Goal: Task Accomplishment & Management: Use online tool/utility

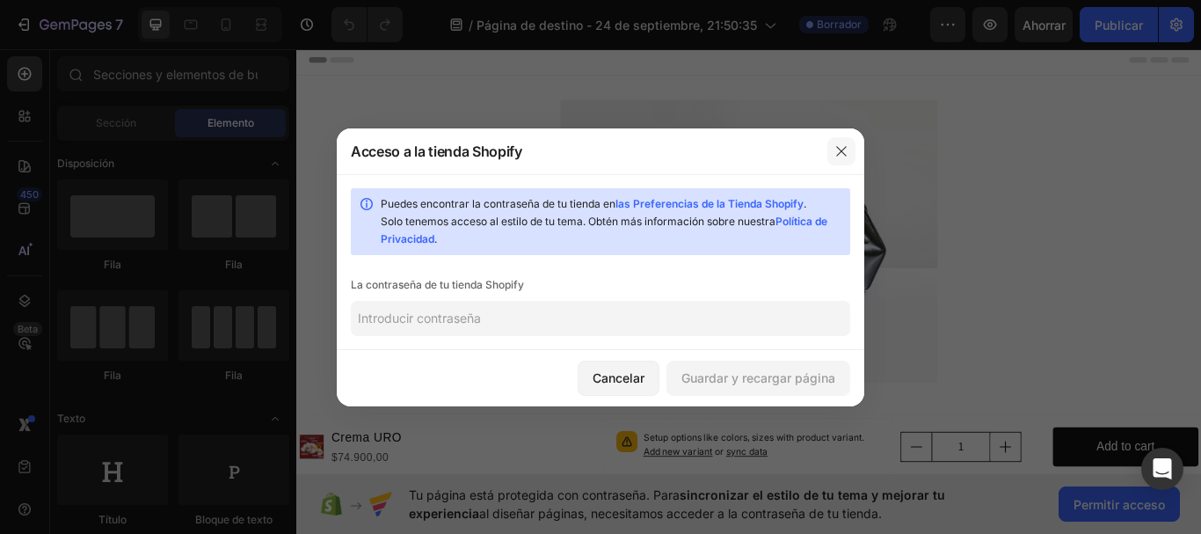
click at [849, 154] on button "button" at bounding box center [841, 151] width 28 height 28
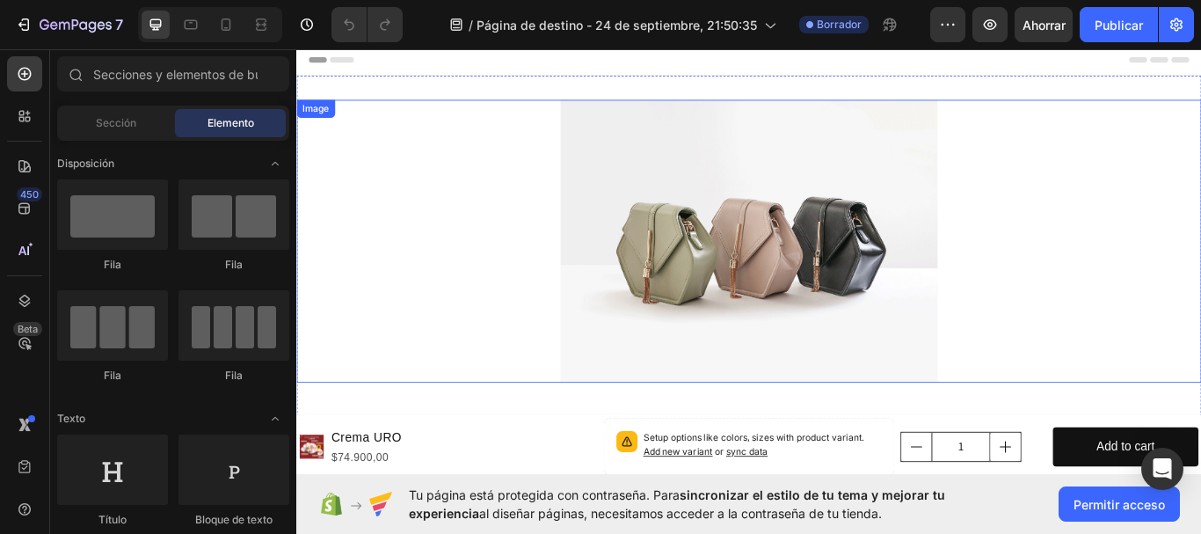
click at [608, 295] on img at bounding box center [824, 274] width 440 height 330
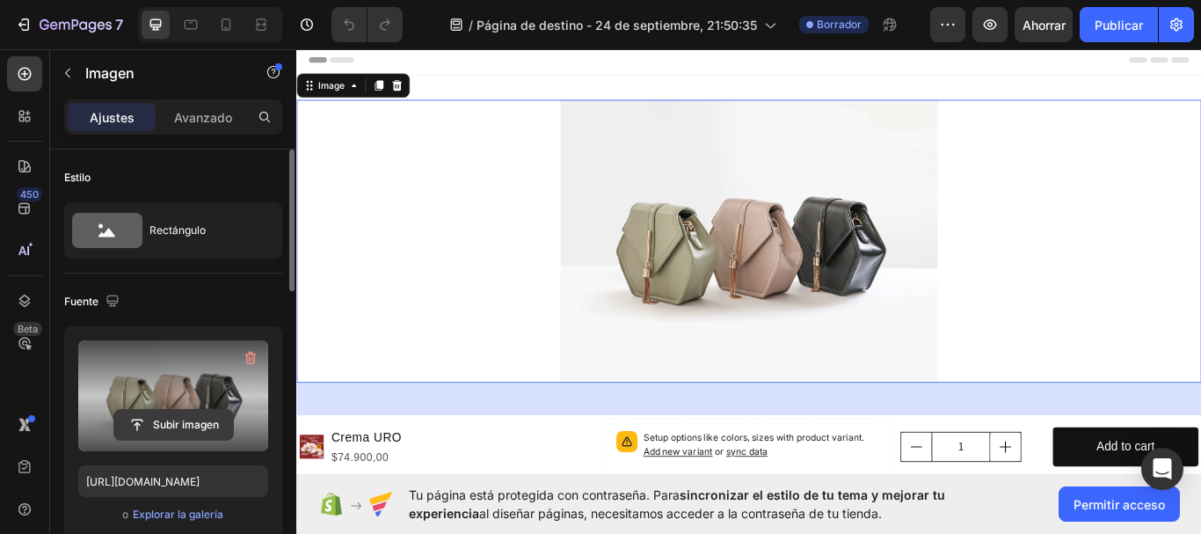
click at [169, 424] on input "file" at bounding box center [173, 425] width 119 height 30
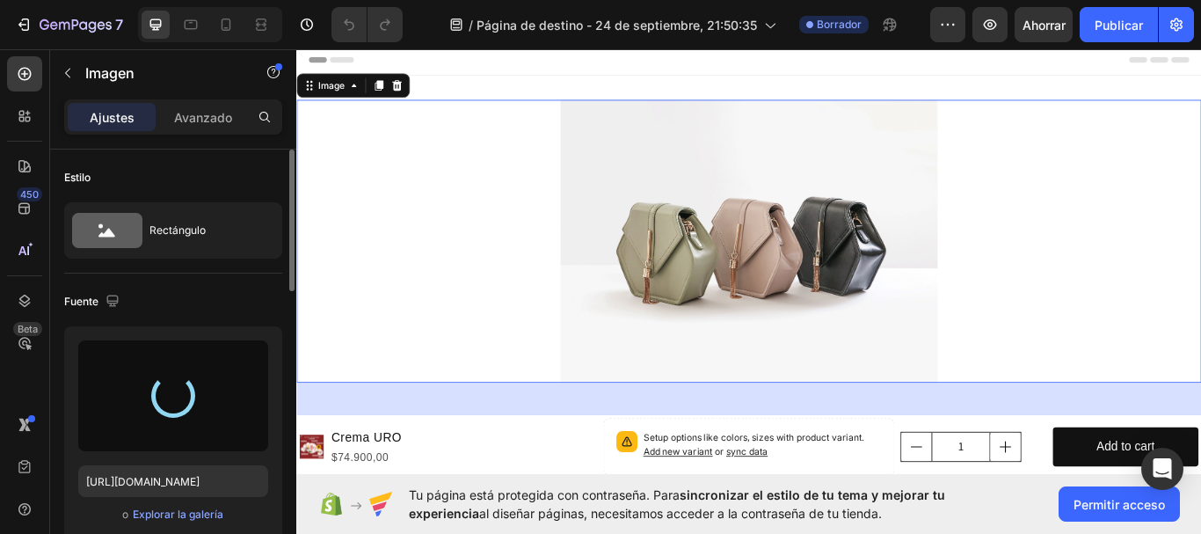
type input "[URL][DOMAIN_NAME]"
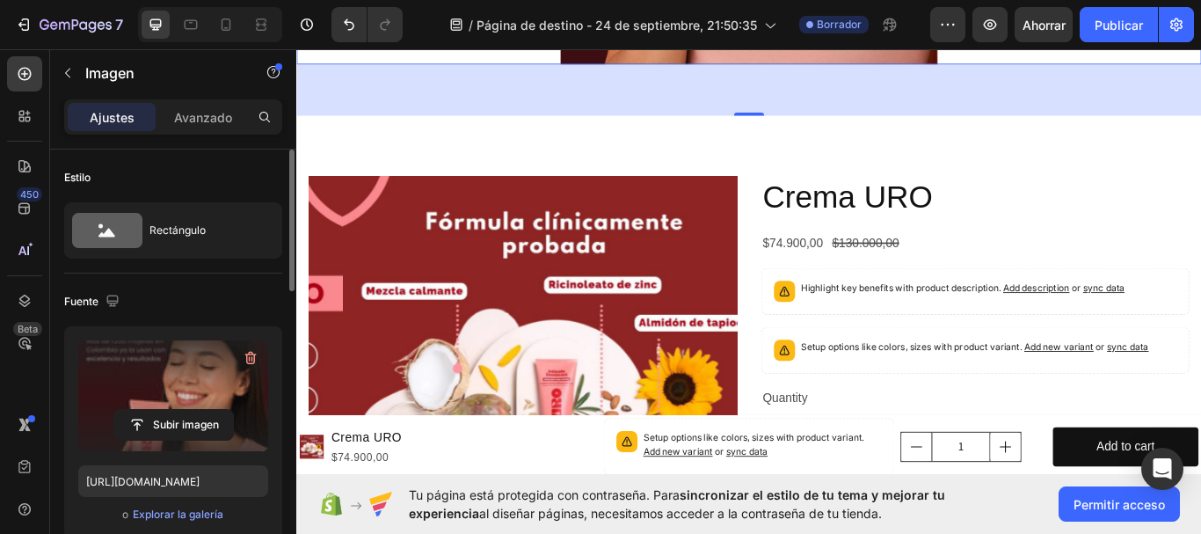
scroll to position [879, 0]
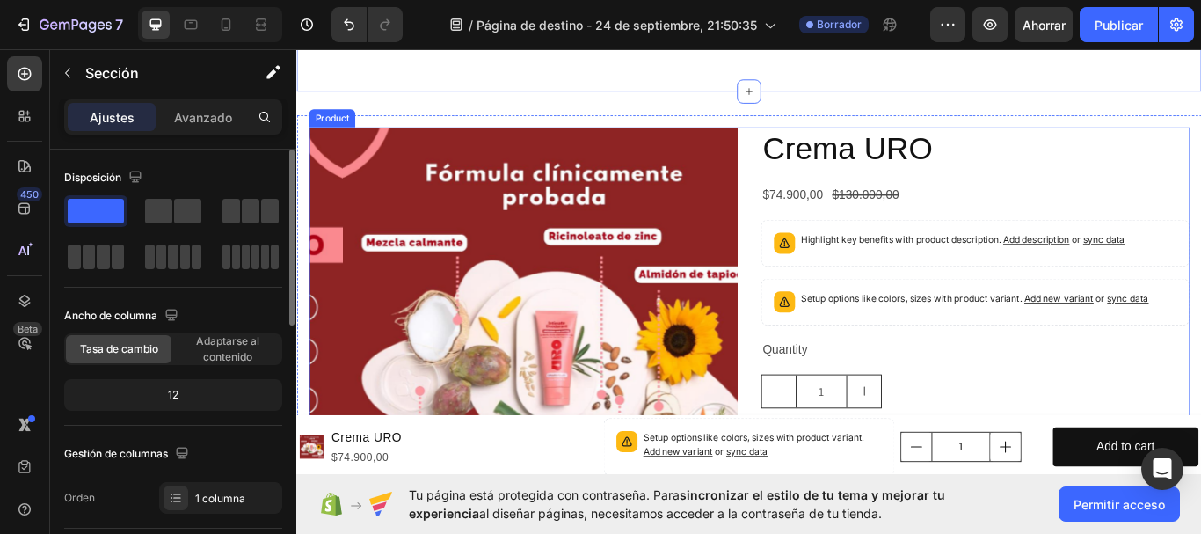
click at [806, 366] on div "Product Images Crema URO Product Title $74.900,00 Product Price Product Price $…" at bounding box center [823, 449] width 1027 height 614
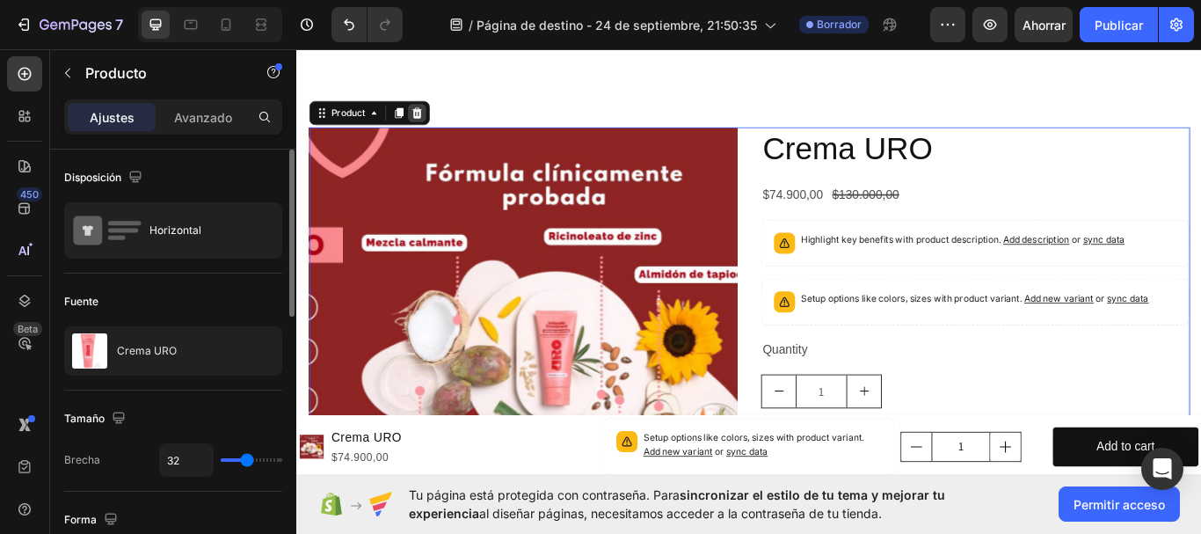
click at [440, 121] on icon at bounding box center [436, 125] width 11 height 12
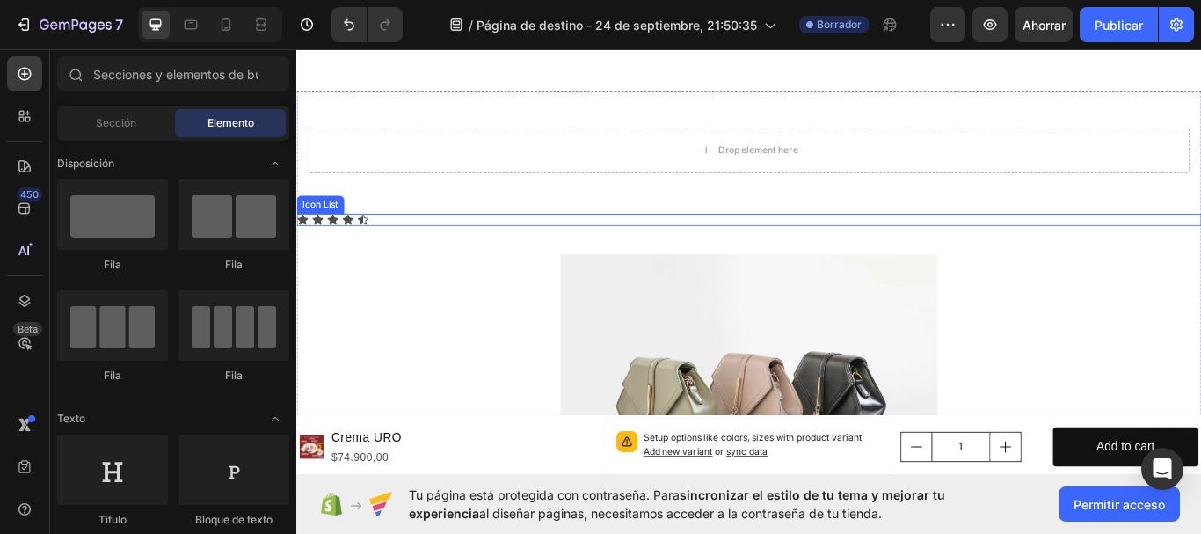
click at [402, 240] on div "Drop element here Row Icon Icon Icon Icon Icon Icon List Image" at bounding box center [823, 372] width 1055 height 491
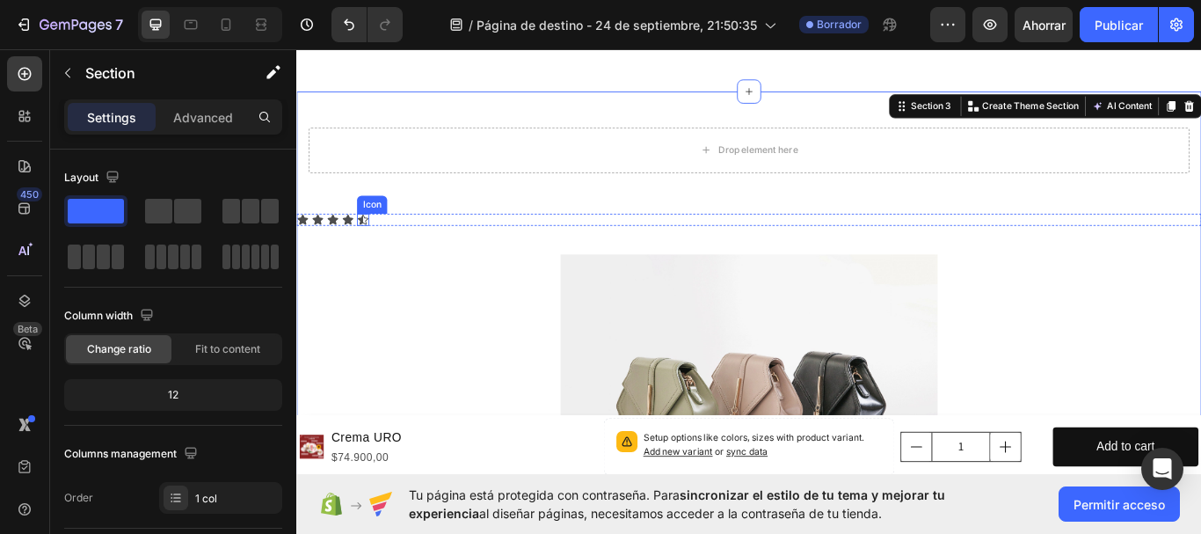
click at [368, 250] on icon at bounding box center [374, 249] width 14 height 14
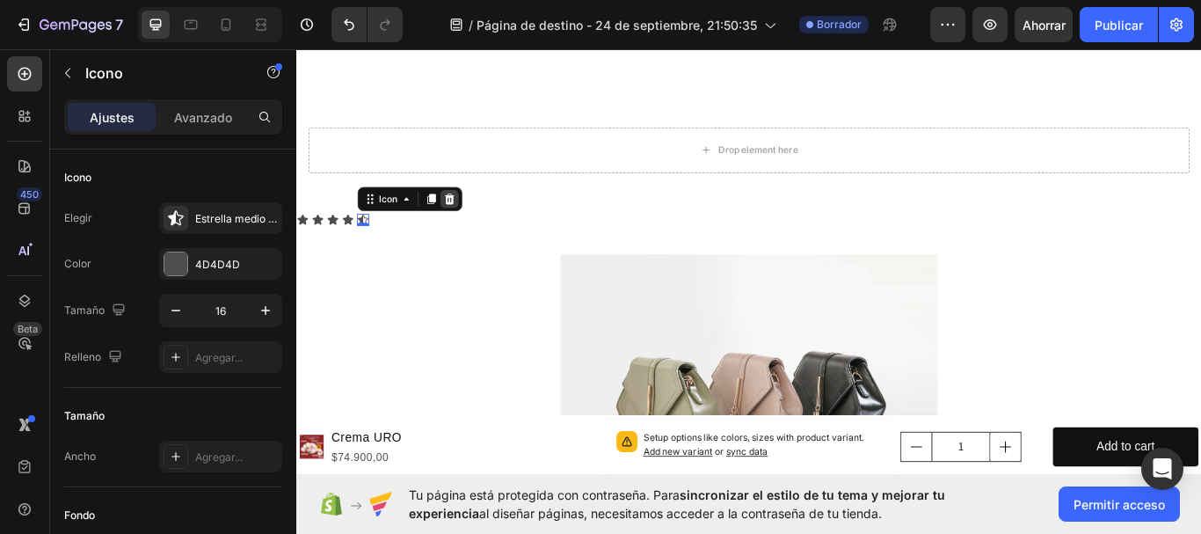
click at [469, 225] on icon at bounding box center [474, 225] width 14 height 14
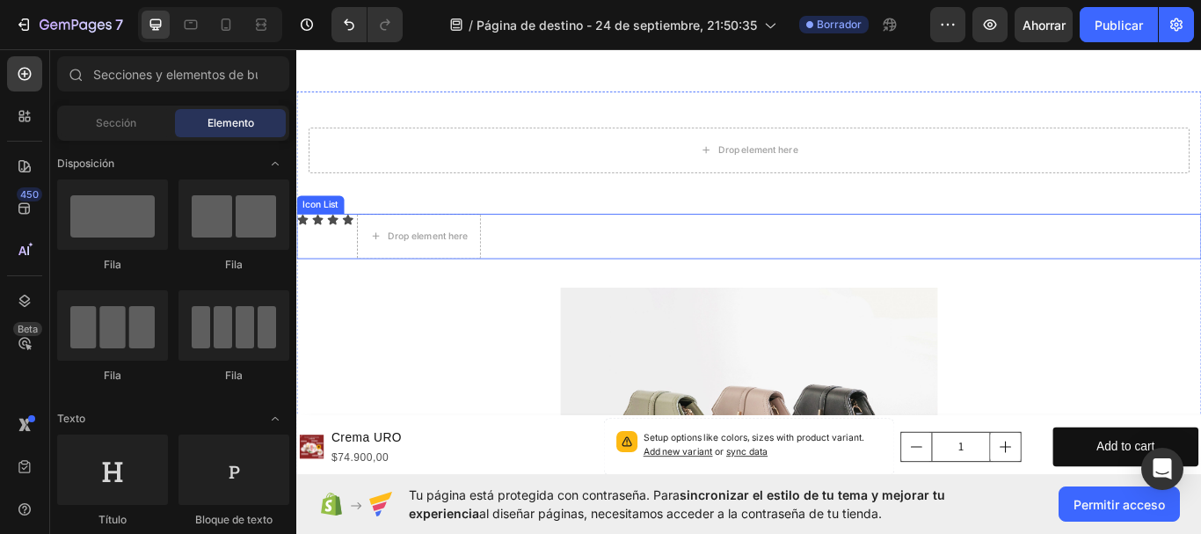
click at [585, 266] on div "Icon Icon Icon Icon Drop element here" at bounding box center [823, 268] width 1055 height 53
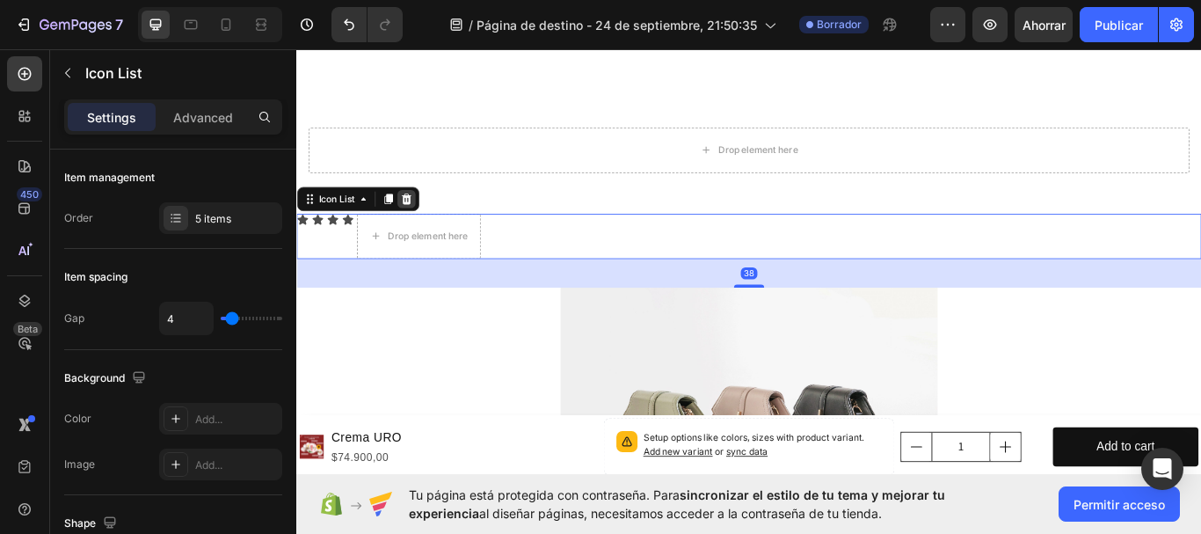
click at [422, 229] on icon at bounding box center [423, 225] width 11 height 12
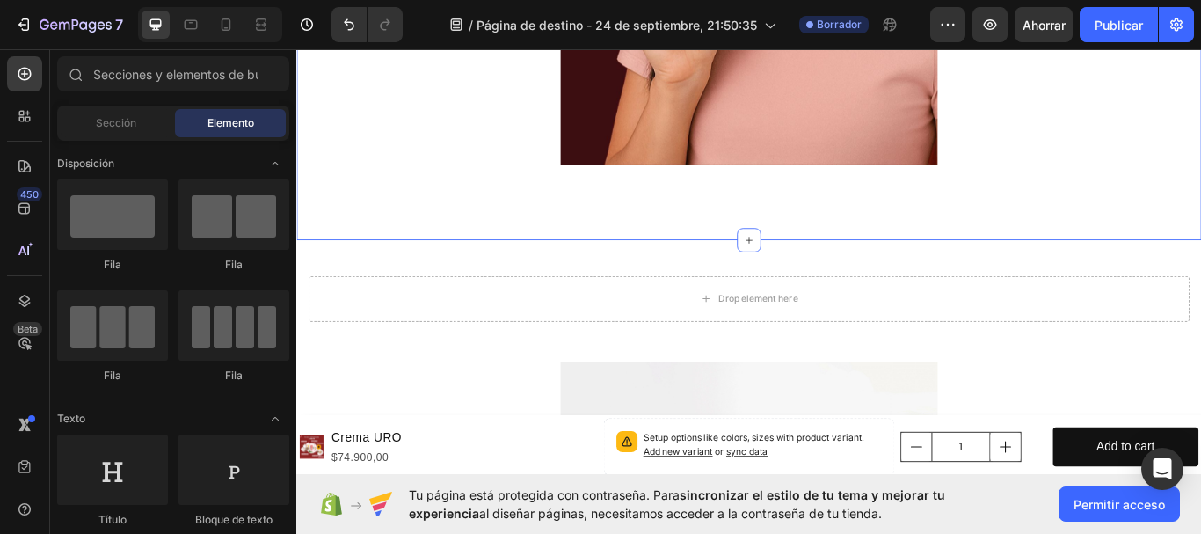
scroll to position [703, 0]
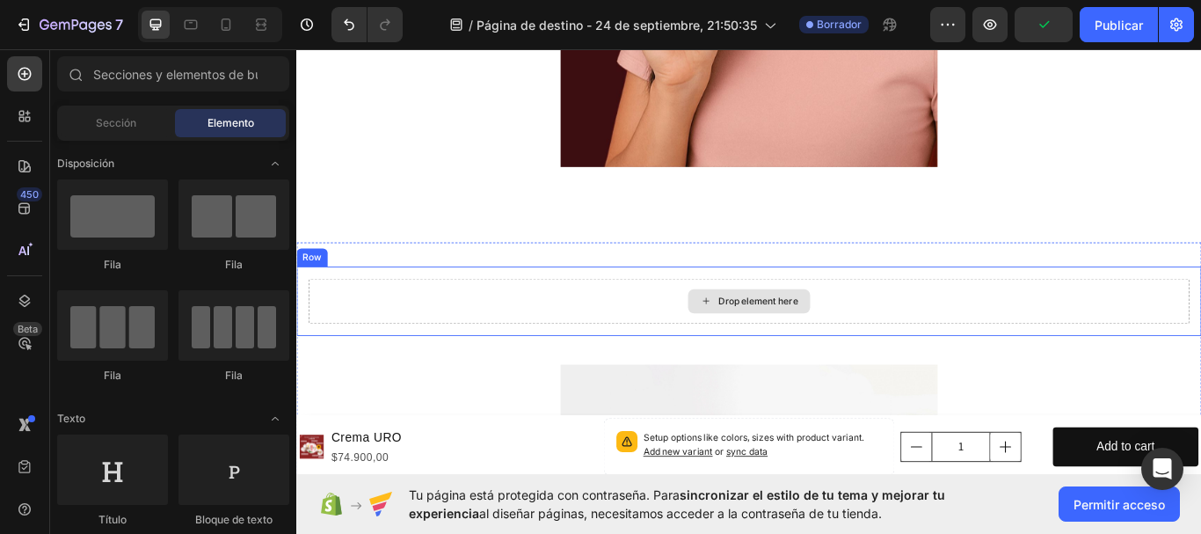
click at [706, 338] on div "Drop element here" at bounding box center [823, 343] width 1027 height 53
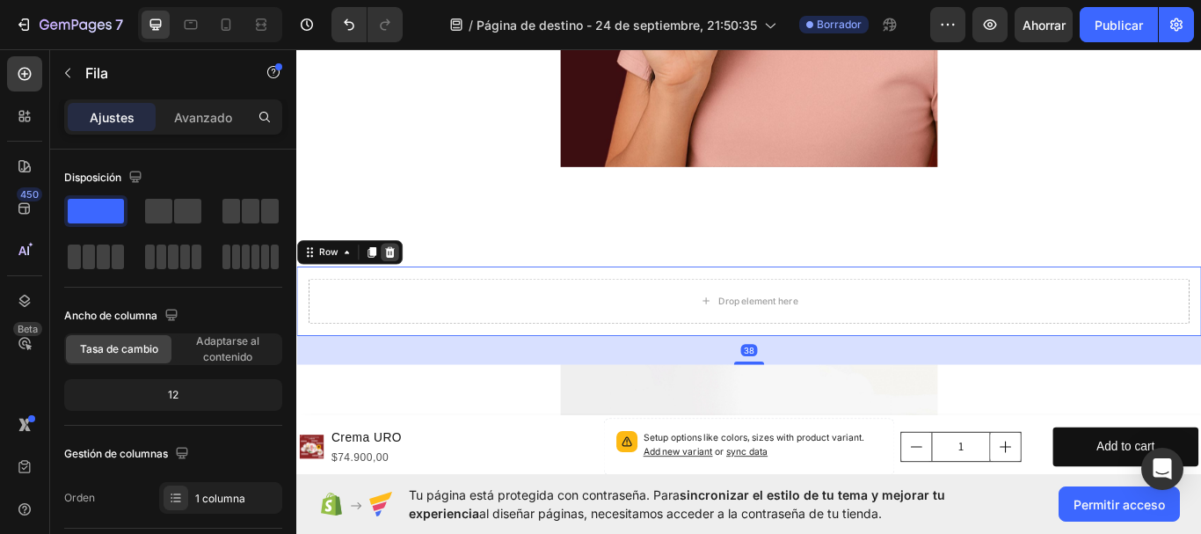
click at [402, 280] on icon at bounding box center [404, 287] width 14 height 14
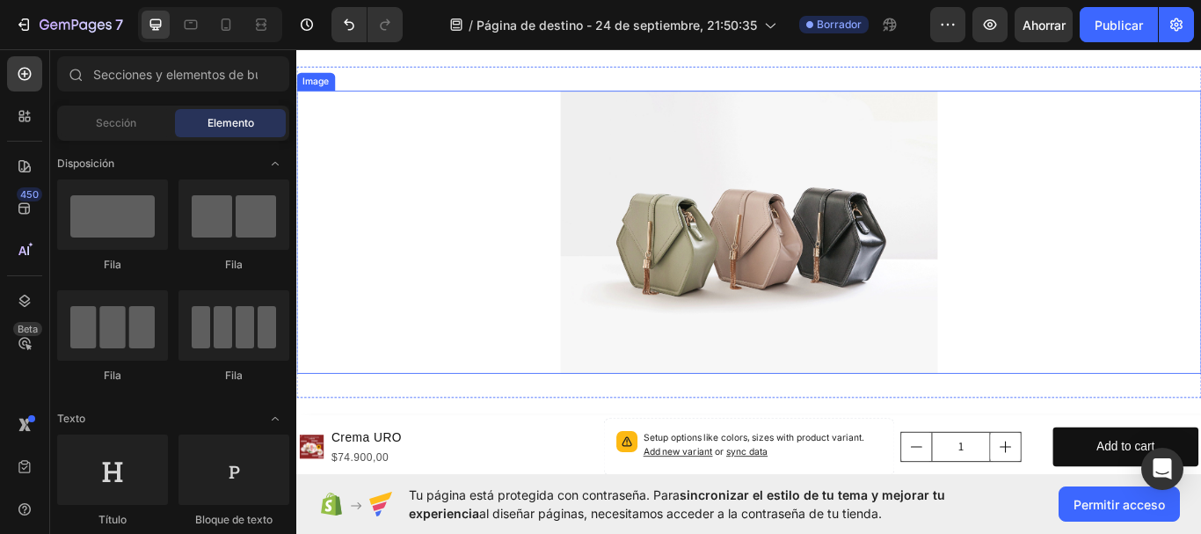
scroll to position [1055, 0]
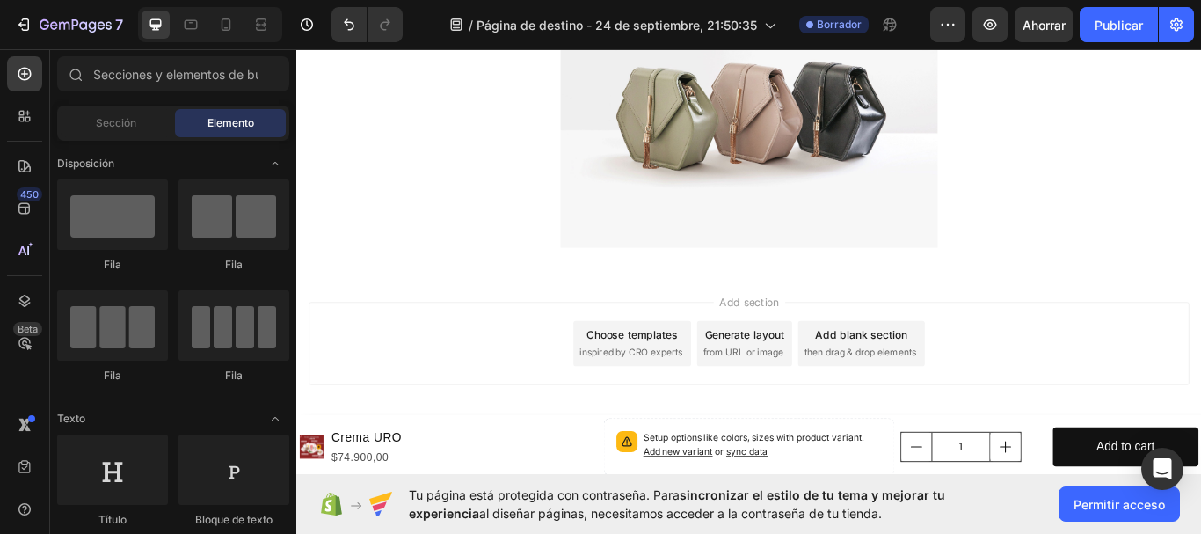
click at [523, 199] on div at bounding box center [823, 117] width 1055 height 330
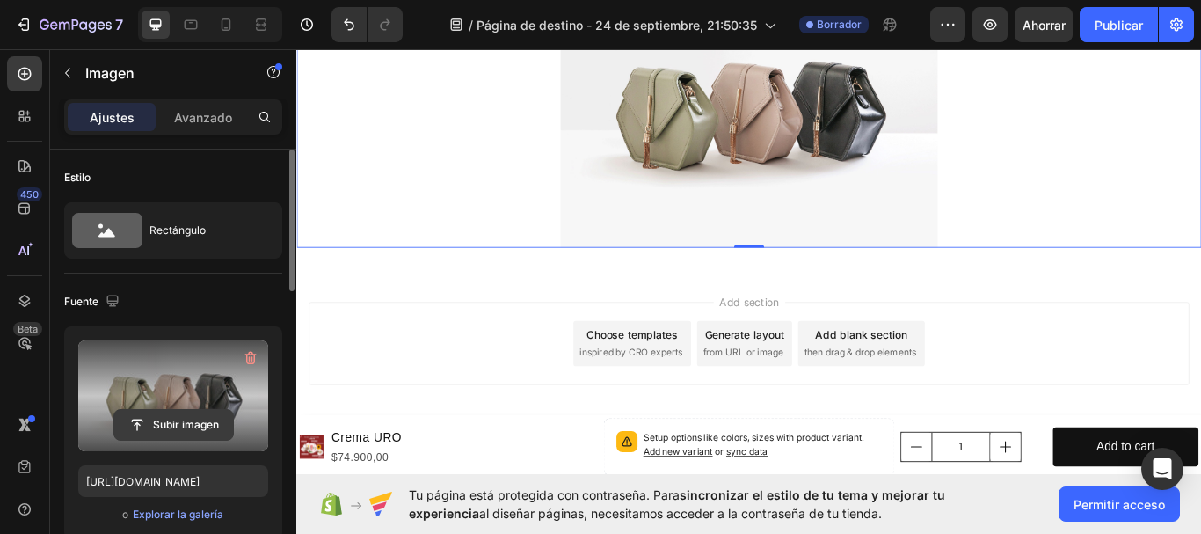
click at [170, 418] on input "file" at bounding box center [173, 425] width 119 height 30
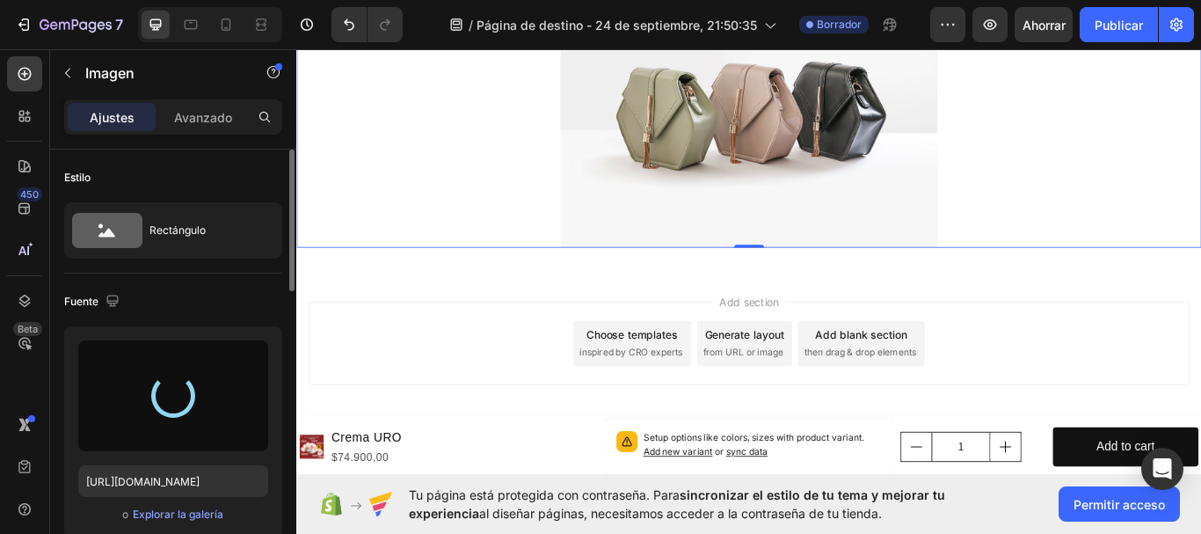
type input "[URL][DOMAIN_NAME]"
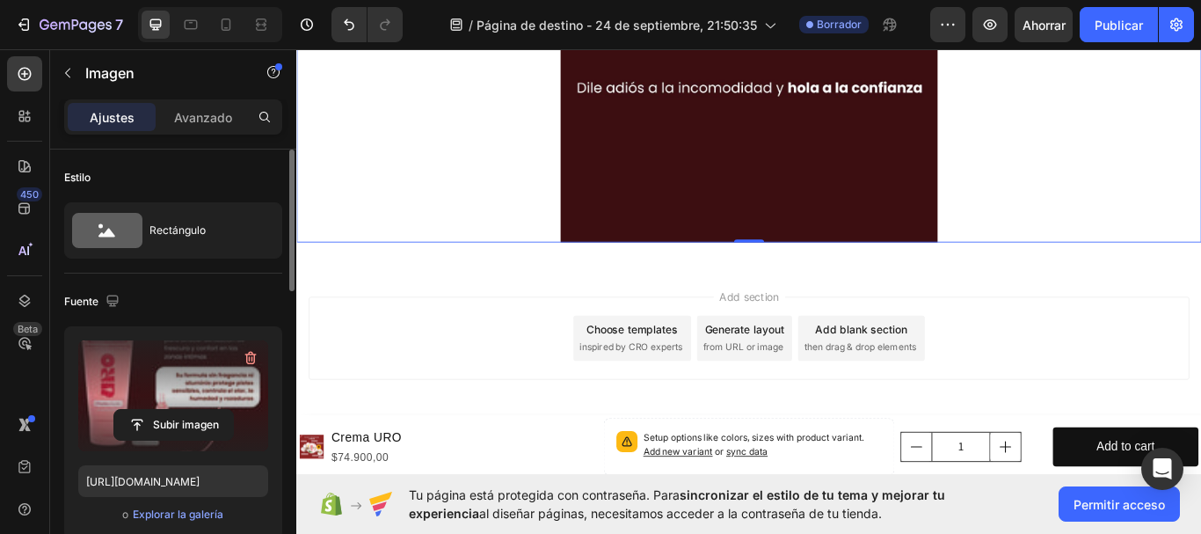
scroll to position [1519, 0]
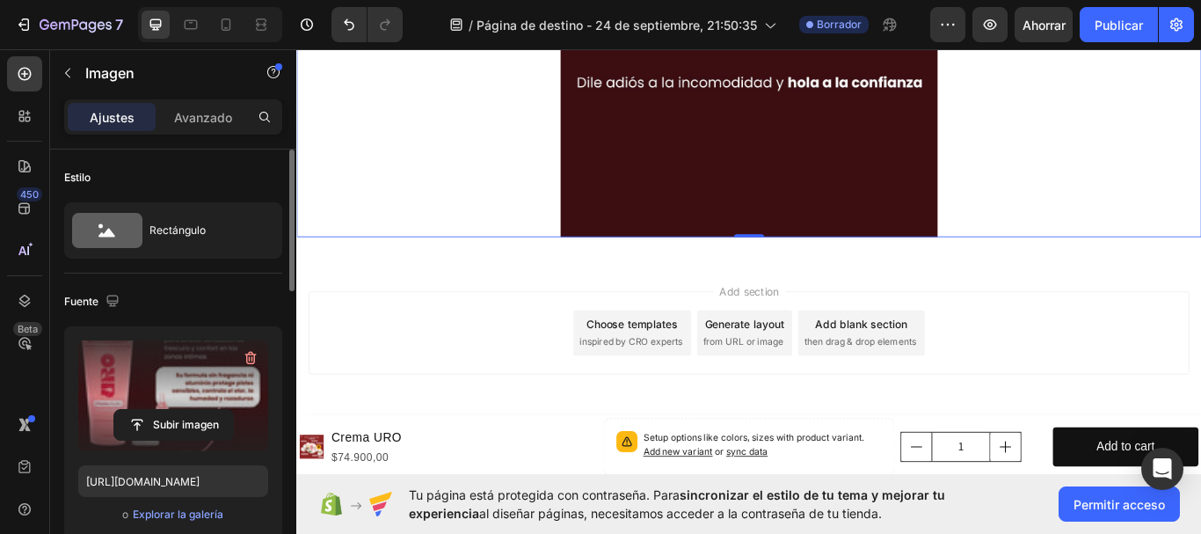
click at [760, 314] on div "Add section Choose templates inspired by CRO experts Generate layout from URL o…" at bounding box center [823, 405] width 1055 height 216
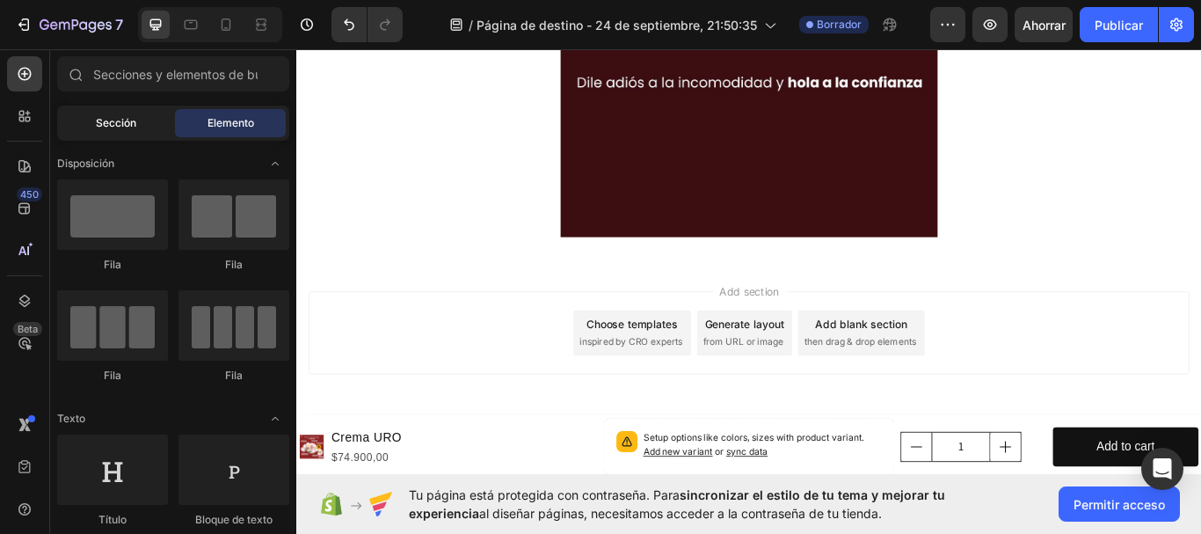
click at [131, 130] on span "Sección" at bounding box center [116, 123] width 40 height 16
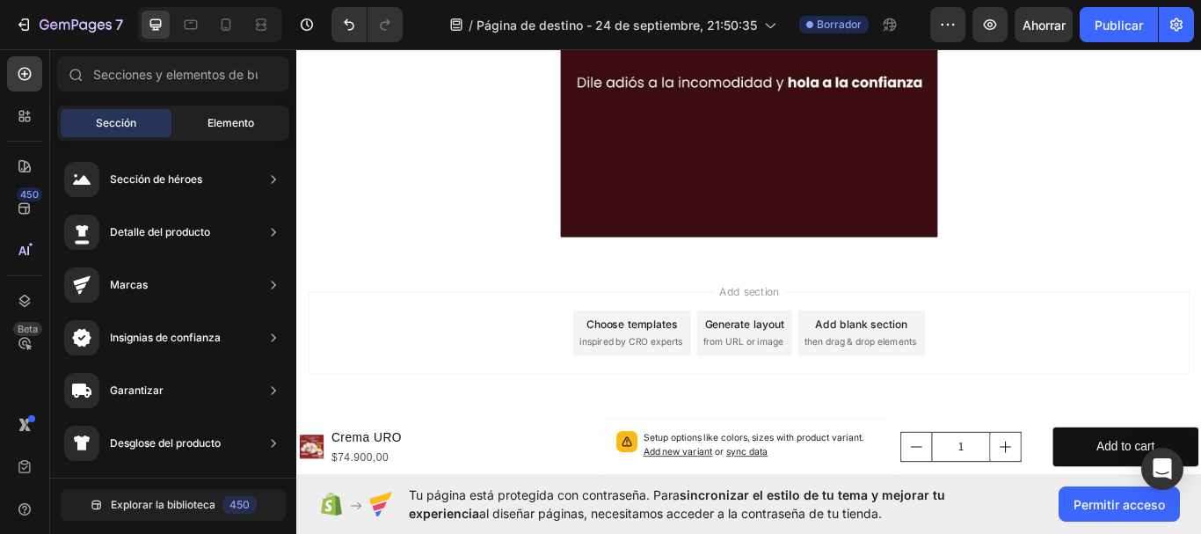
click at [208, 120] on font "Elemento" at bounding box center [230, 122] width 47 height 13
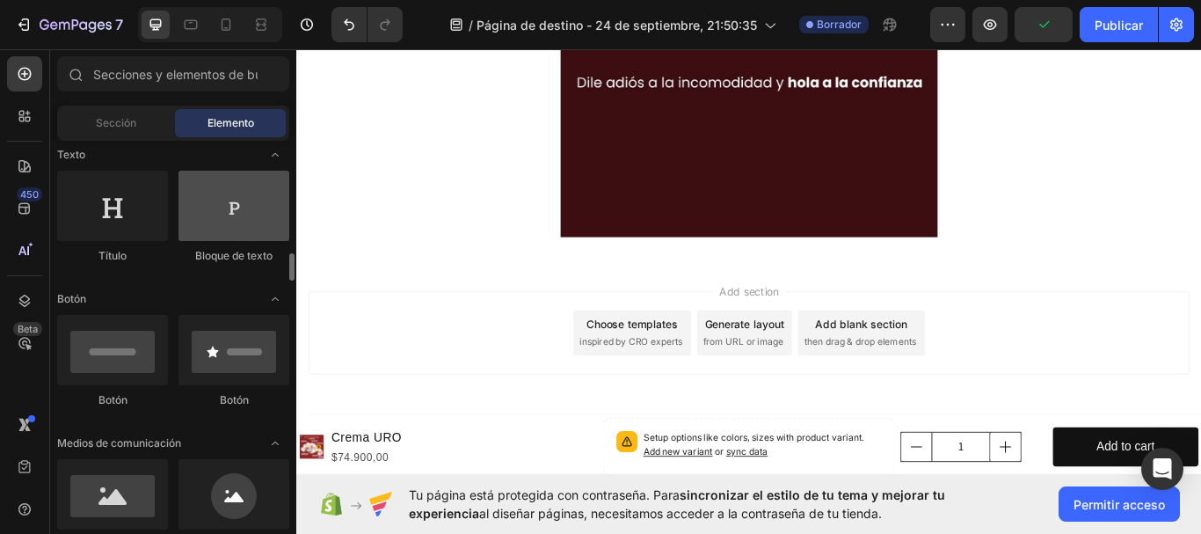
scroll to position [352, 0]
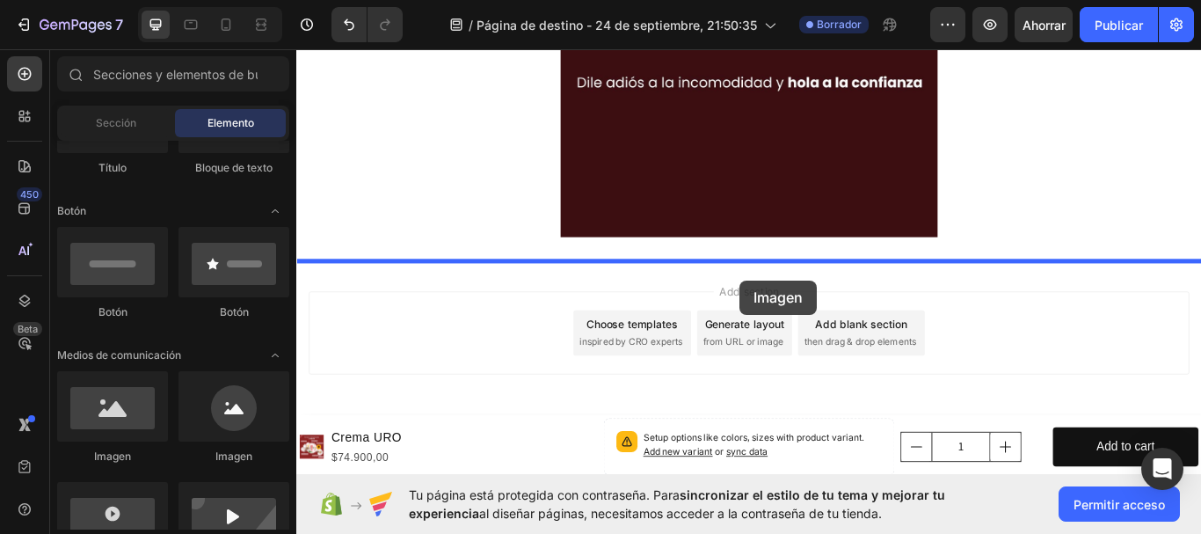
drag, startPoint x: 417, startPoint y: 414, endPoint x: 813, endPoint y: 319, distance: 407.7
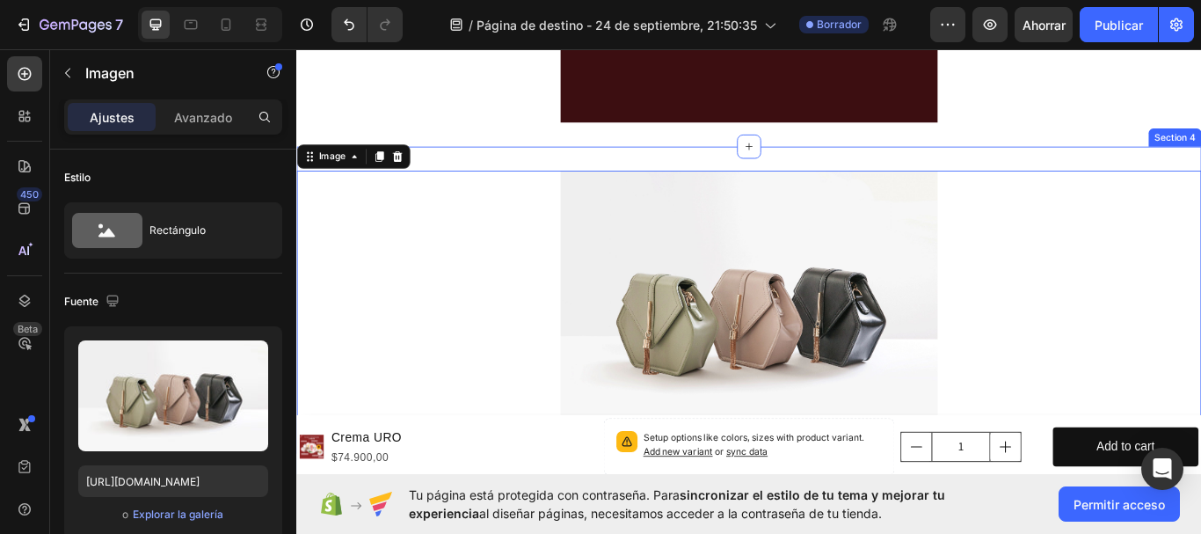
scroll to position [1783, 0]
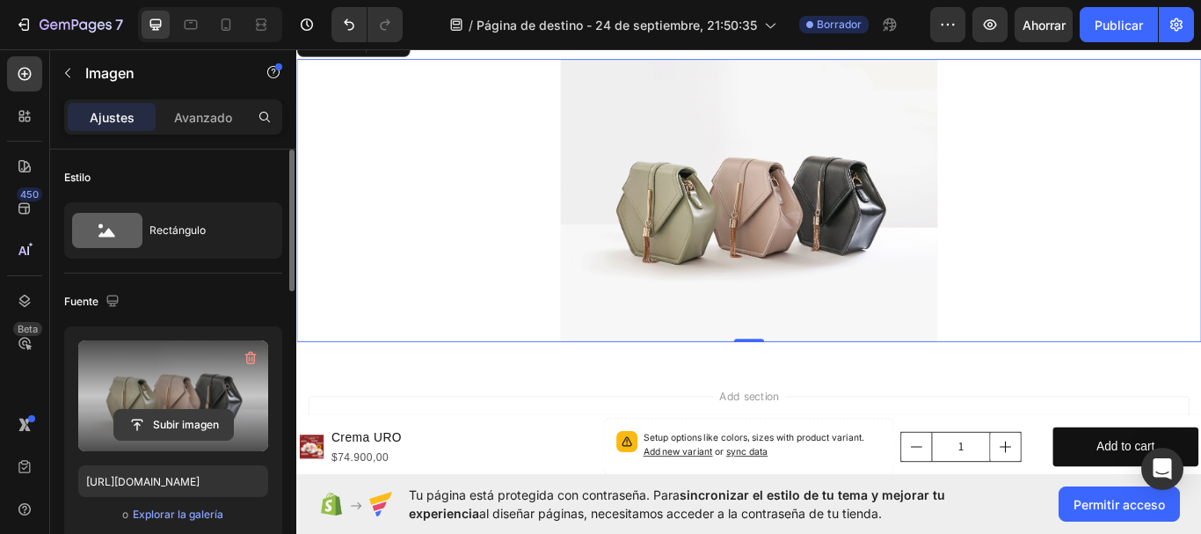
click at [171, 418] on input "file" at bounding box center [173, 425] width 119 height 30
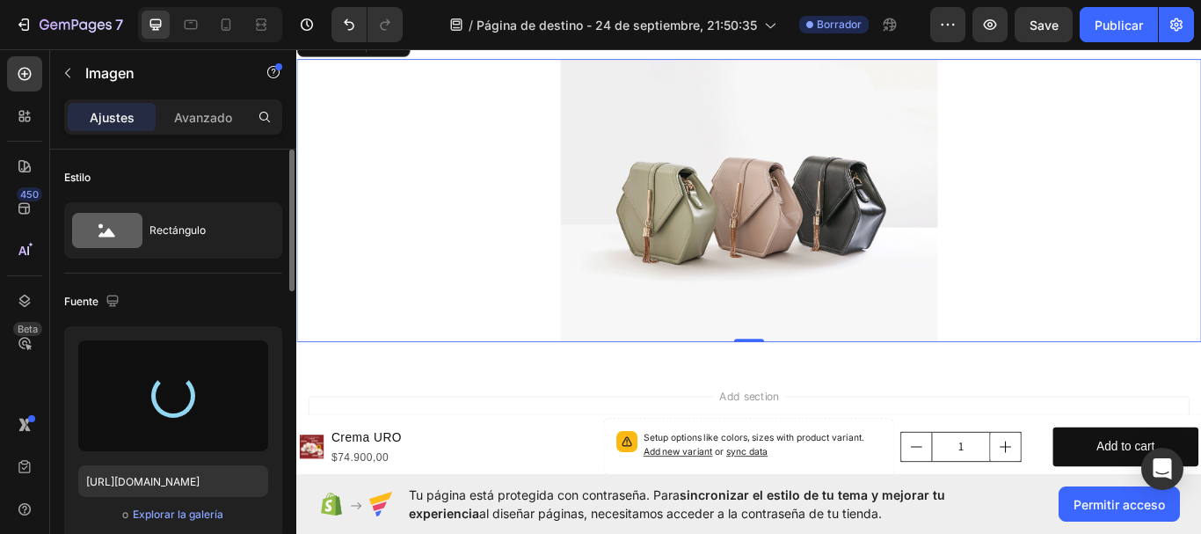
type input "[URL][DOMAIN_NAME]"
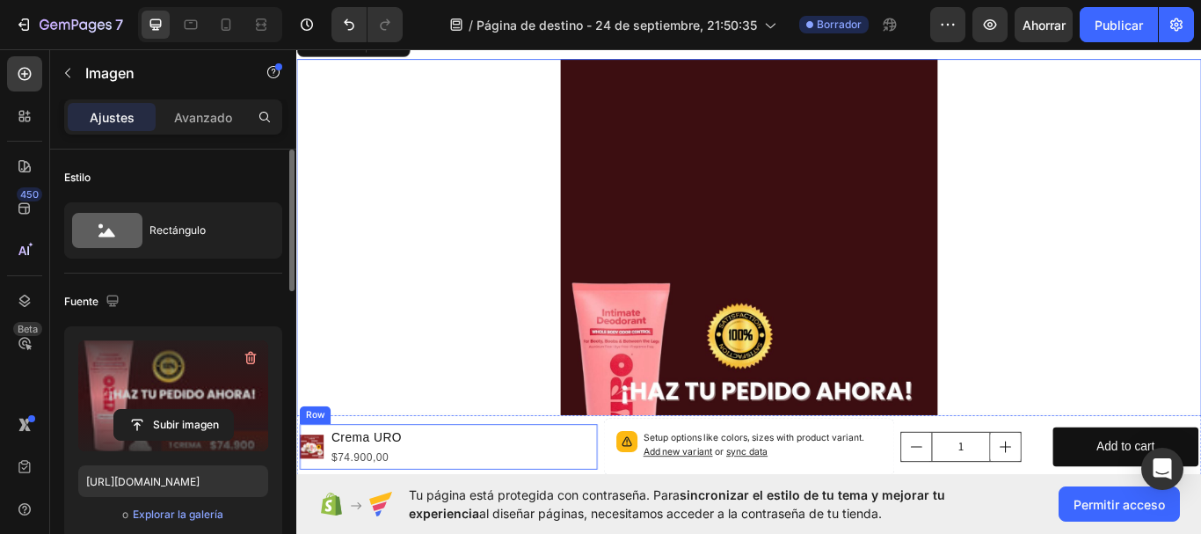
click at [545, 498] on div "Product Images Crema URO Product Title $74.900,00 Product Price Product Price R…" at bounding box center [473, 513] width 347 height 53
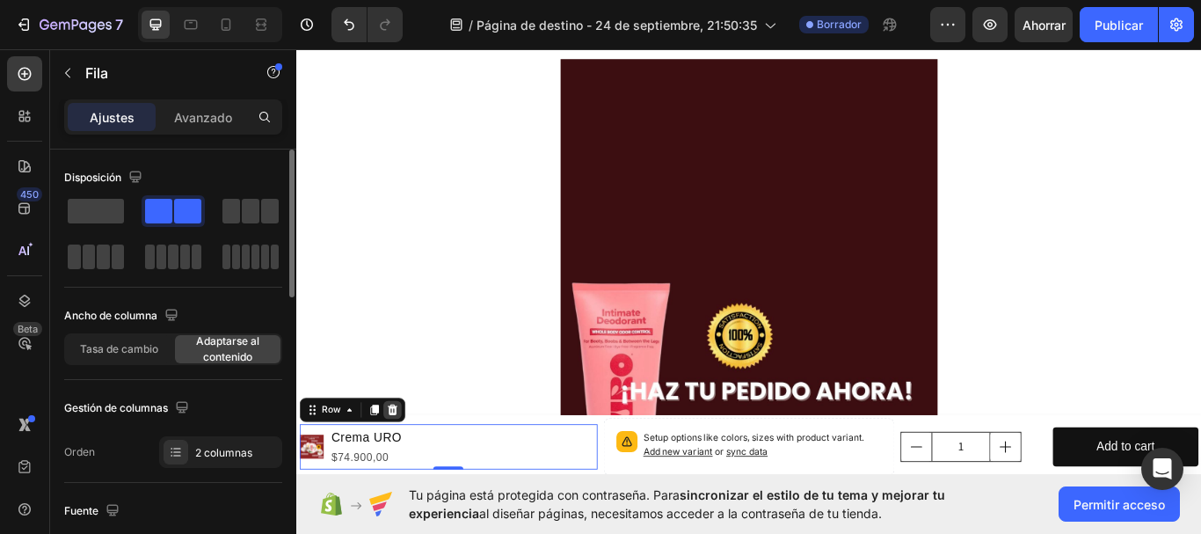
click at [403, 463] on icon at bounding box center [408, 470] width 14 height 14
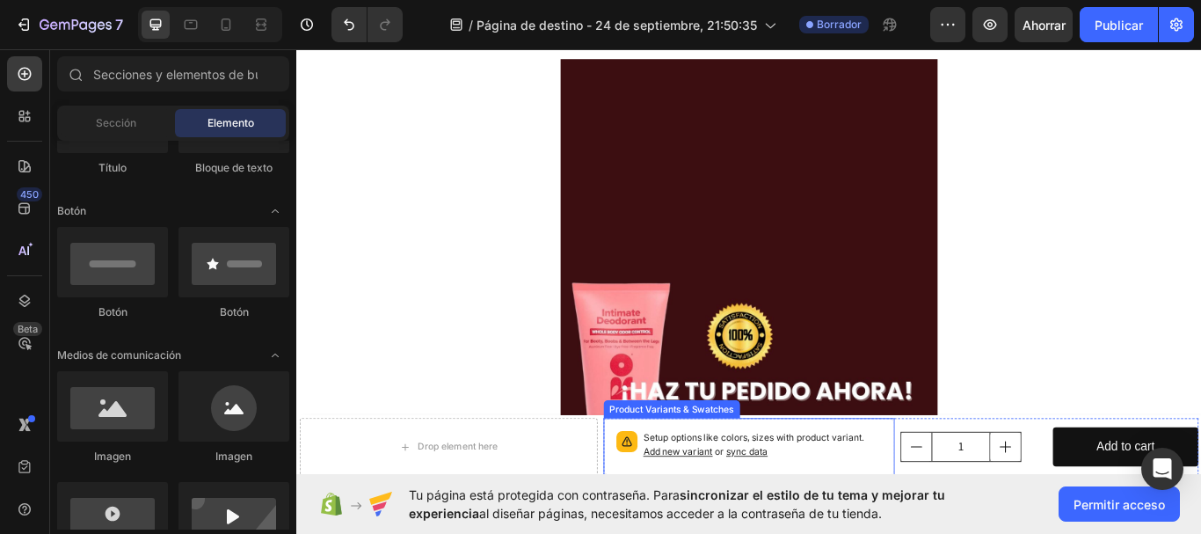
click at [918, 482] on div "Setup options like colors, sizes with product variant. Add new variant or sync …" at bounding box center [824, 513] width 340 height 67
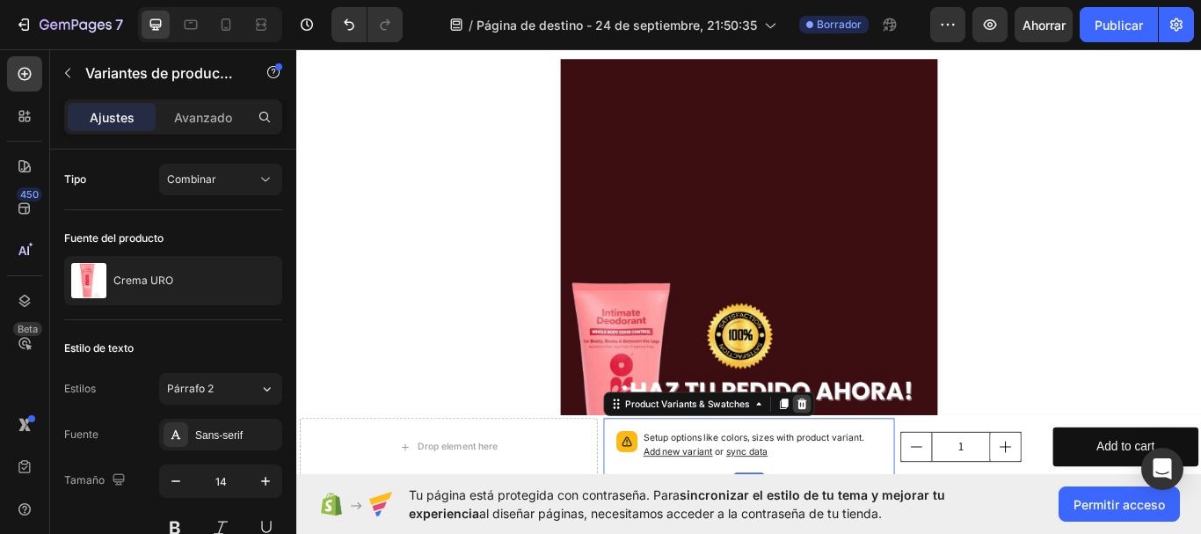
click at [885, 461] on icon at bounding box center [885, 463] width 14 height 14
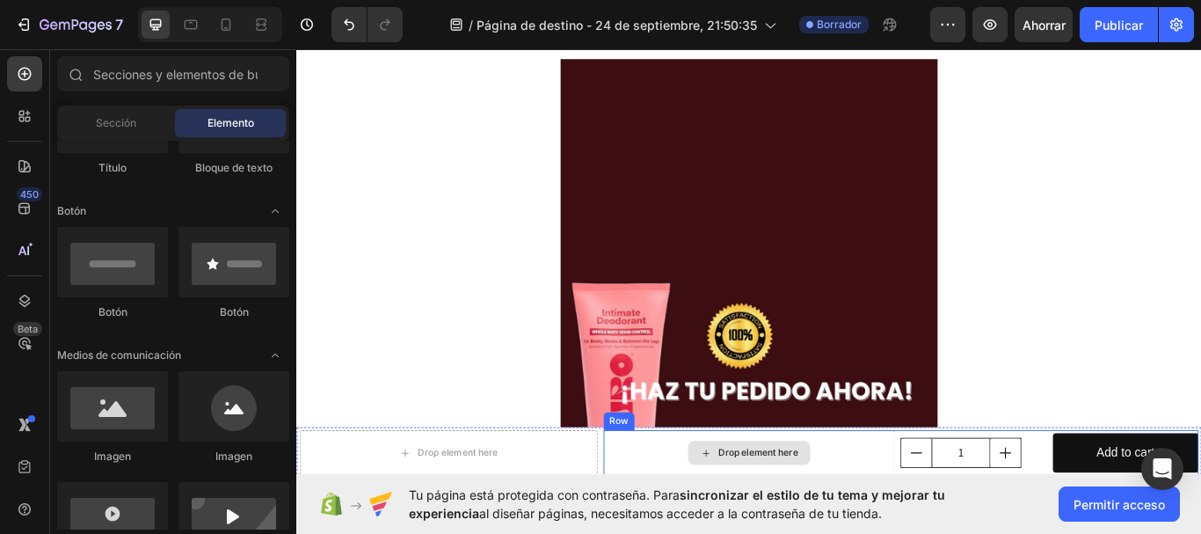
click at [696, 512] on div "Drop element here" at bounding box center [824, 520] width 340 height 53
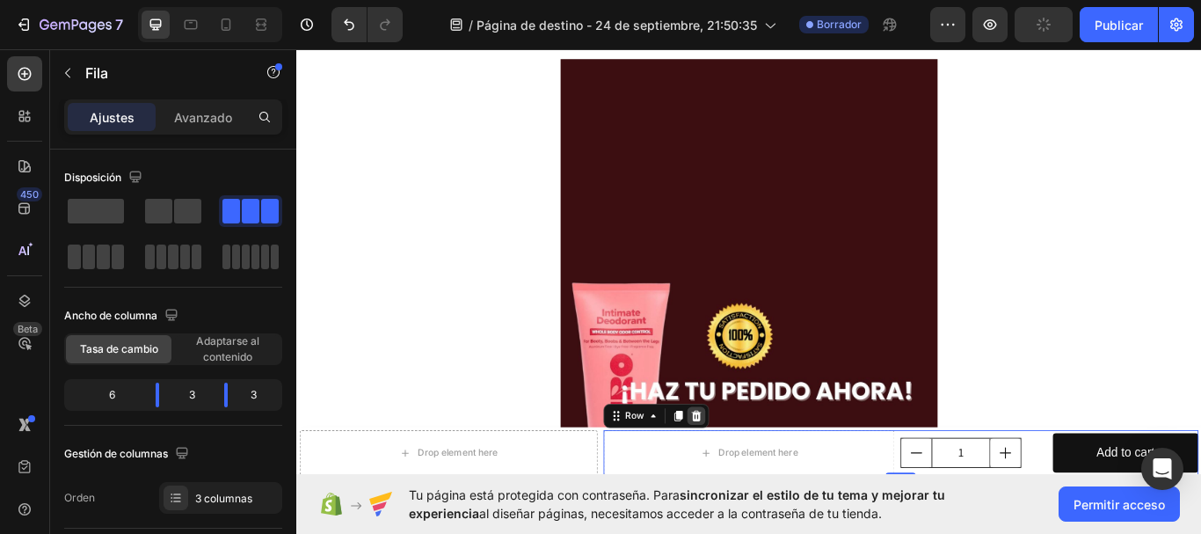
click at [759, 481] on icon at bounding box center [761, 477] width 11 height 12
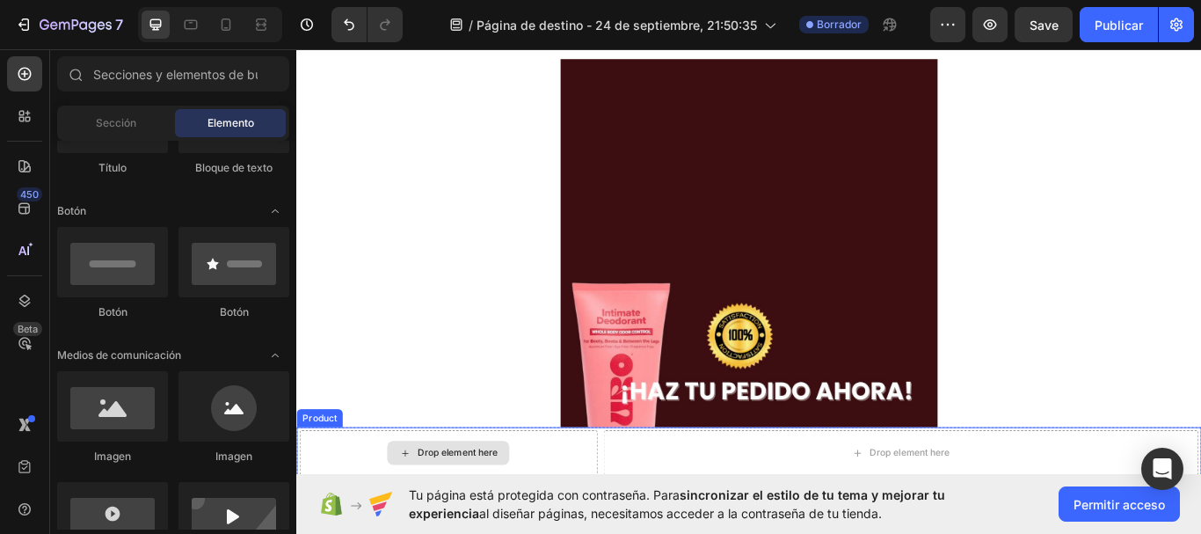
click at [623, 532] on div "Drop element here" at bounding box center [473, 520] width 347 height 53
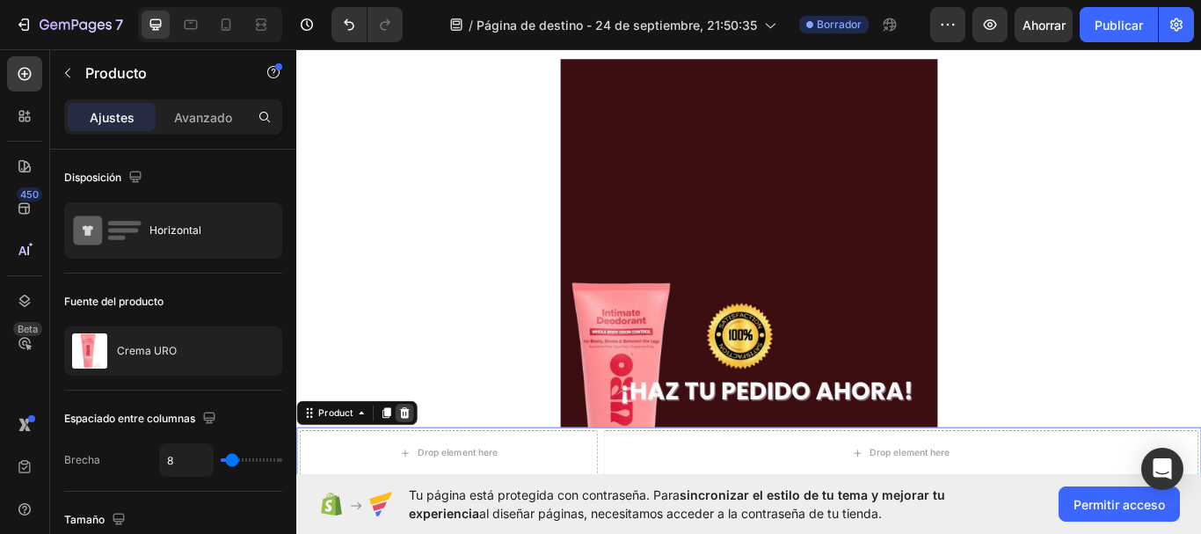
click at [418, 480] on icon at bounding box center [422, 474] width 14 height 14
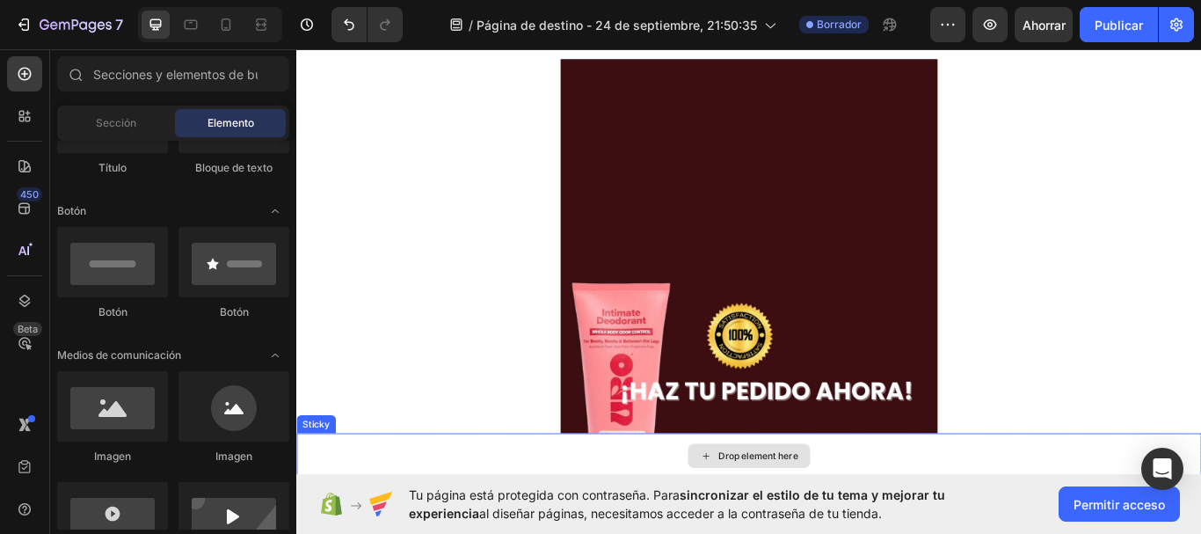
click at [905, 518] on div "Drop element here" at bounding box center [823, 524] width 1055 height 53
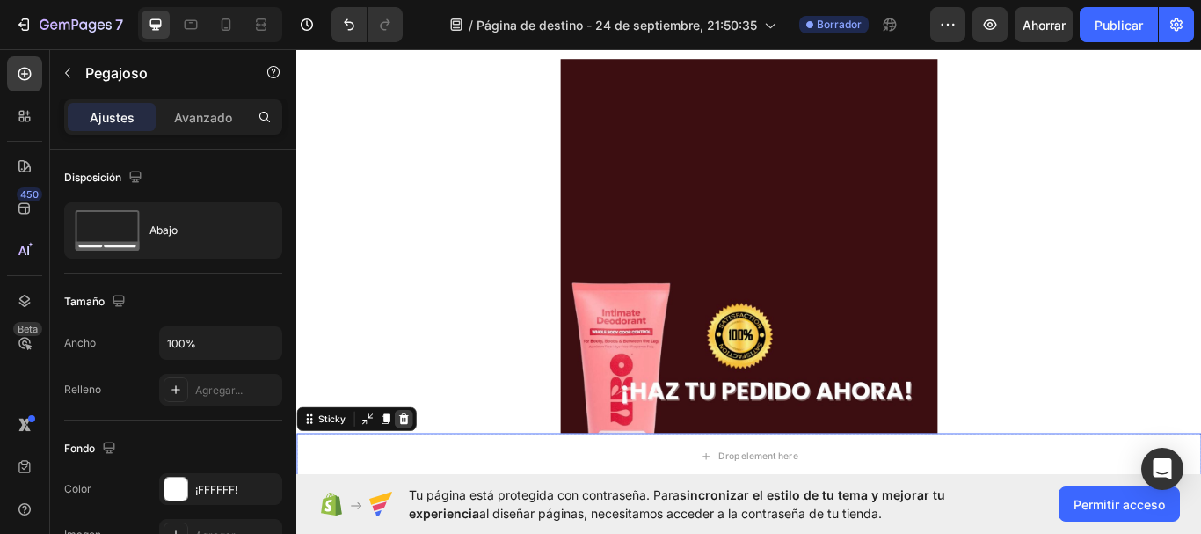
click at [418, 483] on icon at bounding box center [421, 481] width 11 height 12
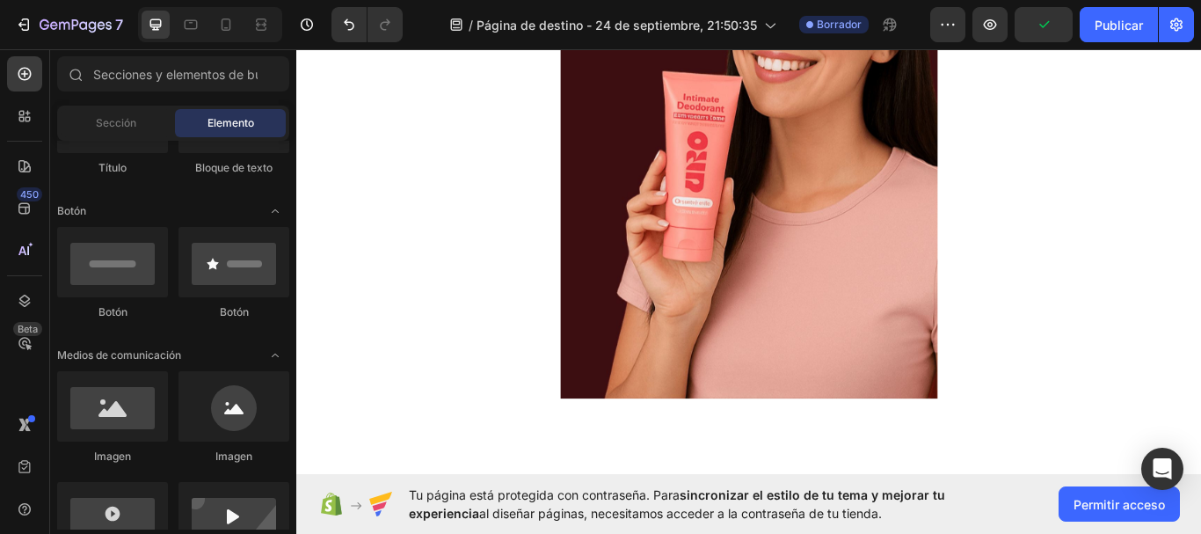
scroll to position [703, 0]
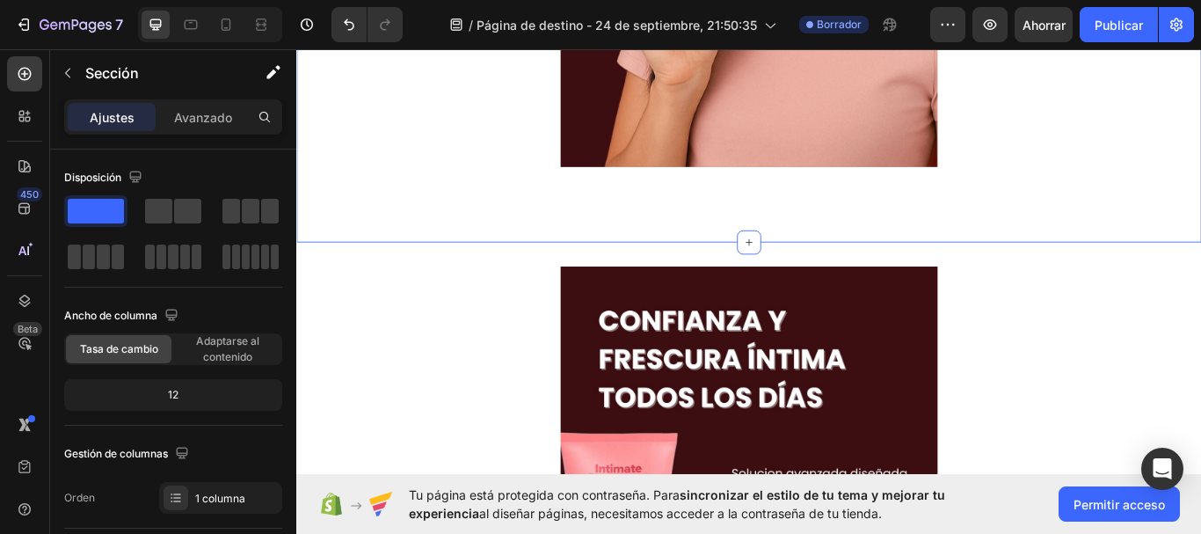
click at [816, 283] on div at bounding box center [824, 275] width 28 height 28
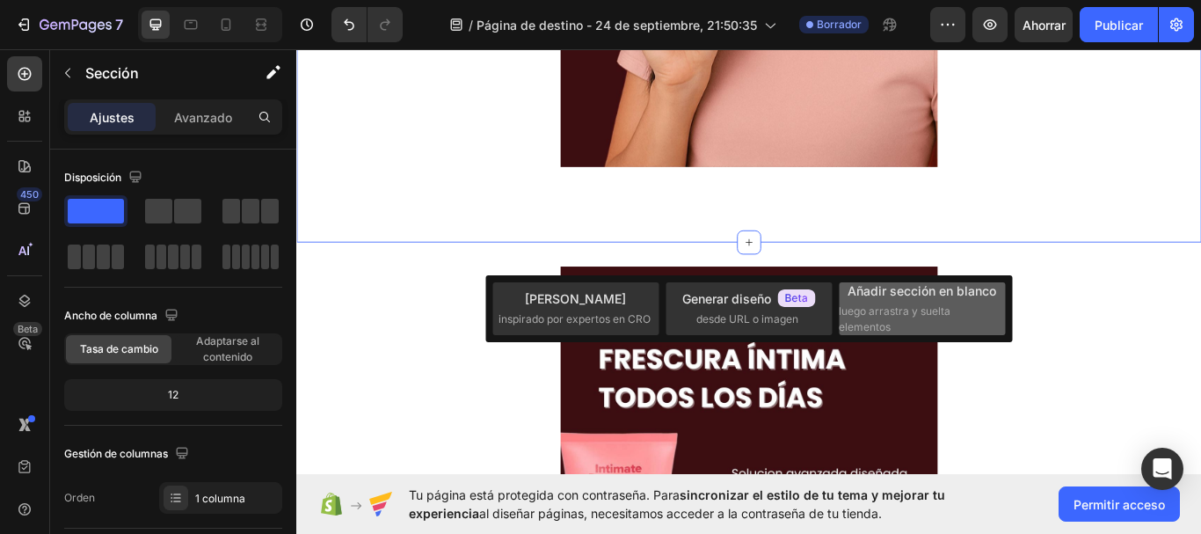
click at [922, 287] on font "Añadir sección en blanco" at bounding box center [921, 290] width 149 height 15
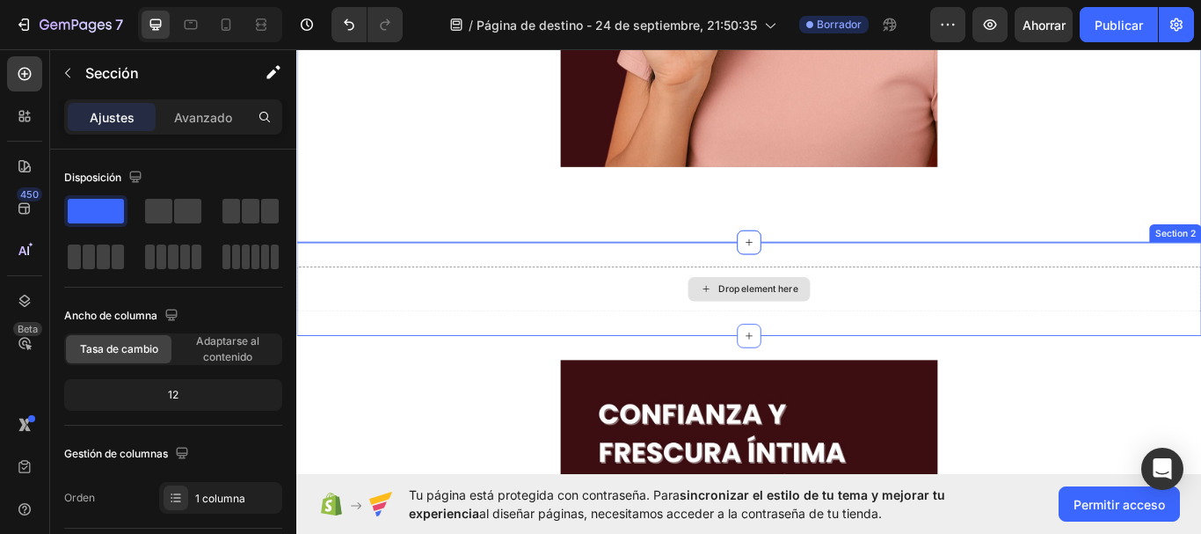
click at [971, 320] on div "Drop element here" at bounding box center [823, 329] width 1055 height 53
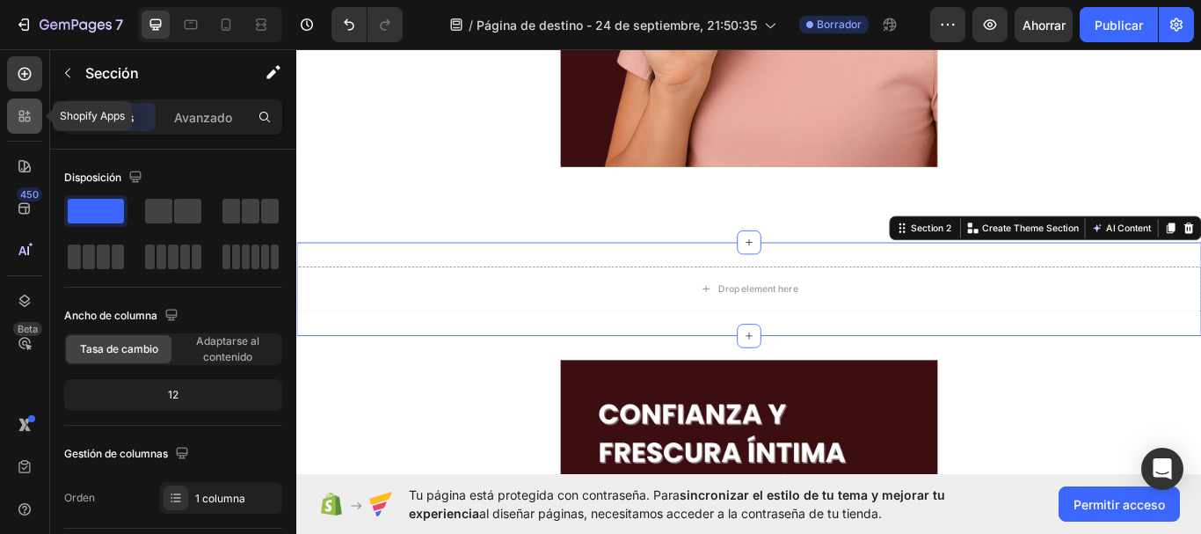
click at [18, 113] on icon at bounding box center [25, 116] width 18 height 18
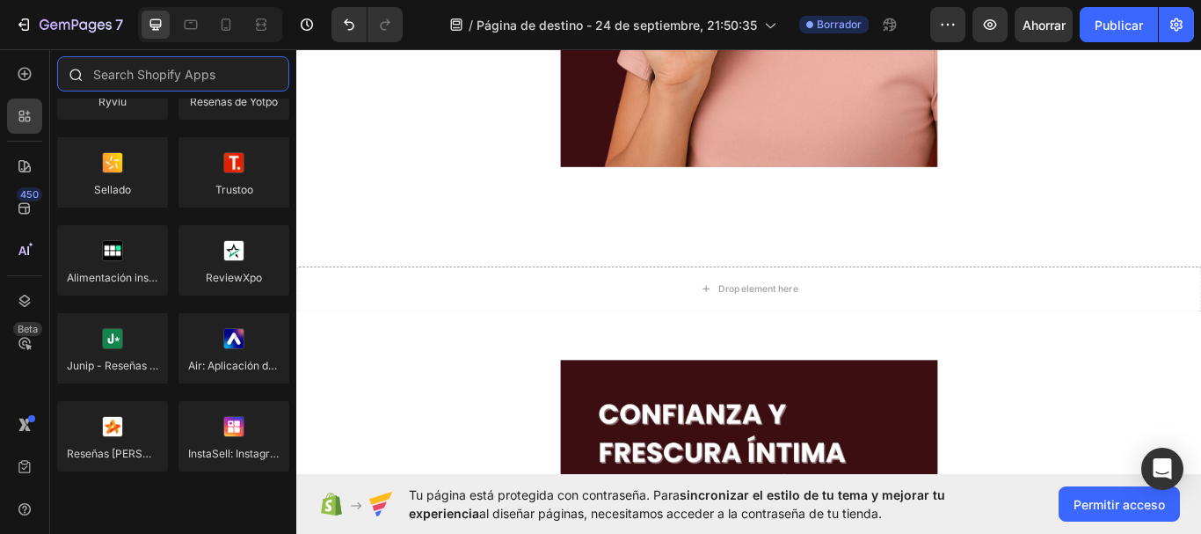
click at [177, 71] on input "text" at bounding box center [173, 73] width 232 height 35
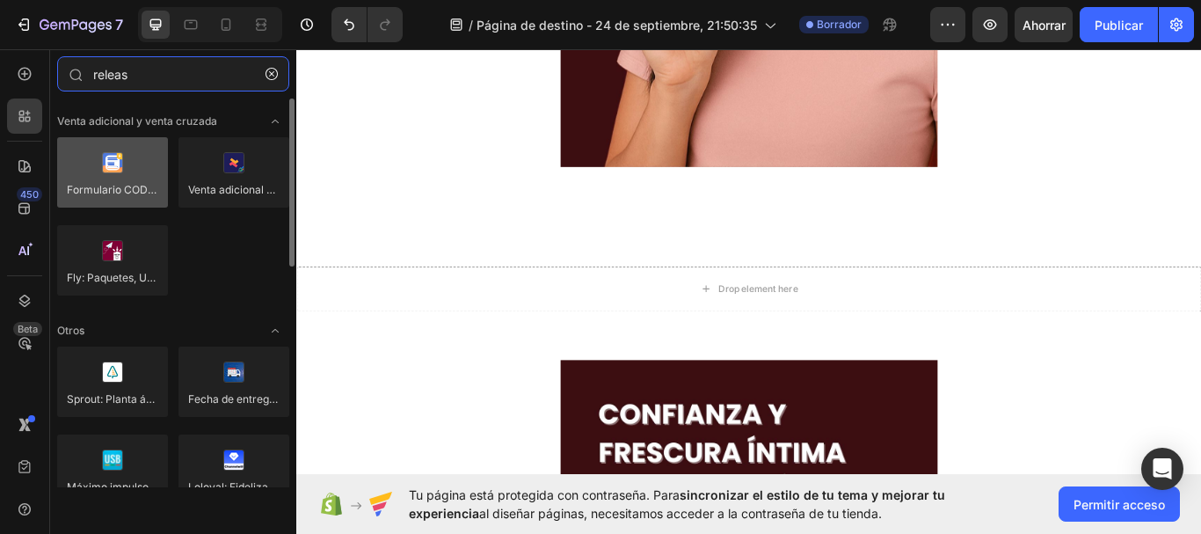
type input "releas"
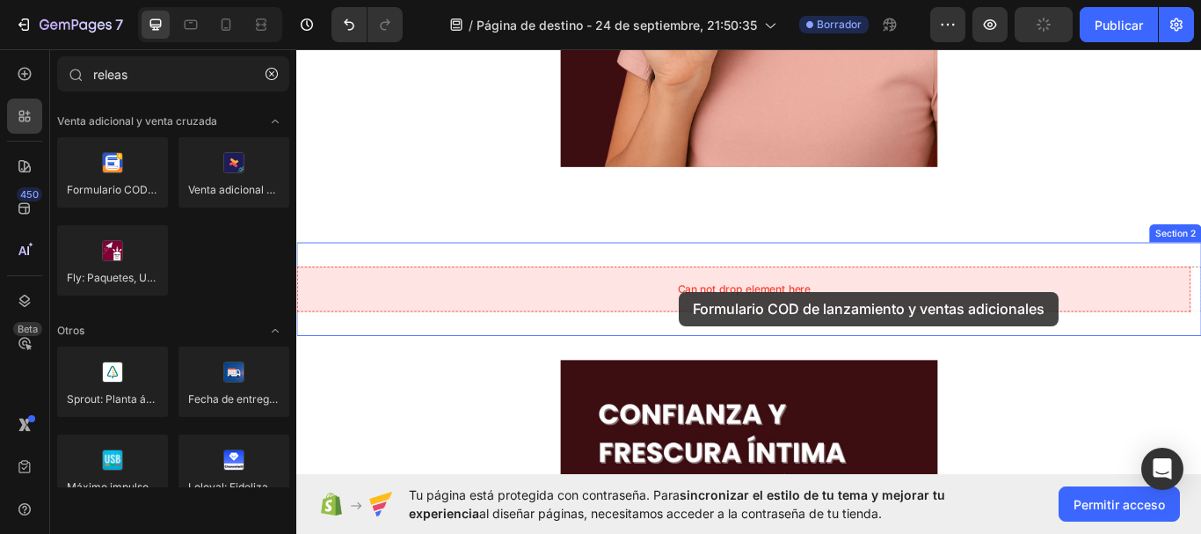
drag, startPoint x: 405, startPoint y: 214, endPoint x: 742, endPoint y: 332, distance: 357.0
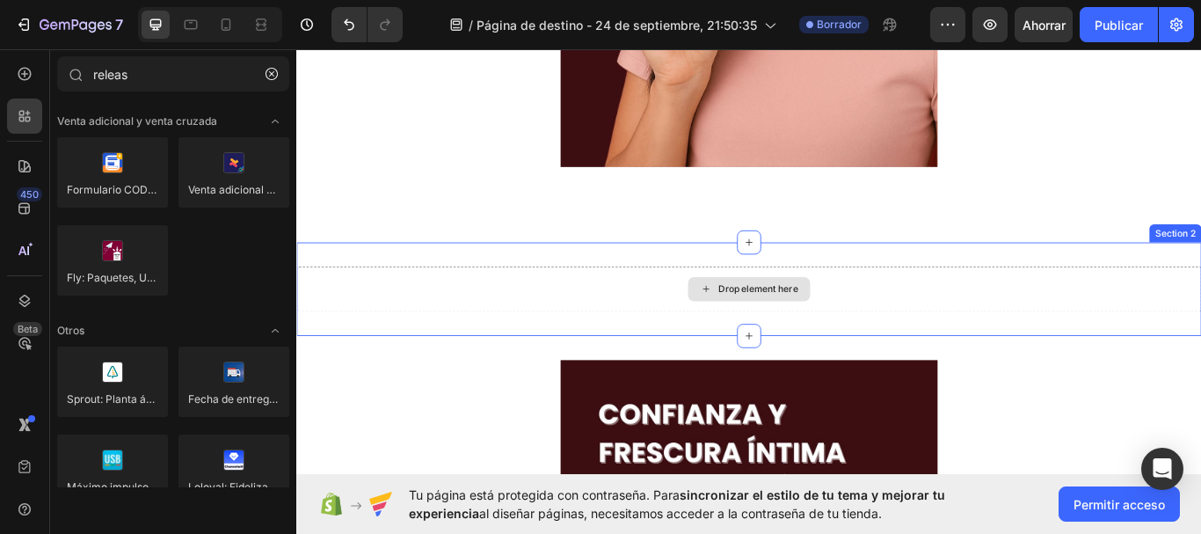
click at [612, 331] on div "Drop element here" at bounding box center [823, 329] width 1055 height 53
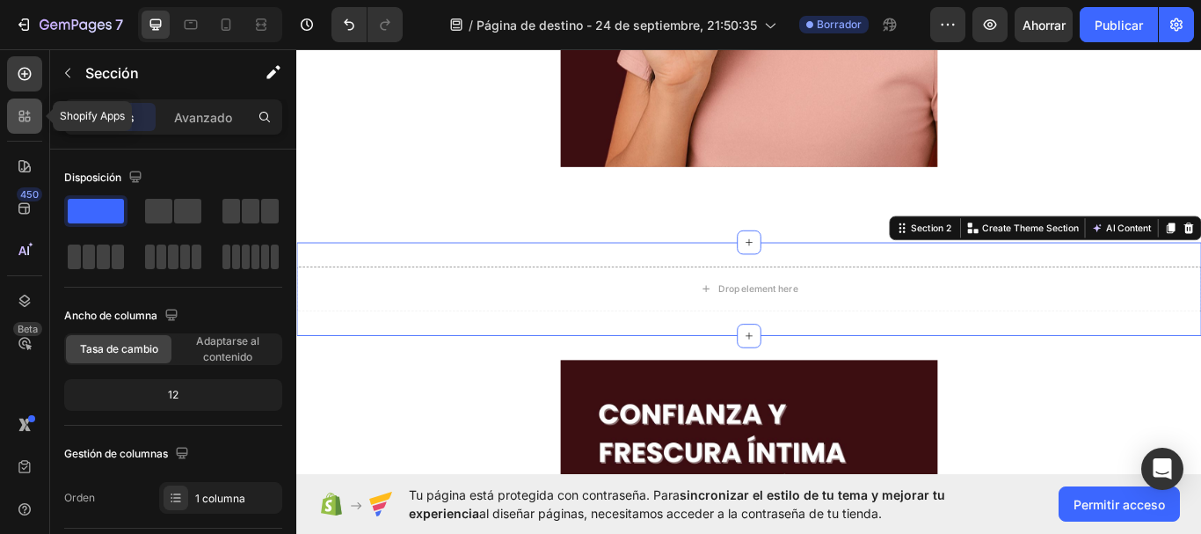
click at [27, 128] on div at bounding box center [24, 115] width 35 height 35
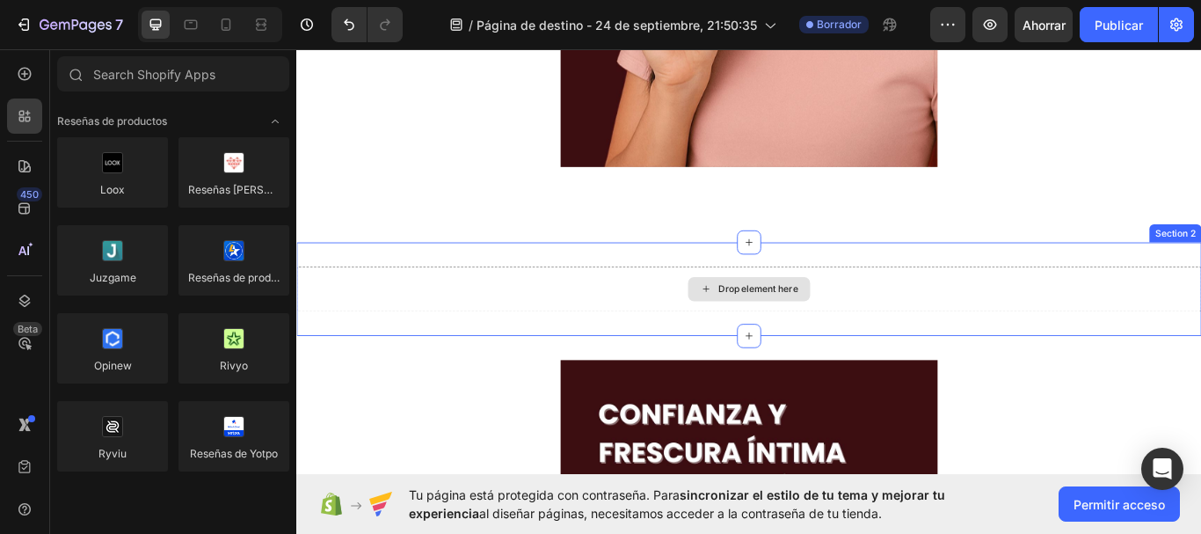
click at [640, 348] on div "Drop element here" at bounding box center [823, 329] width 1055 height 53
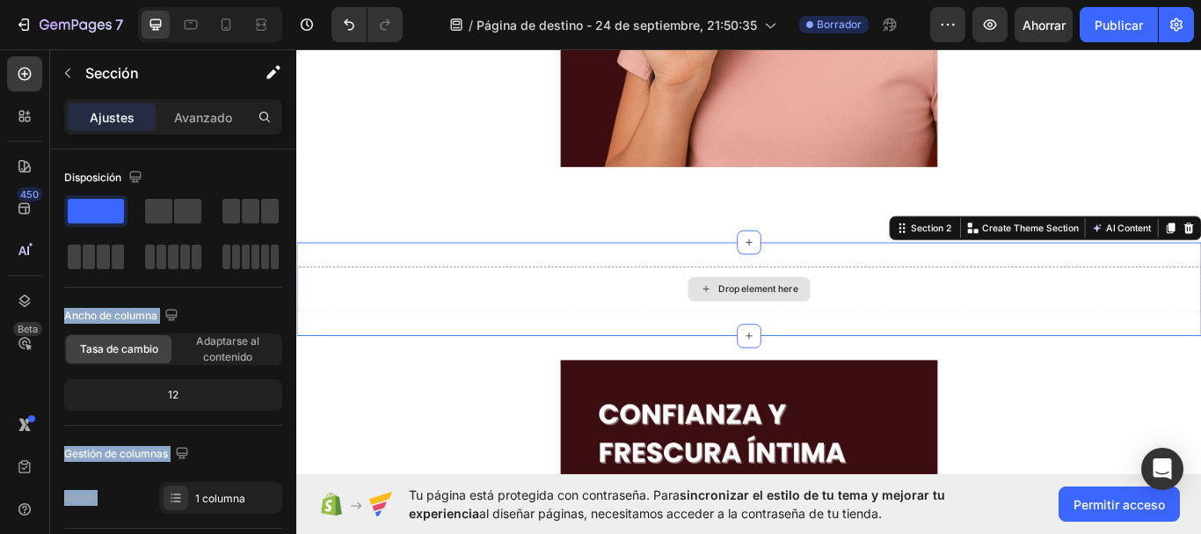
drag, startPoint x: 400, startPoint y: 260, endPoint x: 825, endPoint y: 330, distance: 430.2
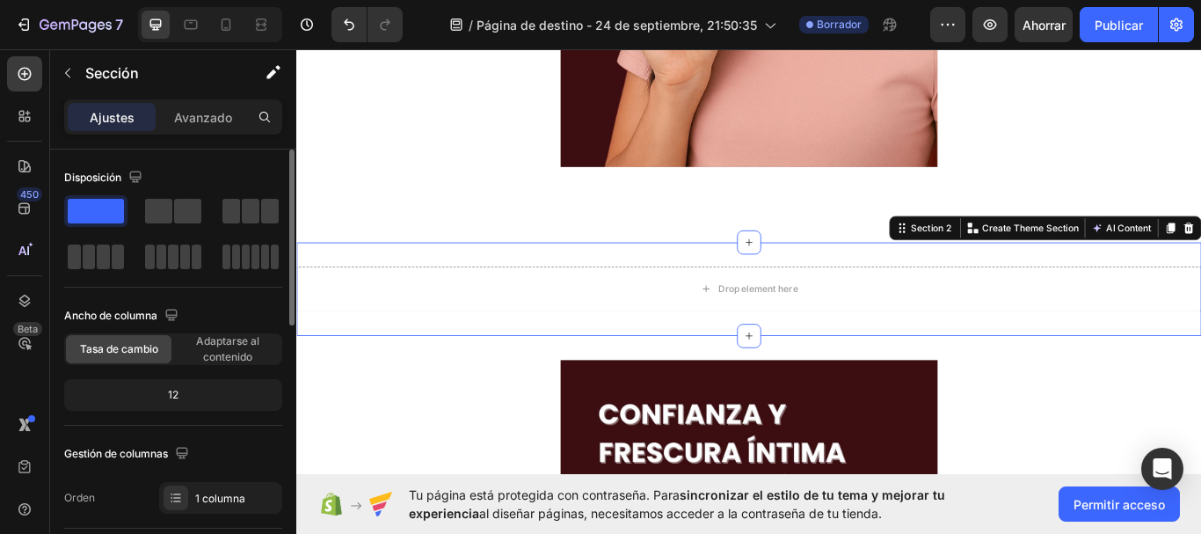
click at [104, 187] on div "Disposición" at bounding box center [105, 178] width 82 height 24
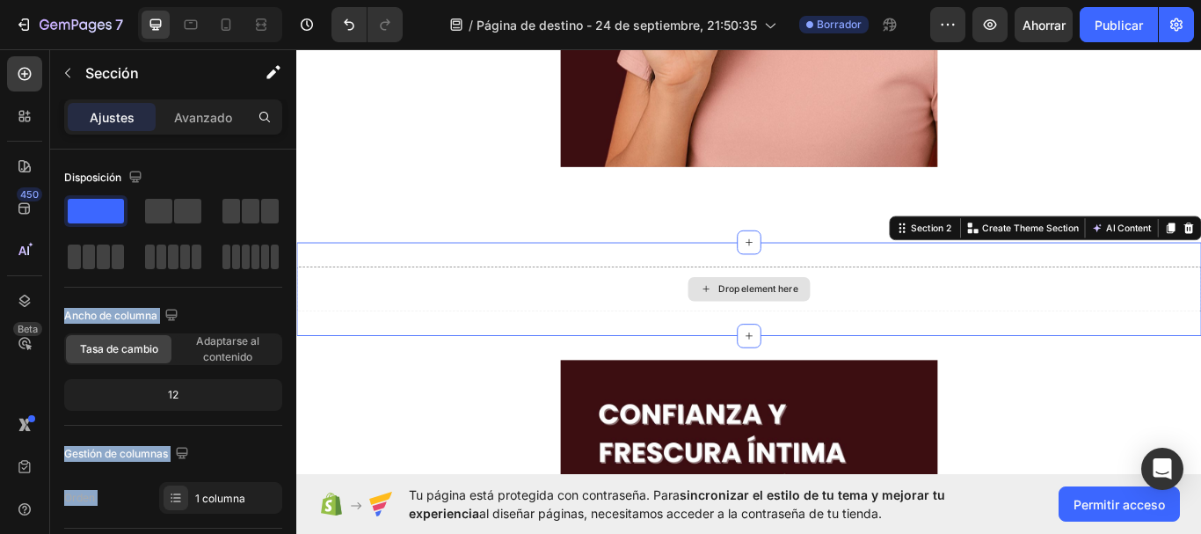
drag, startPoint x: 399, startPoint y: 258, endPoint x: 504, endPoint y: 337, distance: 131.2
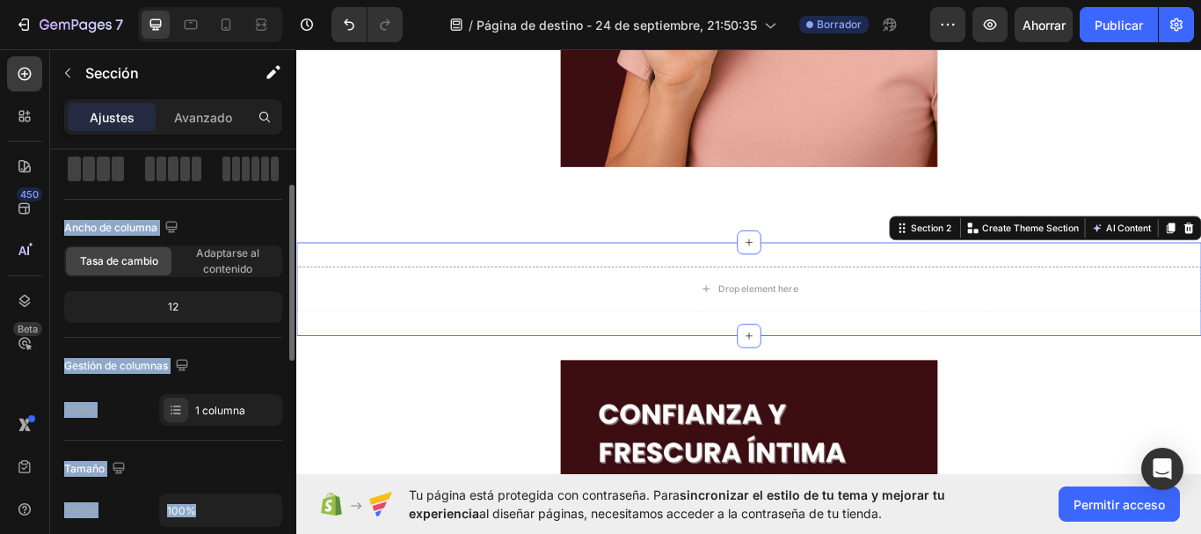
click at [242, 324] on div "Ancho de columna Tasa de cambio Adaptarse al contenido 12" at bounding box center [173, 276] width 218 height 124
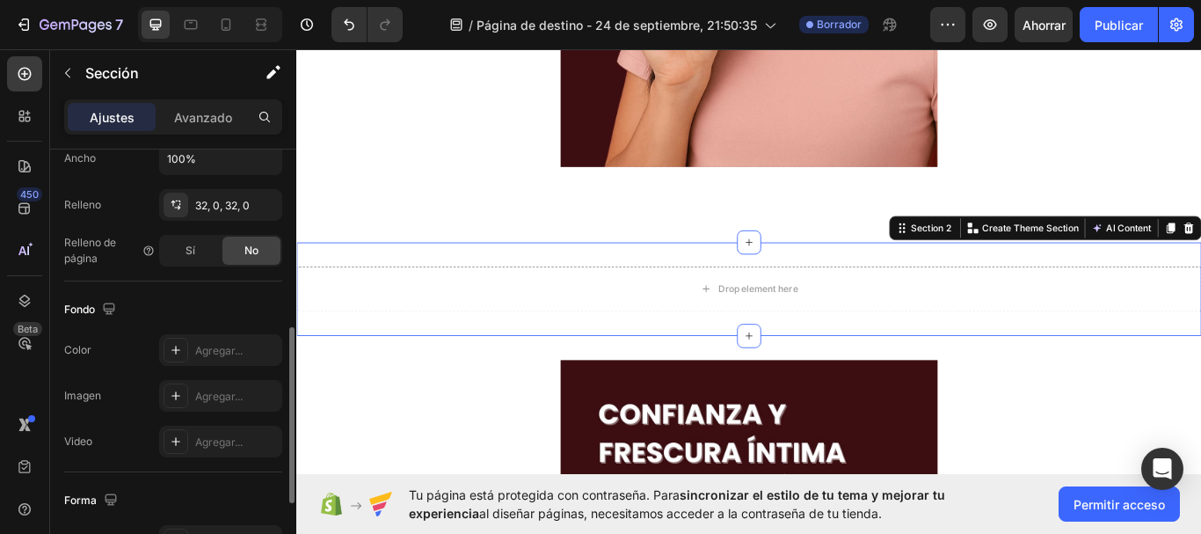
scroll to position [0, 0]
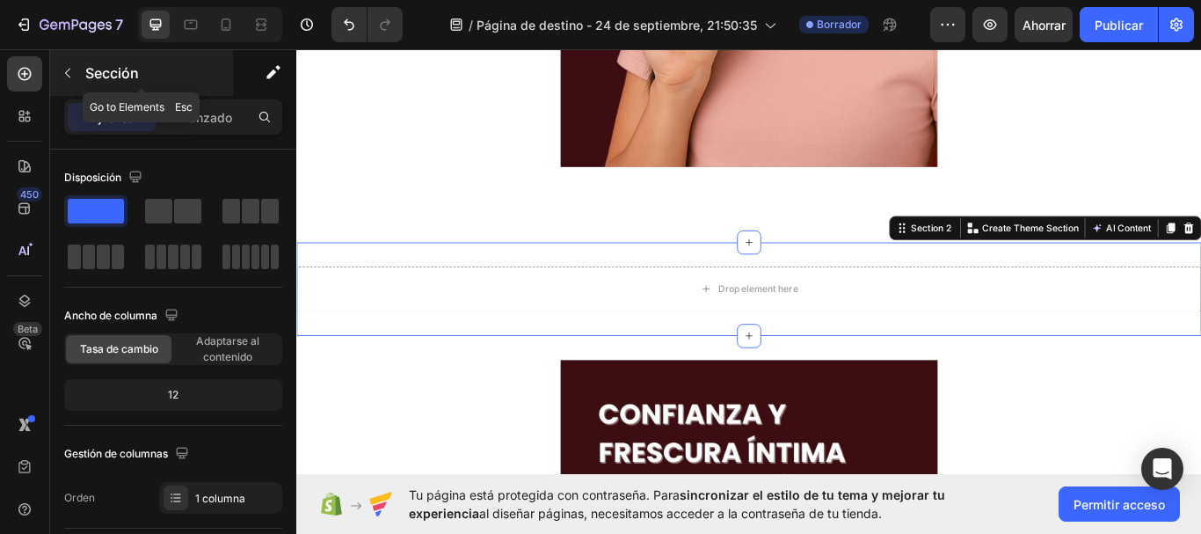
click at [76, 69] on button "button" at bounding box center [68, 73] width 28 height 28
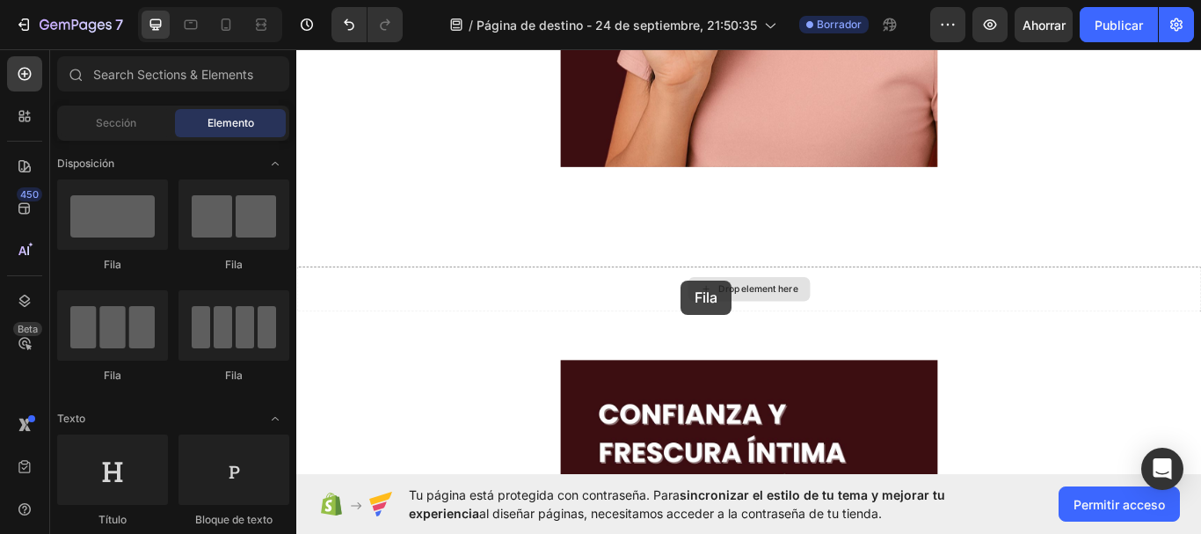
drag, startPoint x: 410, startPoint y: 261, endPoint x: 745, endPoint y: 319, distance: 340.8
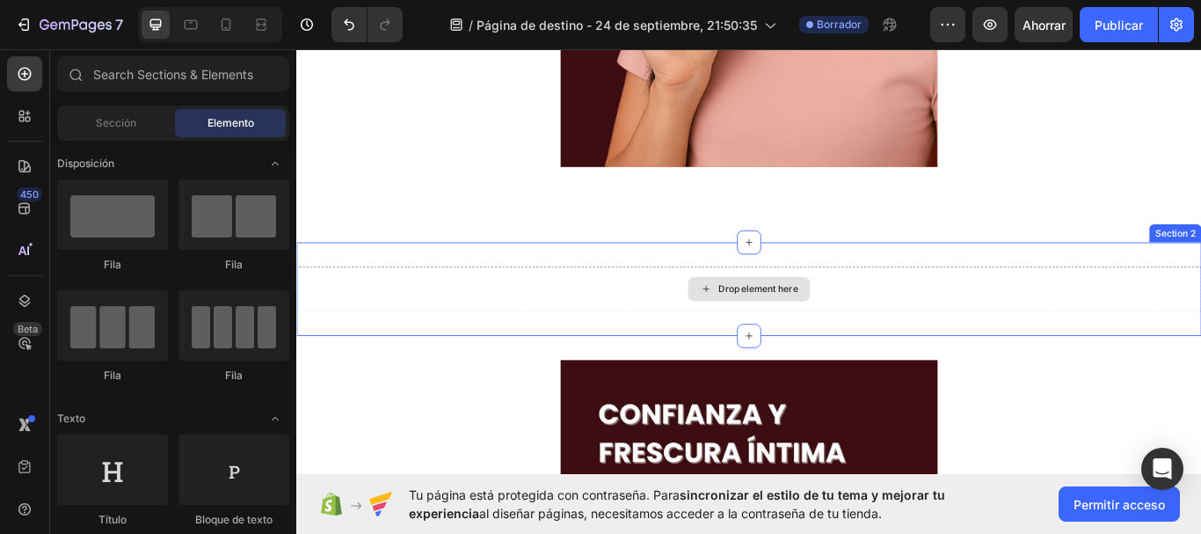
click at [637, 330] on div "Drop element here" at bounding box center [823, 329] width 1055 height 53
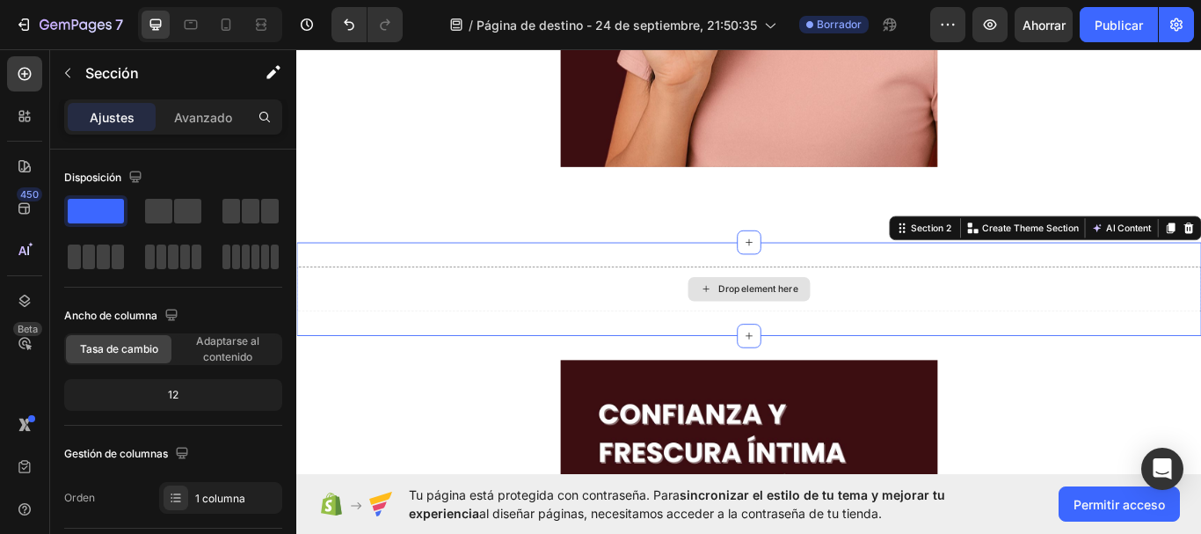
click at [779, 327] on div "Drop element here" at bounding box center [823, 330] width 142 height 28
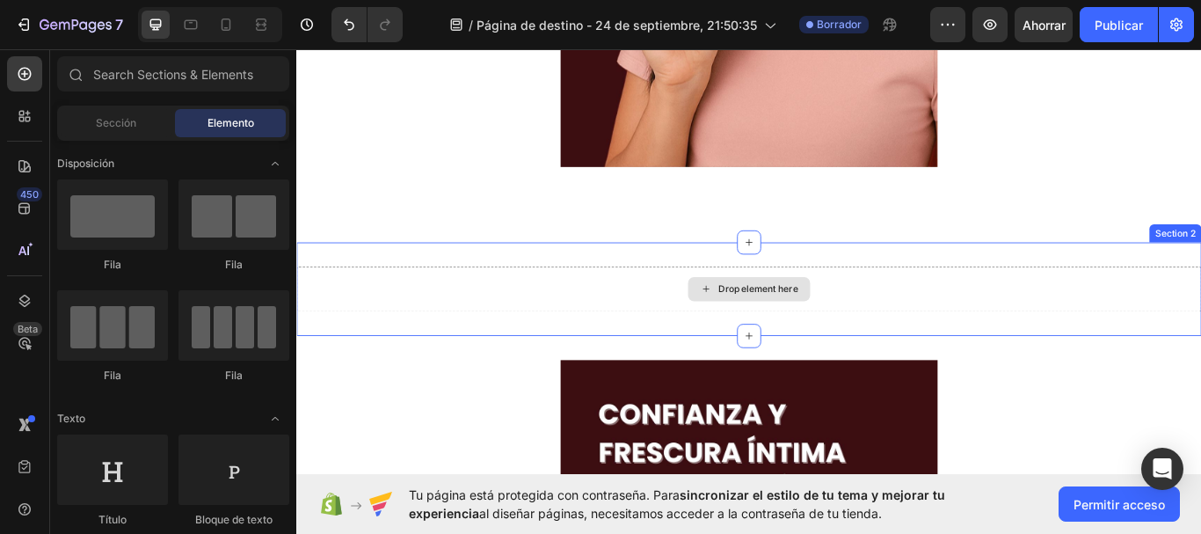
click at [684, 330] on div "Drop element here" at bounding box center [823, 329] width 1055 height 53
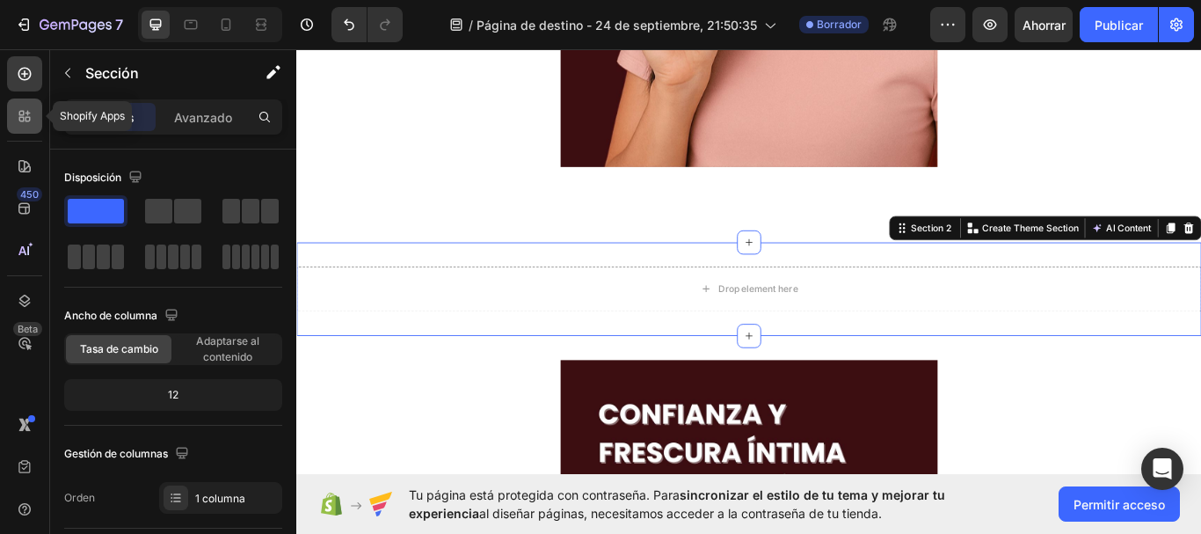
click at [18, 119] on icon at bounding box center [25, 116] width 18 height 18
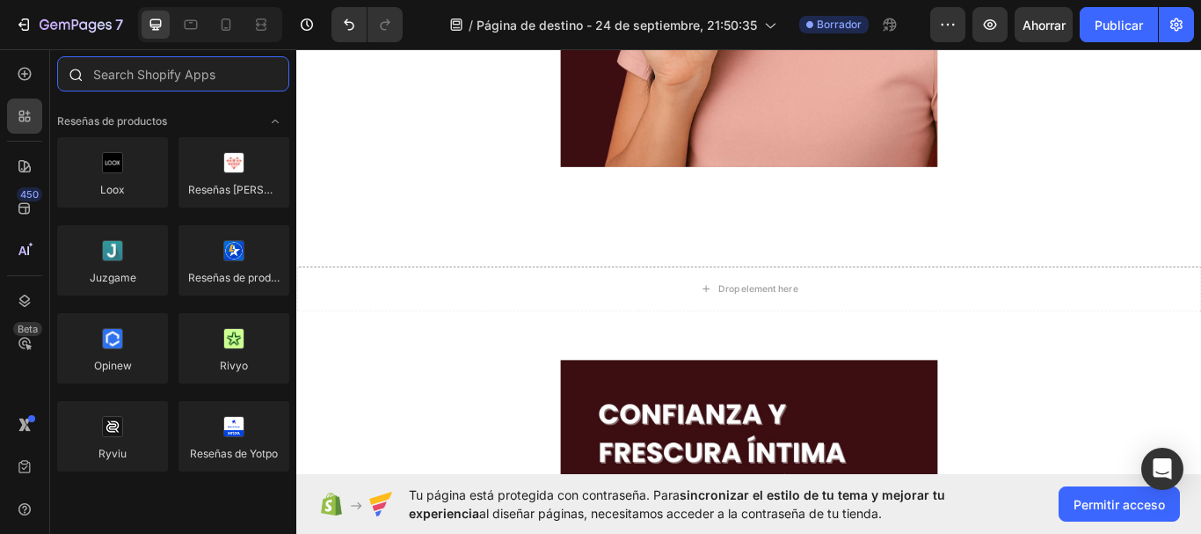
click at [163, 76] on input "text" at bounding box center [173, 73] width 232 height 35
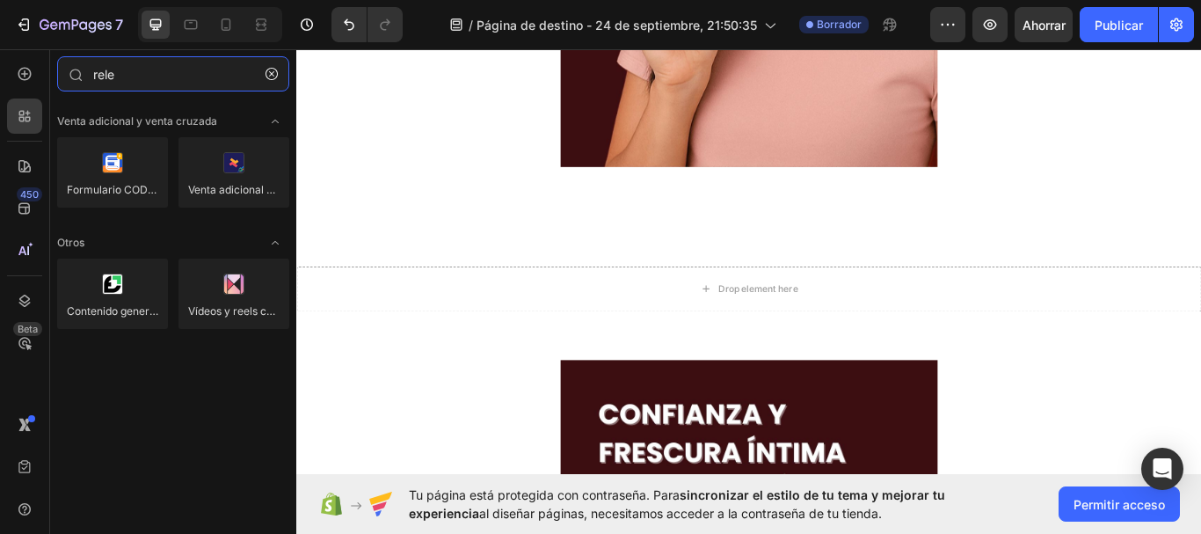
type input "rele"
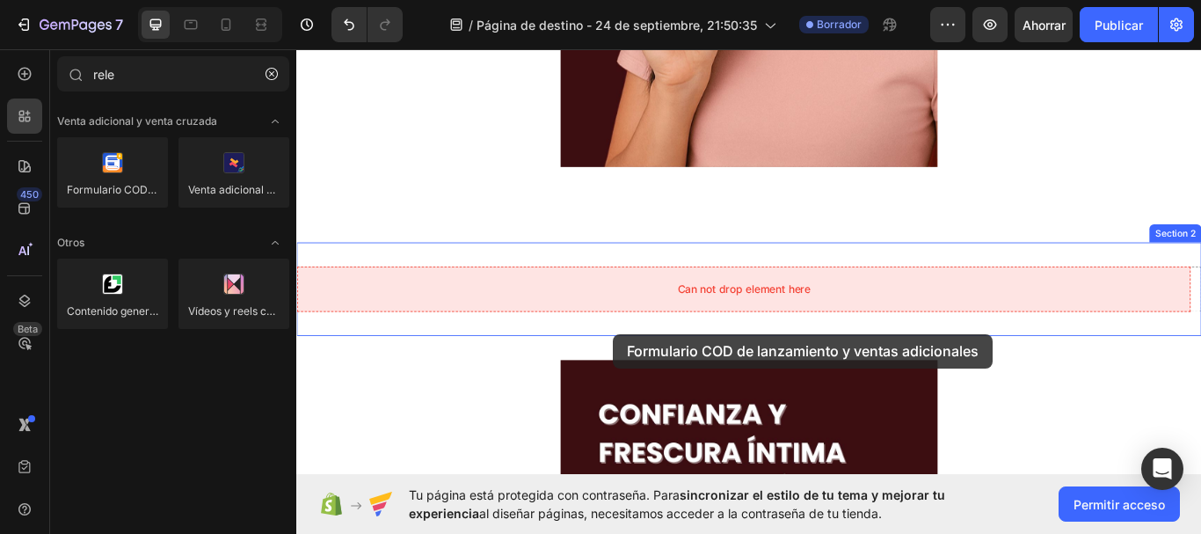
drag, startPoint x: 474, startPoint y: 265, endPoint x: 665, endPoint y: 382, distance: 224.0
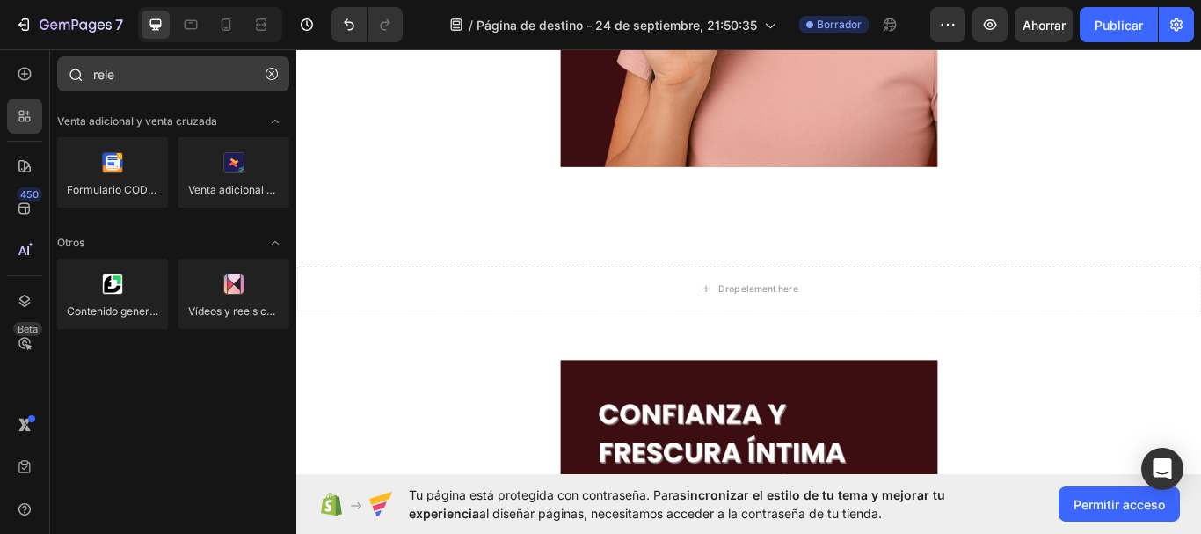
click at [273, 78] on icon "button" at bounding box center [271, 74] width 12 height 12
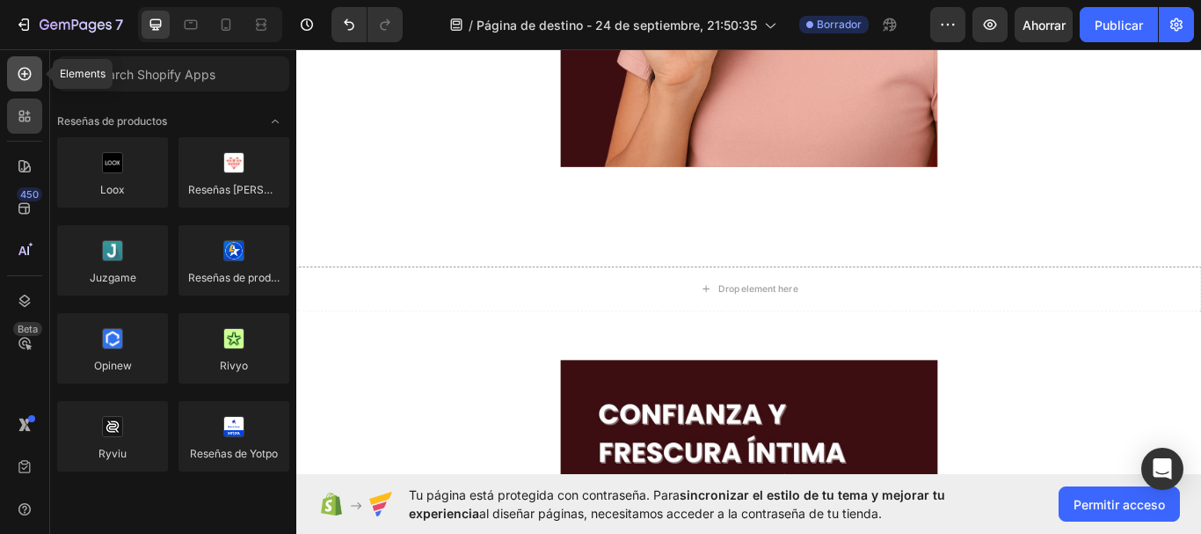
click at [20, 76] on icon at bounding box center [25, 74] width 18 height 18
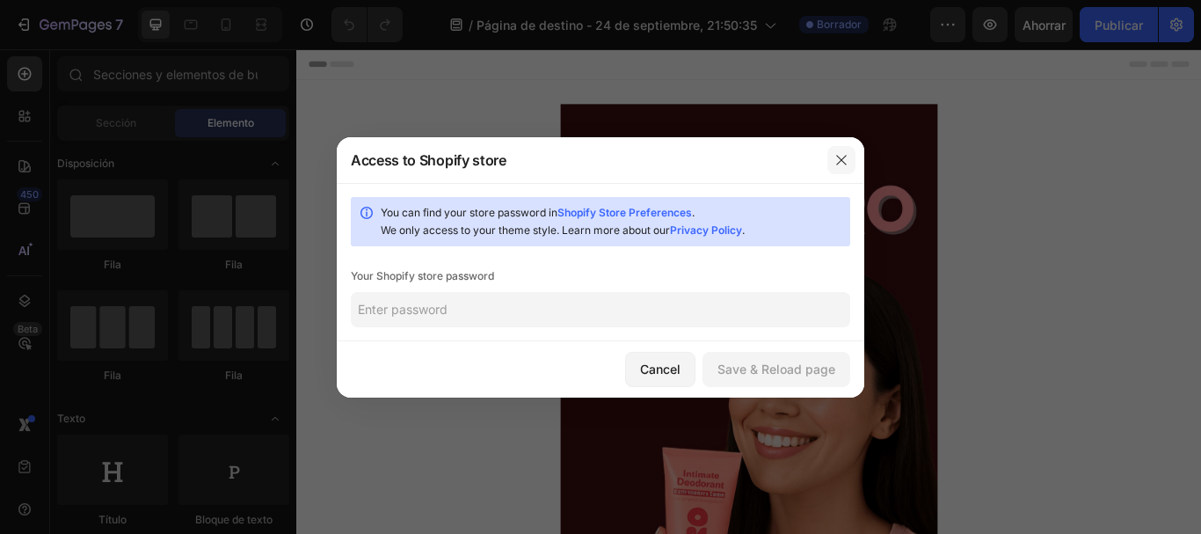
click at [839, 162] on icon "button" at bounding box center [841, 160] width 10 height 10
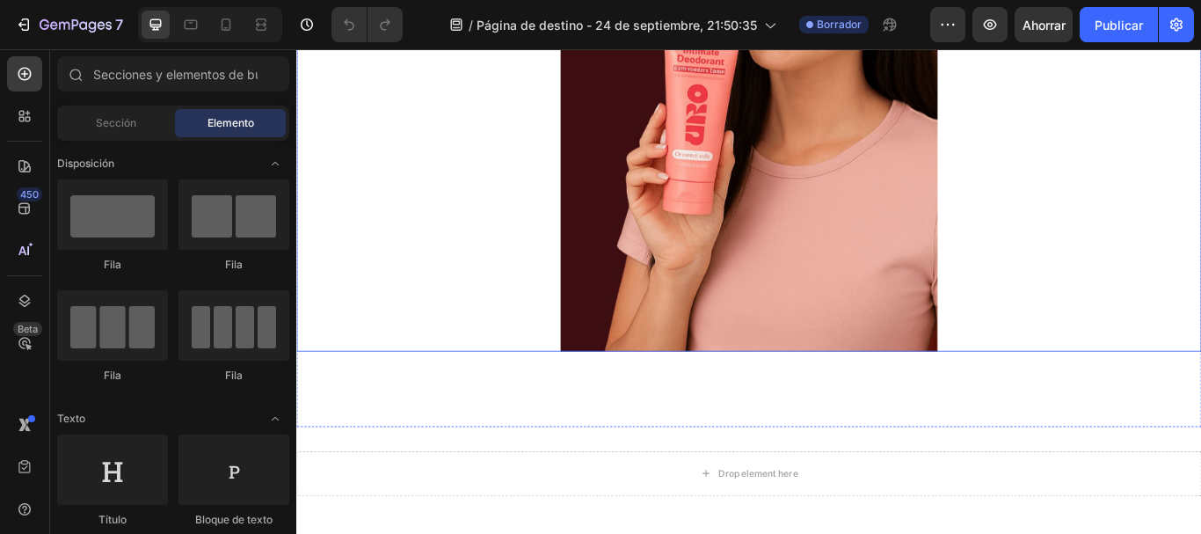
scroll to position [615, 0]
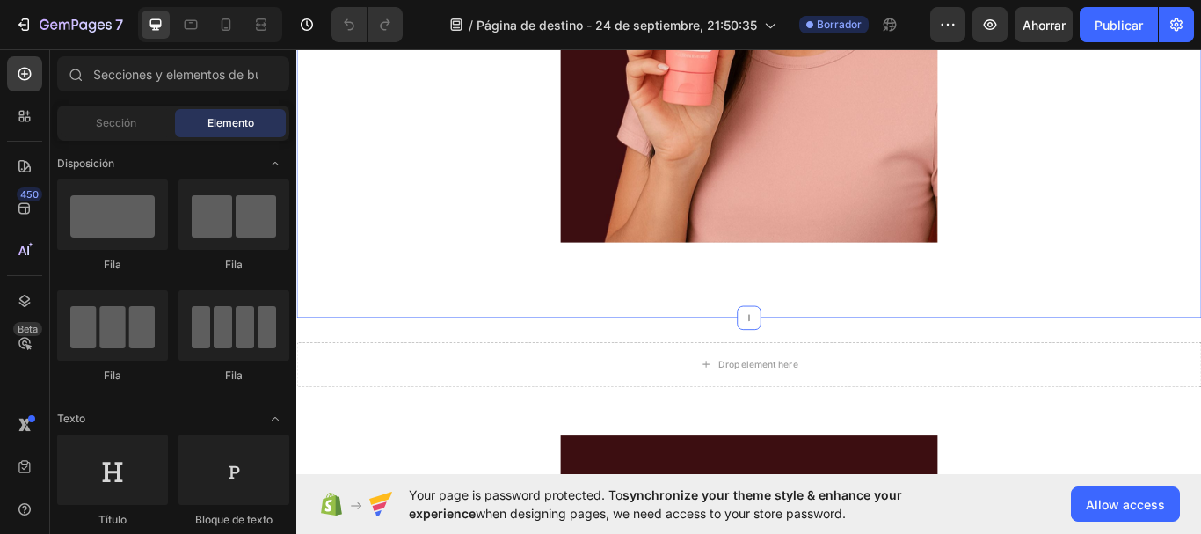
click at [907, 411] on div "Drop element here" at bounding box center [823, 417] width 1055 height 53
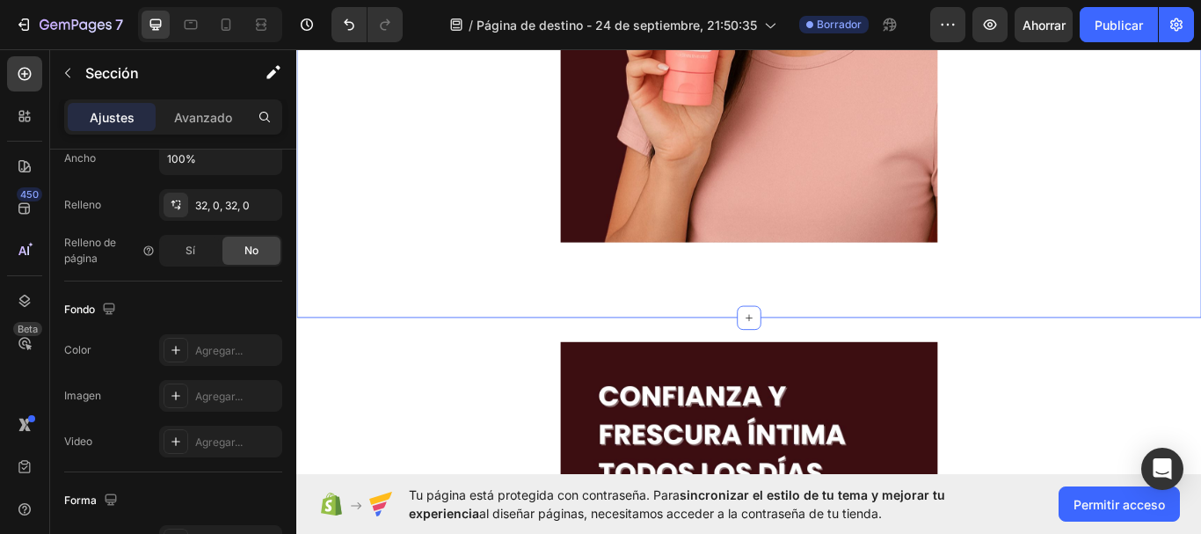
scroll to position [88, 0]
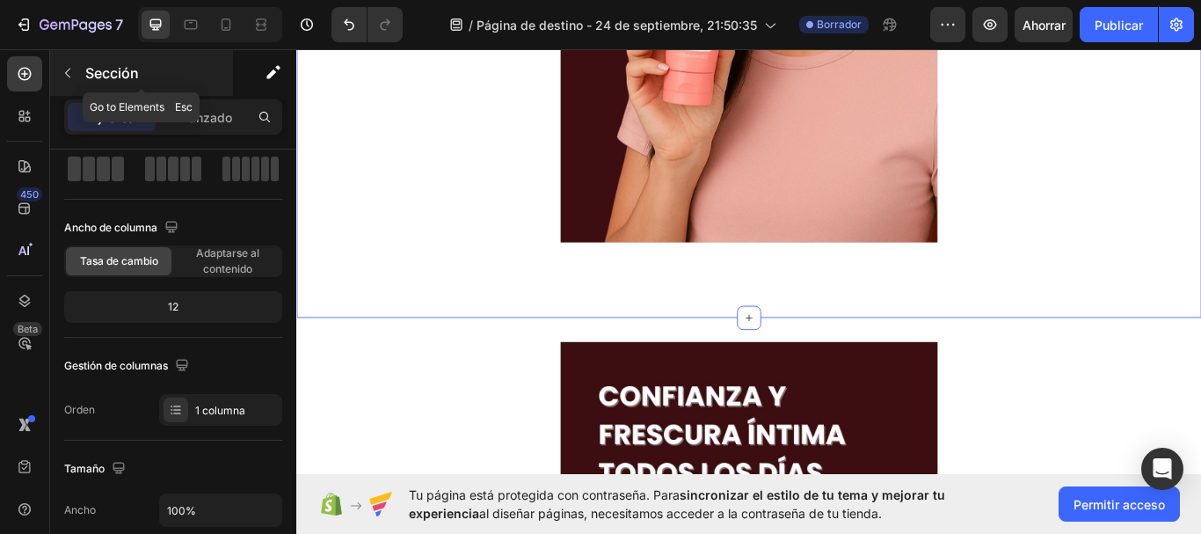
click at [65, 59] on button "button" at bounding box center [68, 73] width 28 height 28
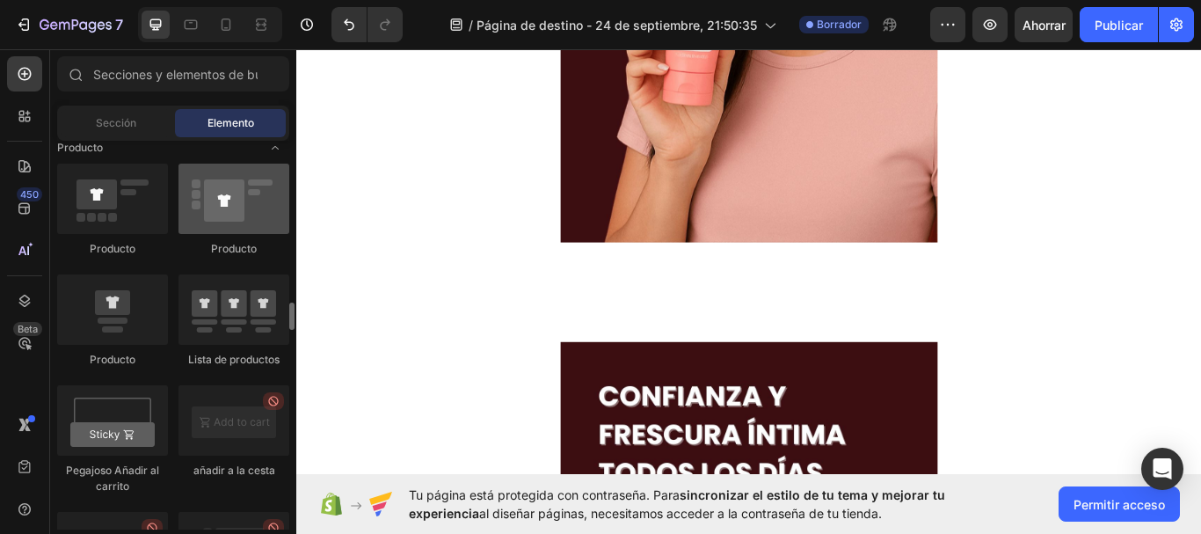
scroll to position [2198, 0]
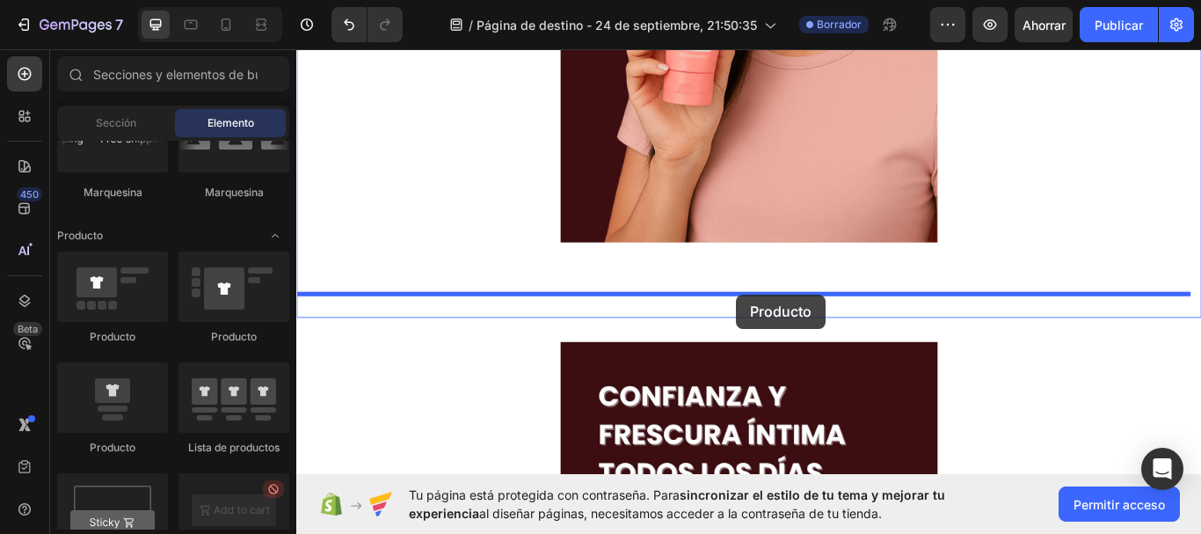
drag, startPoint x: 548, startPoint y: 339, endPoint x: 809, endPoint y: 336, distance: 261.1
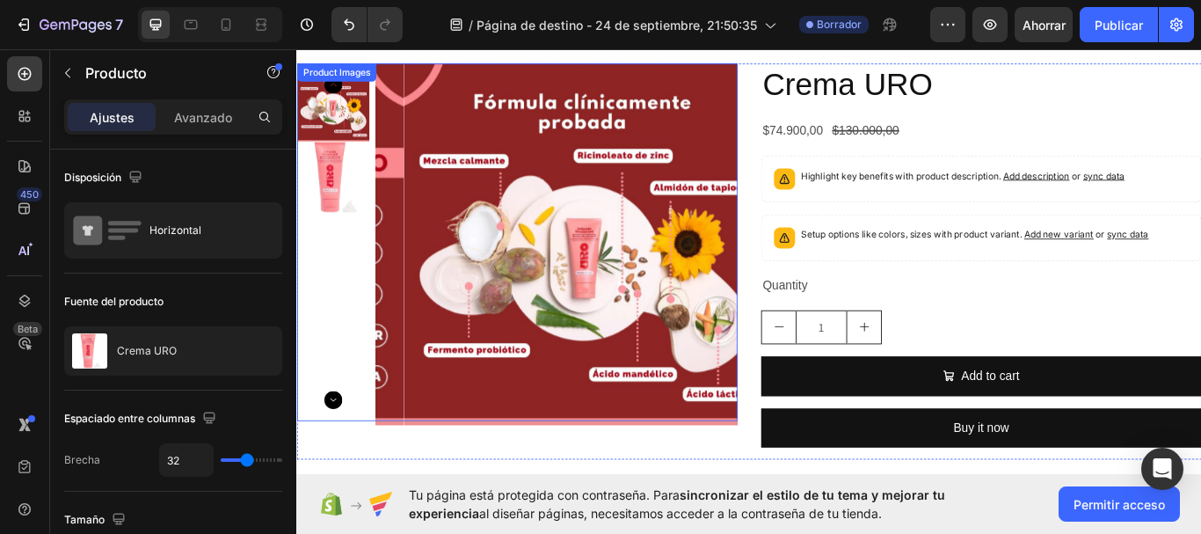
scroll to position [879, 0]
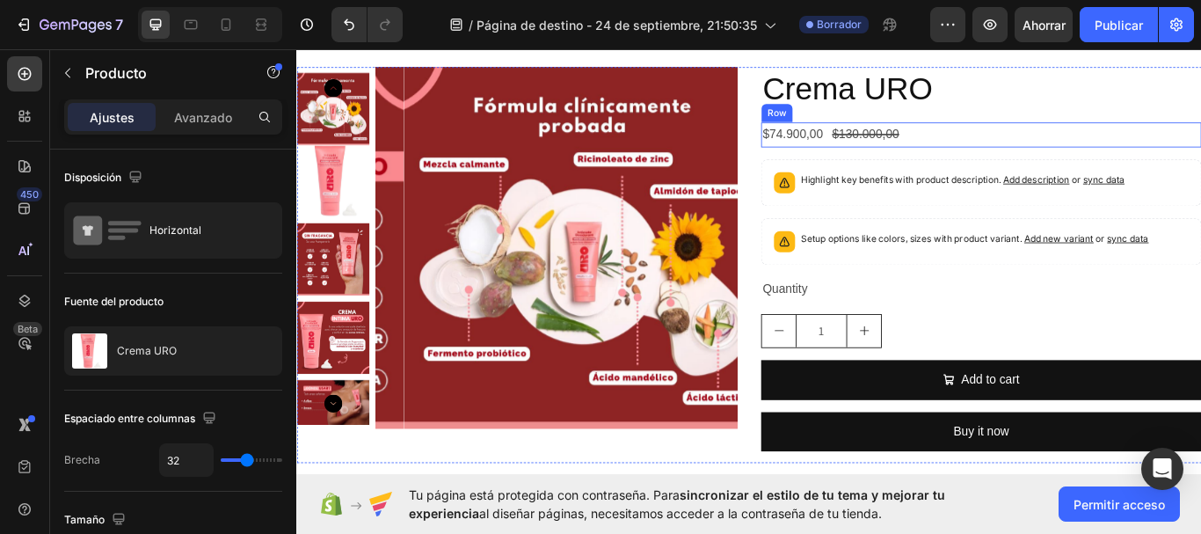
click at [1090, 137] on div "$74.900,00 Product Price Product Price $130.000,00 Product Price Product Price …" at bounding box center [1094, 149] width 513 height 29
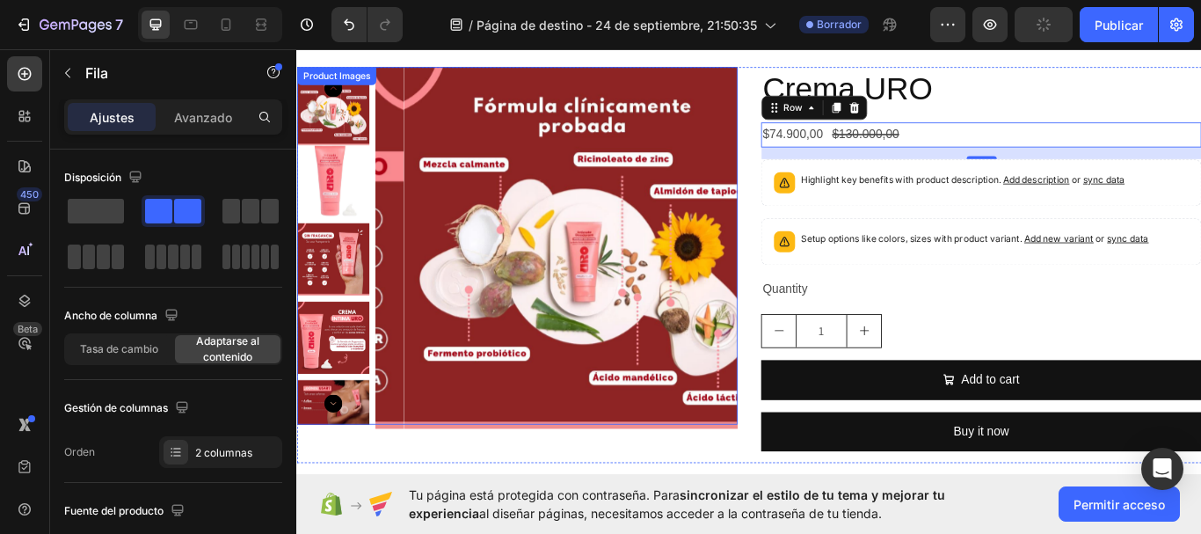
click at [712, 377] on img at bounding box center [632, 282] width 422 height 422
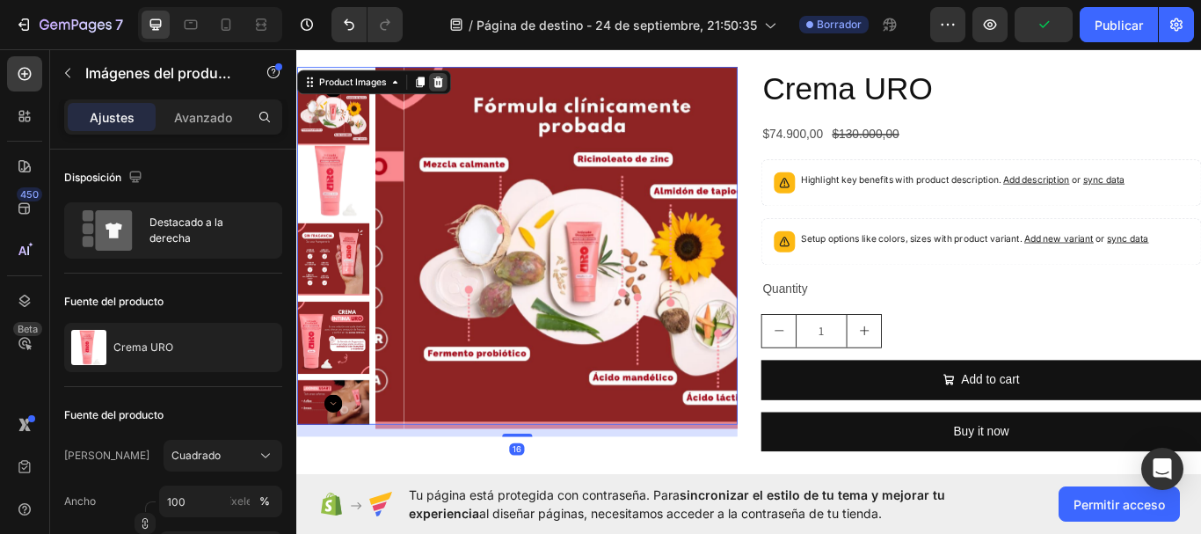
click at [460, 88] on icon at bounding box center [461, 89] width 14 height 14
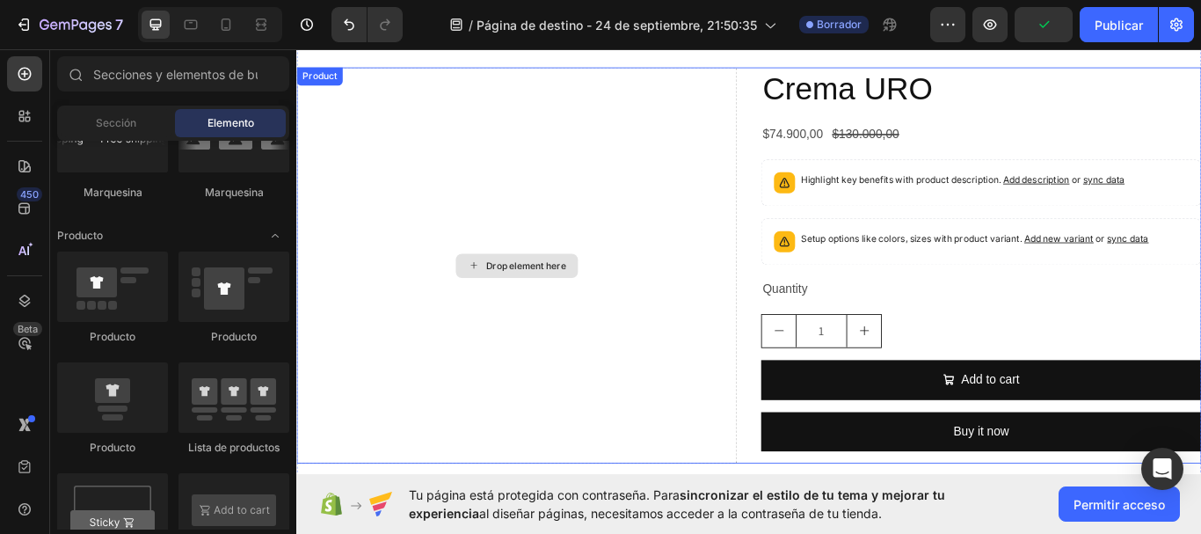
drag, startPoint x: 617, startPoint y: 223, endPoint x: 594, endPoint y: 214, distance: 24.8
click at [618, 225] on div "Drop element here" at bounding box center [552, 301] width 513 height 461
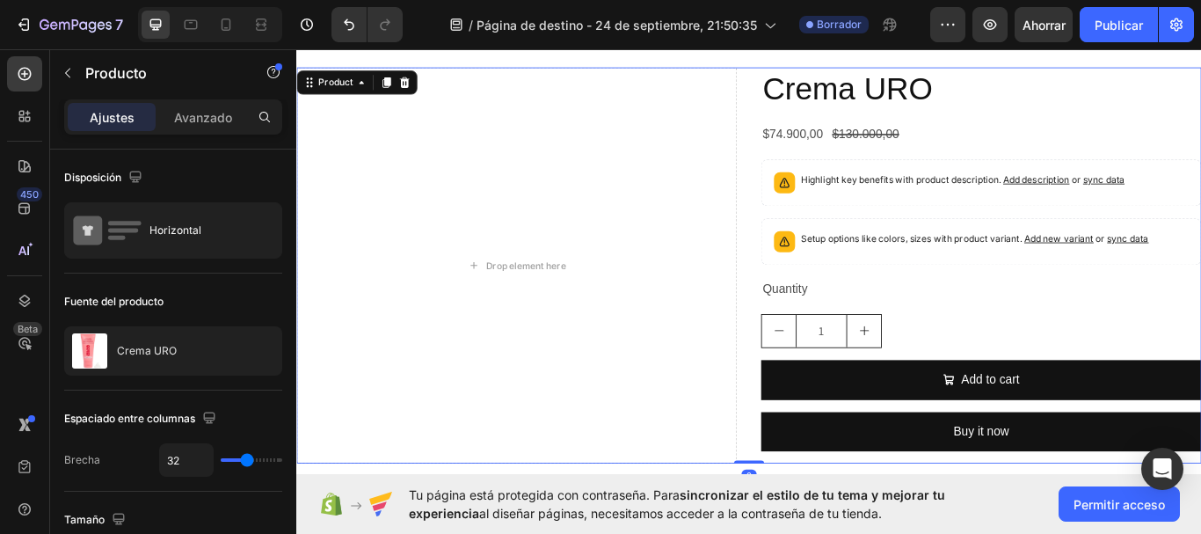
click at [424, 80] on div at bounding box center [421, 88] width 21 height 21
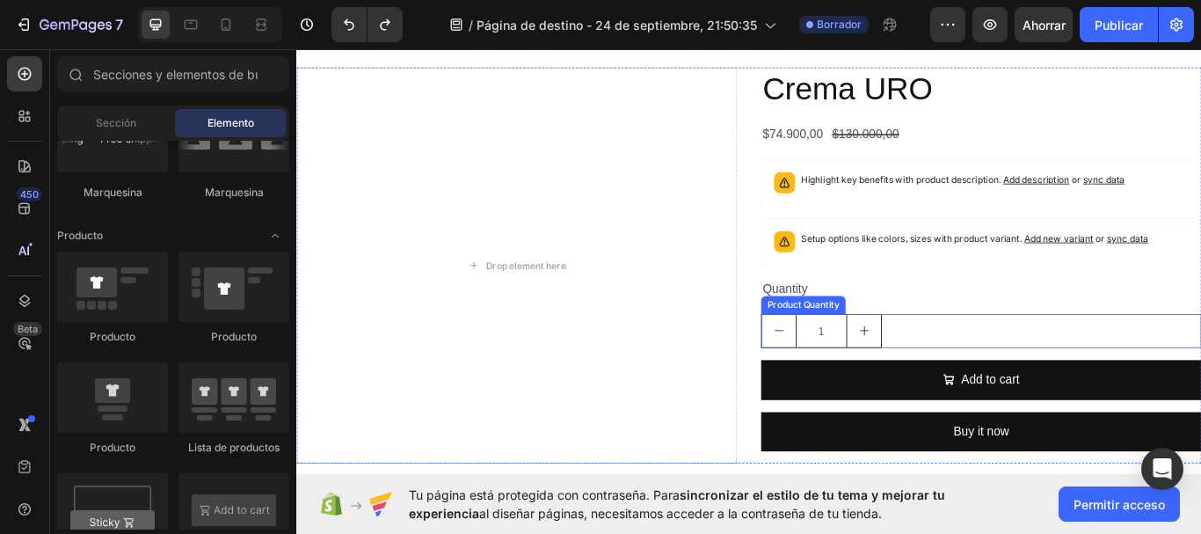
click at [1096, 345] on div "Crema URO Product Title $74.900,00 Product Price Product Price $130.000,00 Prod…" at bounding box center [1094, 301] width 513 height 461
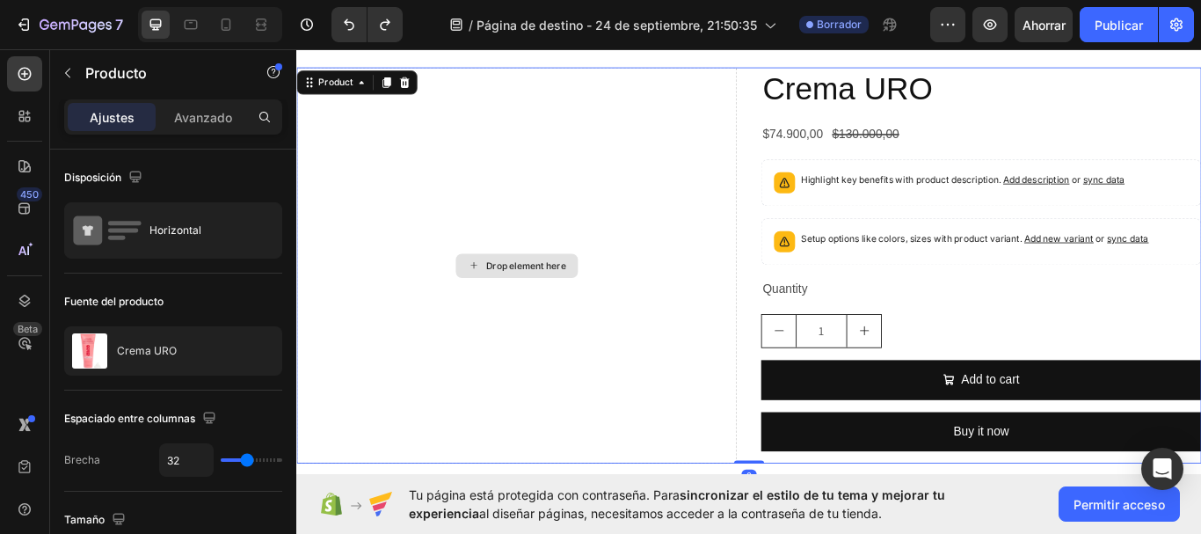
click at [745, 229] on div "Drop element here" at bounding box center [552, 301] width 513 height 461
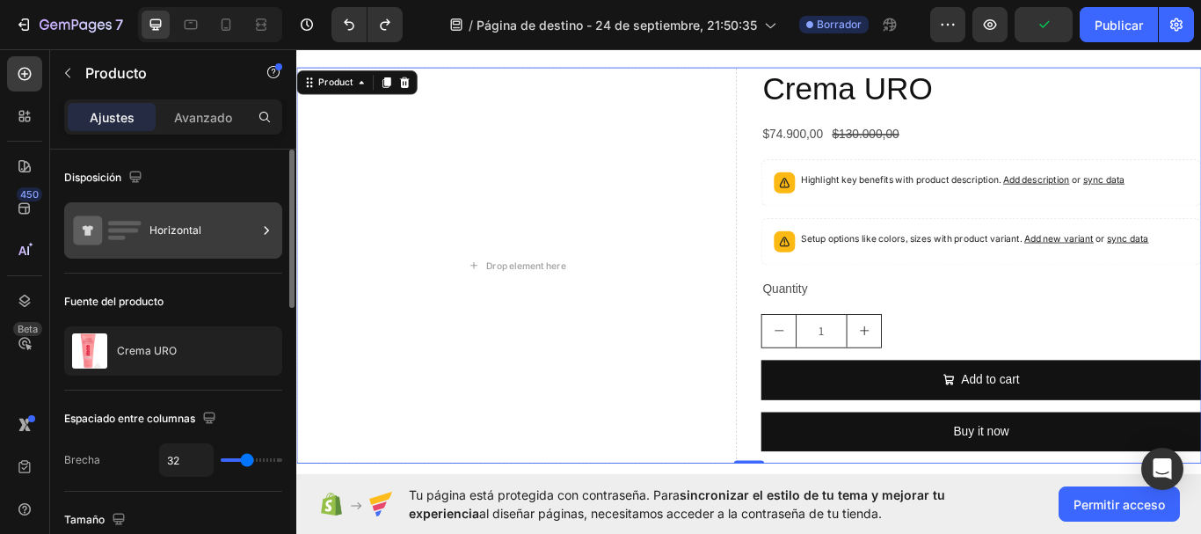
click at [178, 234] on font "Horizontal" at bounding box center [175, 229] width 52 height 13
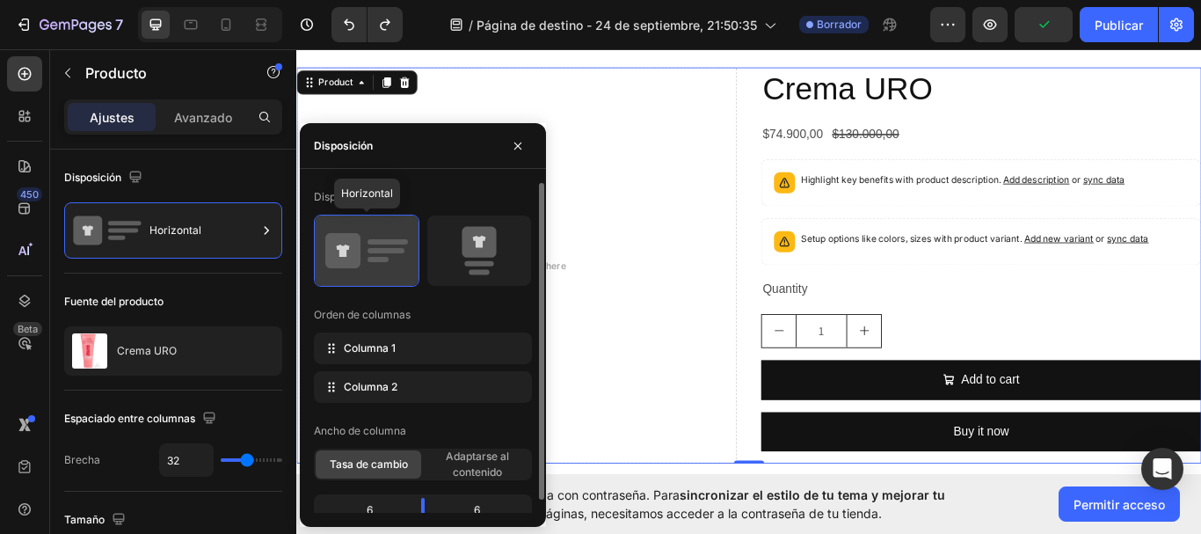
click at [380, 252] on rect at bounding box center [385, 250] width 37 height 5
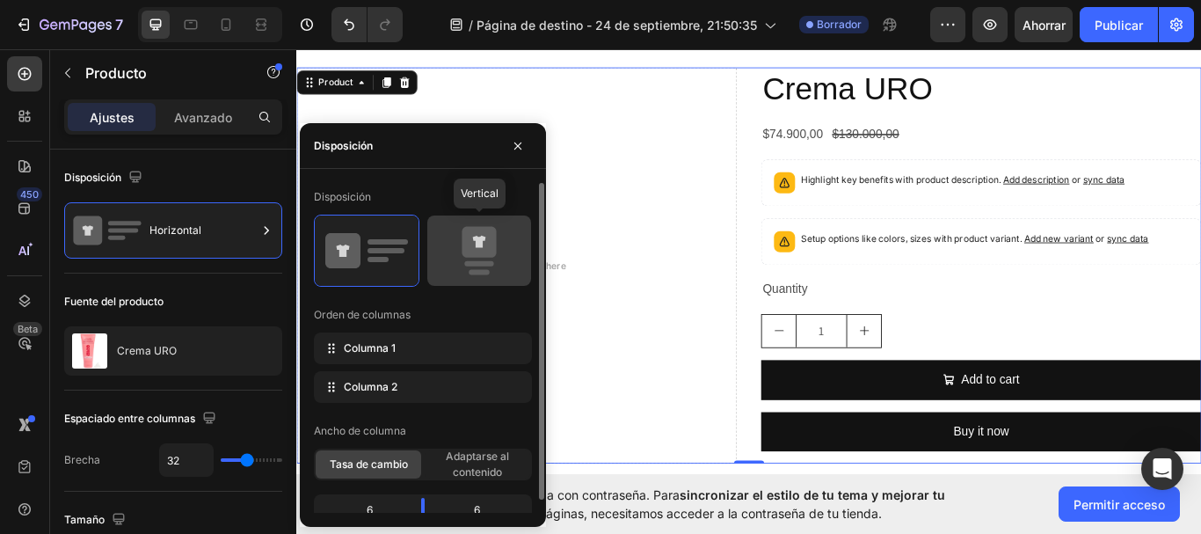
click at [461, 252] on icon at bounding box center [479, 250] width 83 height 49
type input "16"
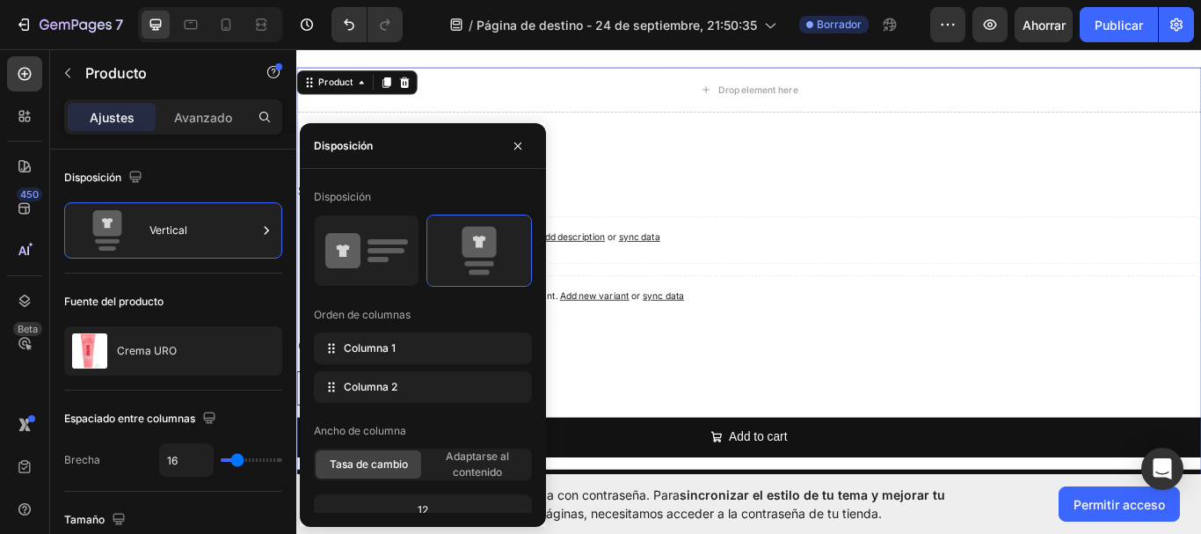
click at [913, 192] on div "Crema URO Product Title $74.900,00 Product Price Product Price $130.000,00 Prod…" at bounding box center [823, 368] width 1055 height 461
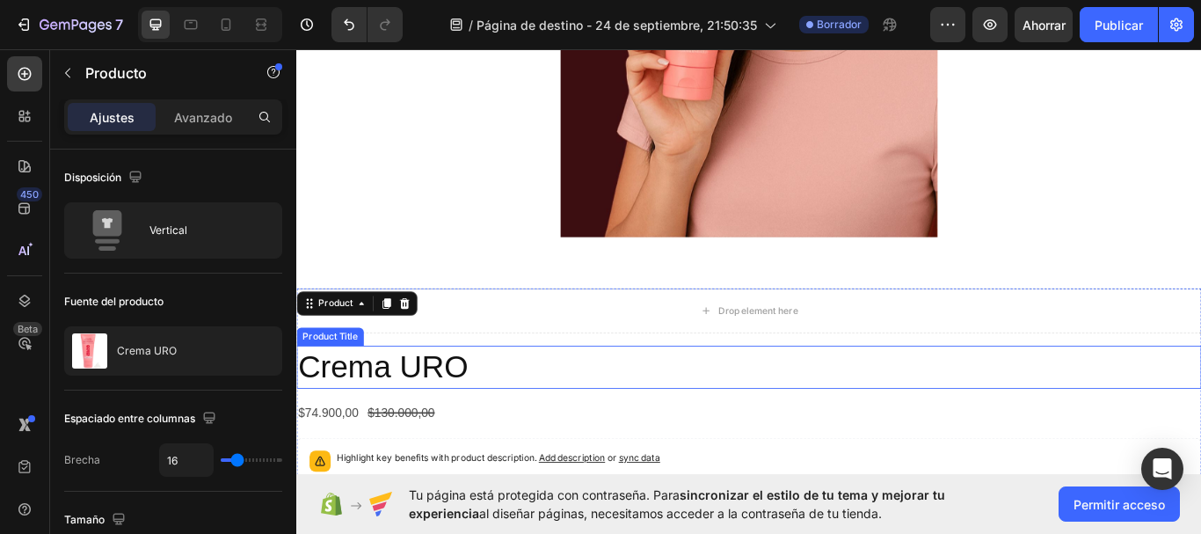
scroll to position [703, 0]
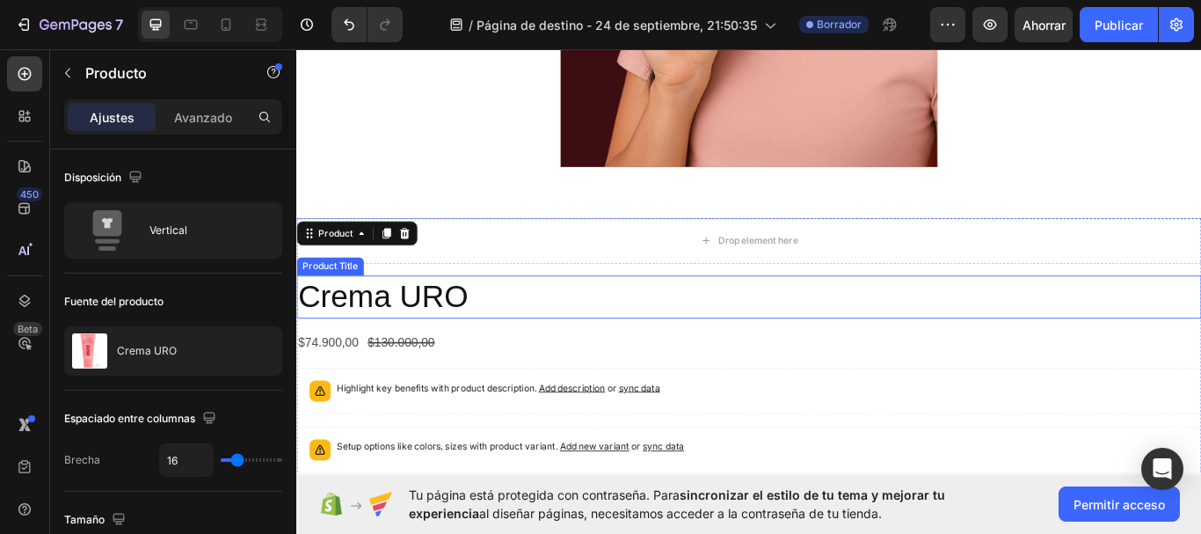
click at [463, 328] on h2 "Crema URO" at bounding box center [823, 339] width 1055 height 50
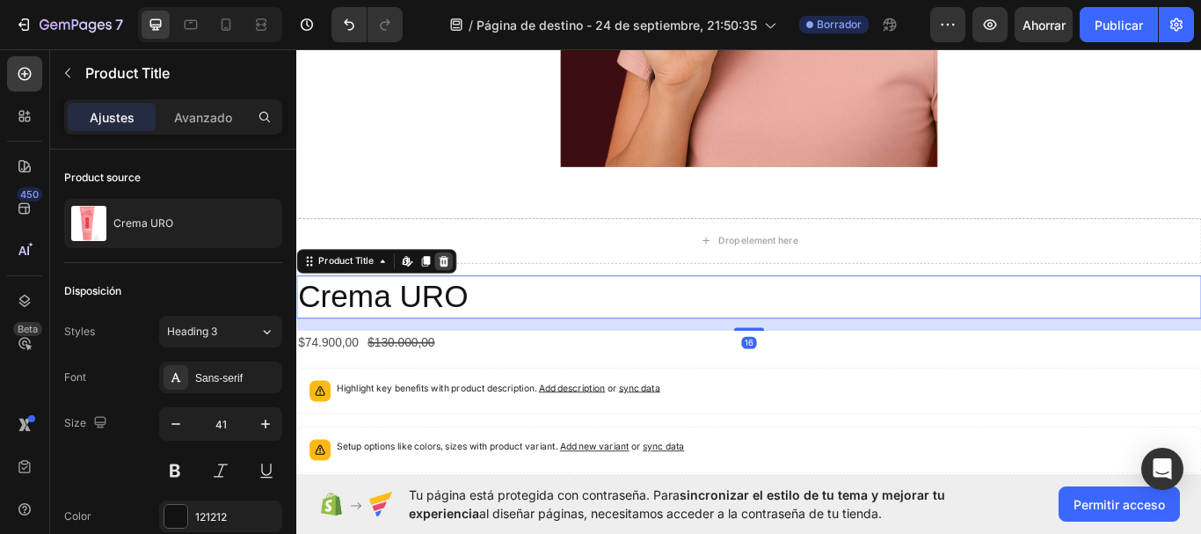
click at [466, 287] on div at bounding box center [467, 297] width 21 height 21
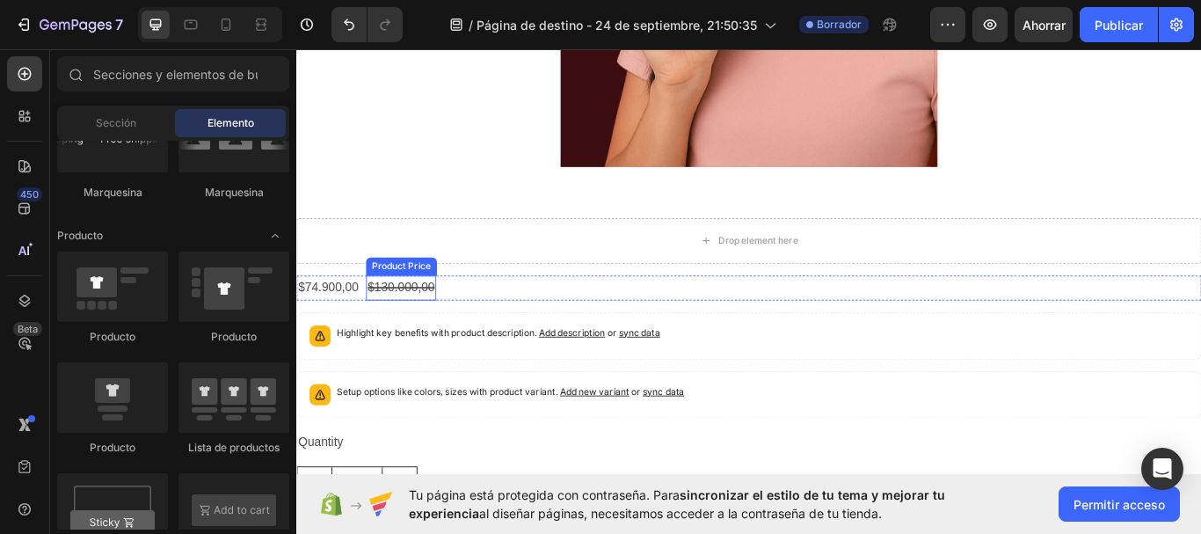
click at [417, 326] on div "$130.000,00" at bounding box center [418, 328] width 82 height 29
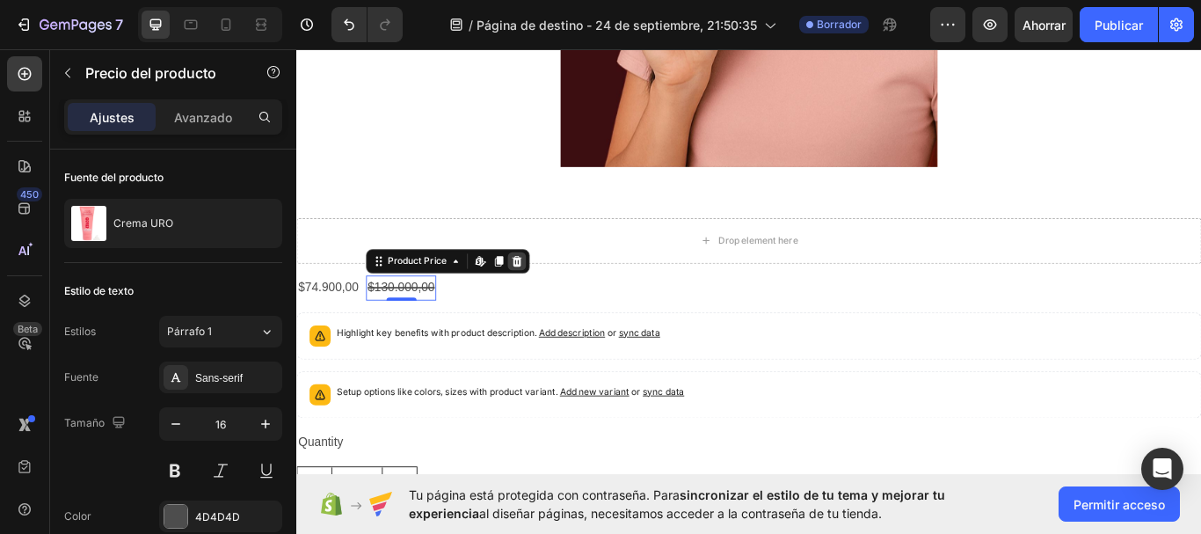
click at [556, 300] on icon at bounding box center [553, 297] width 11 height 12
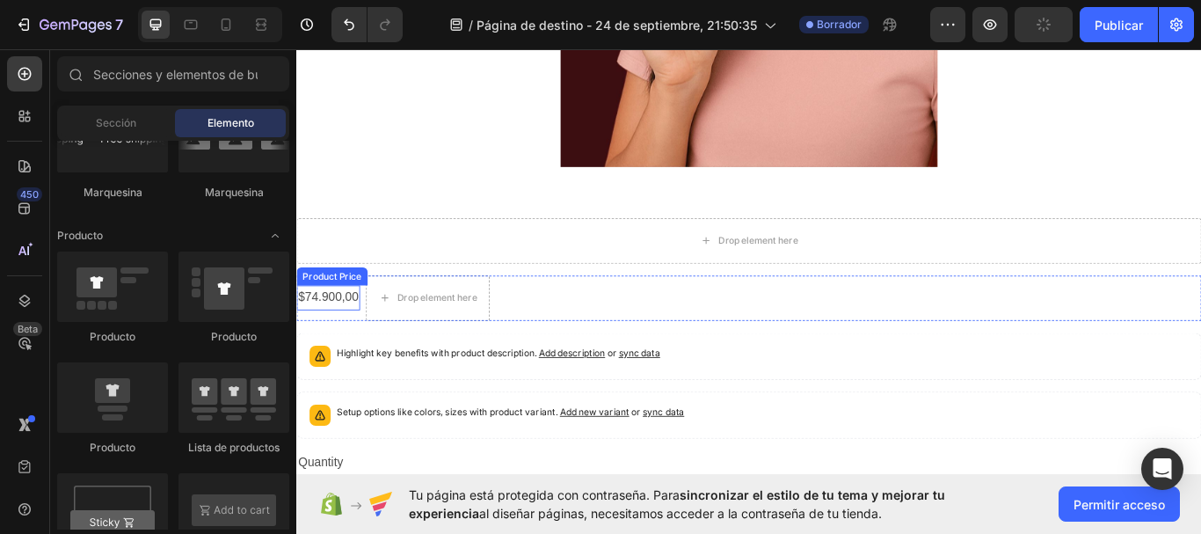
click at [367, 339] on div "$74.900,00" at bounding box center [333, 339] width 74 height 29
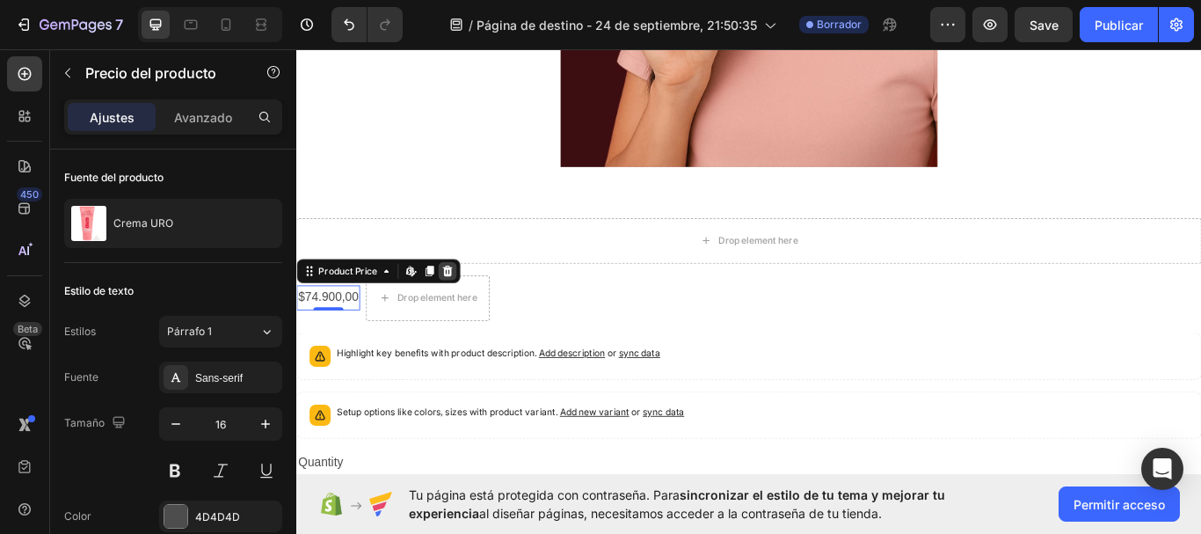
click at [476, 316] on div at bounding box center [471, 308] width 21 height 21
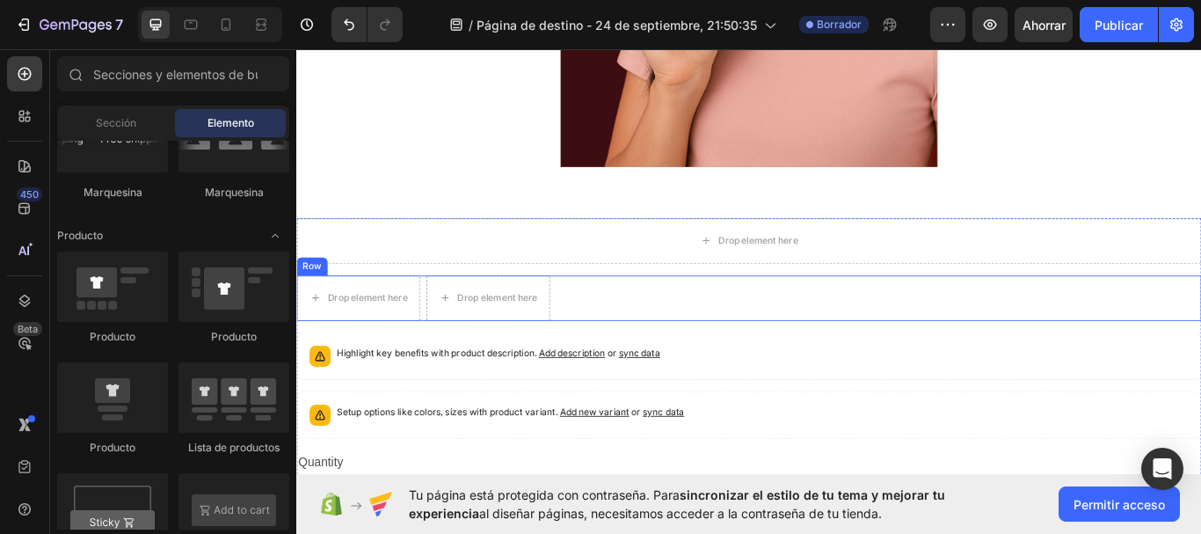
click at [625, 338] on div "Drop element here Drop element here Row" at bounding box center [823, 340] width 1055 height 53
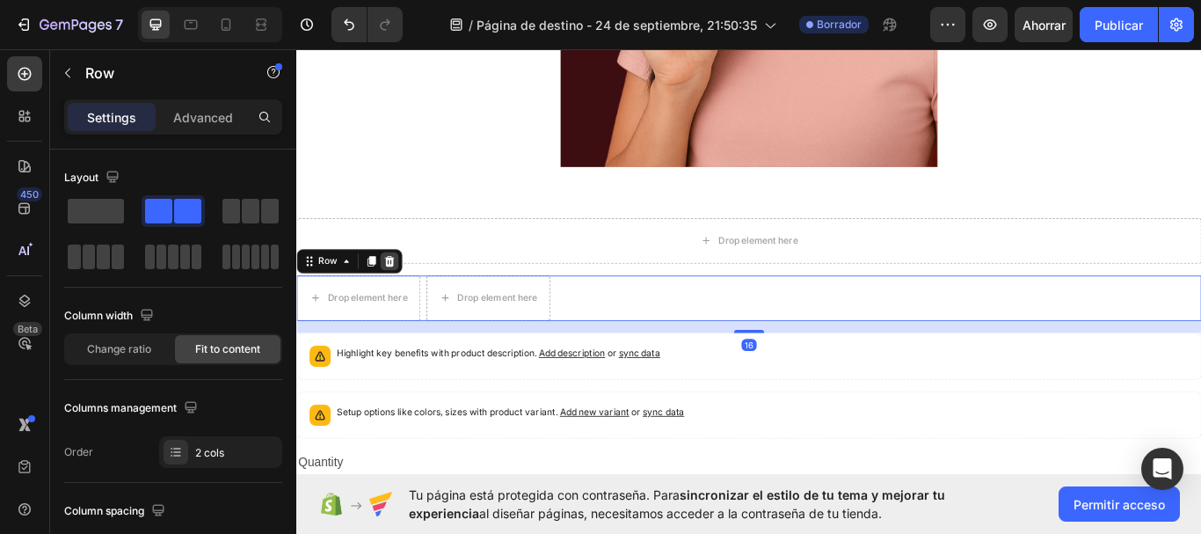
click at [406, 302] on icon at bounding box center [404, 297] width 11 height 12
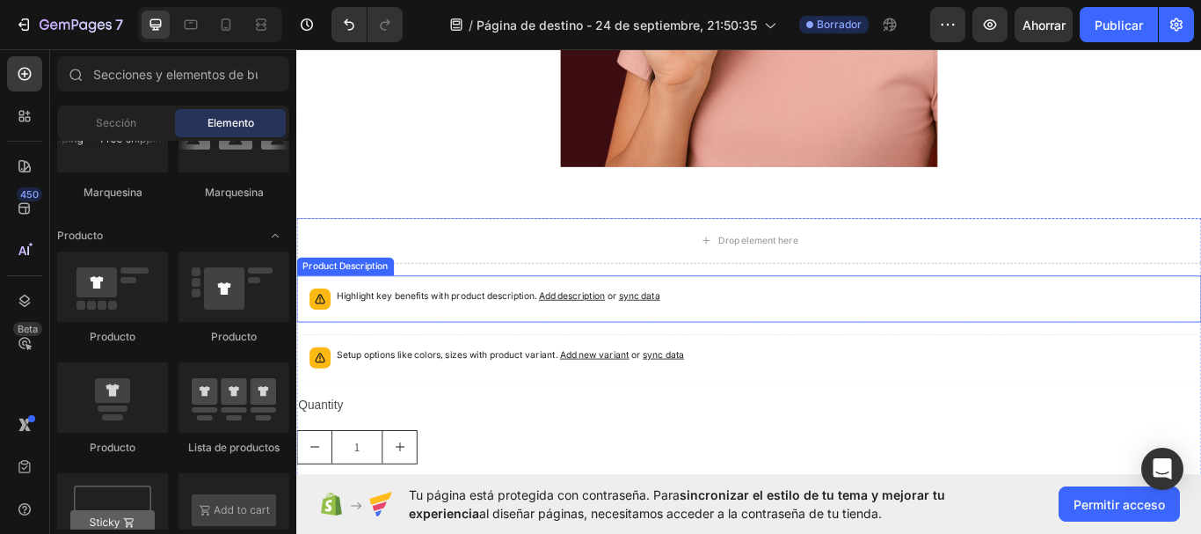
click at [732, 365] on div "Highlight key benefits with product description. Add description or sync data" at bounding box center [823, 341] width 1055 height 55
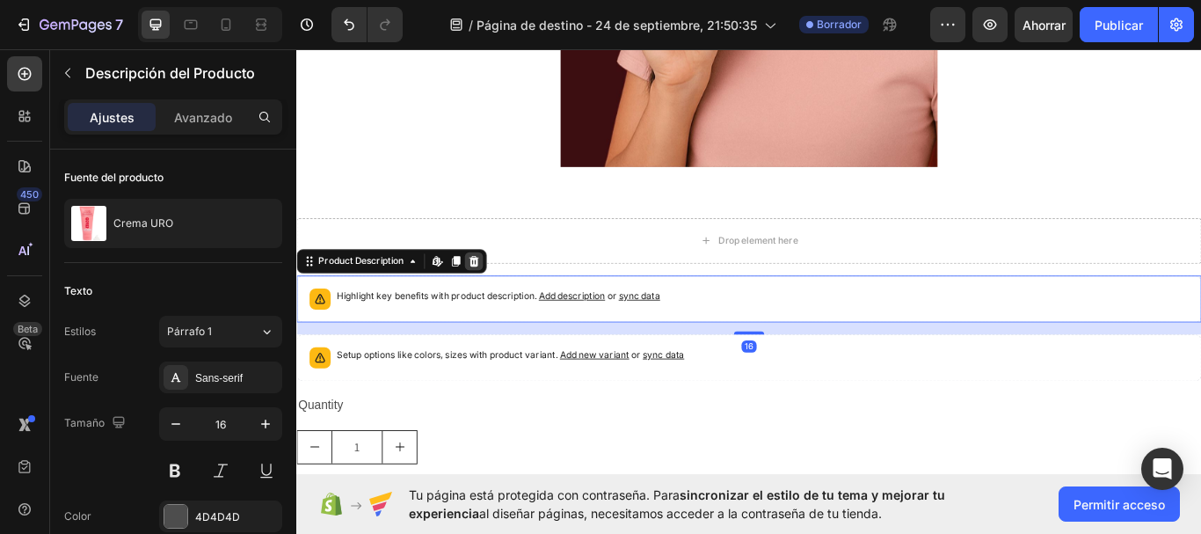
click at [500, 294] on icon at bounding box center [503, 297] width 11 height 12
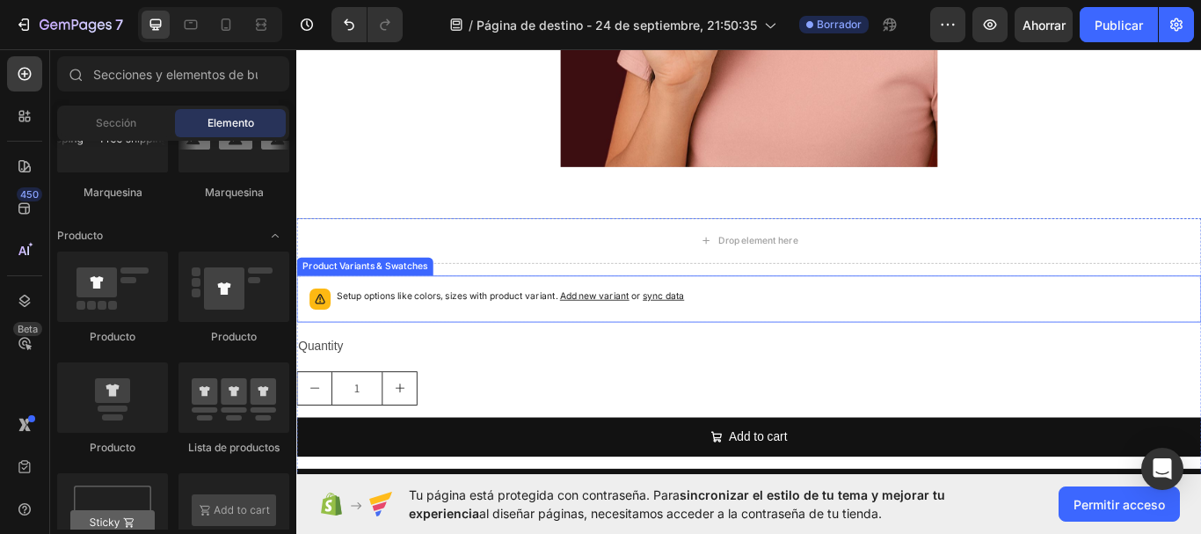
click at [832, 344] on div "Setup options like colors, sizes with product variant. Add new variant or sync …" at bounding box center [823, 341] width 1039 height 39
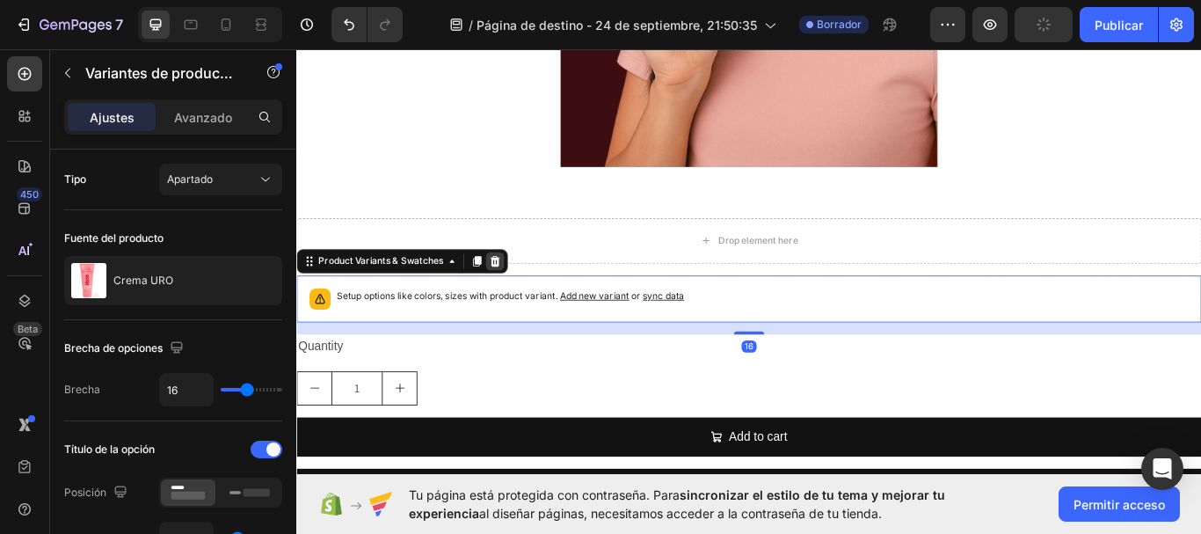
click at [529, 301] on icon at bounding box center [527, 297] width 11 height 12
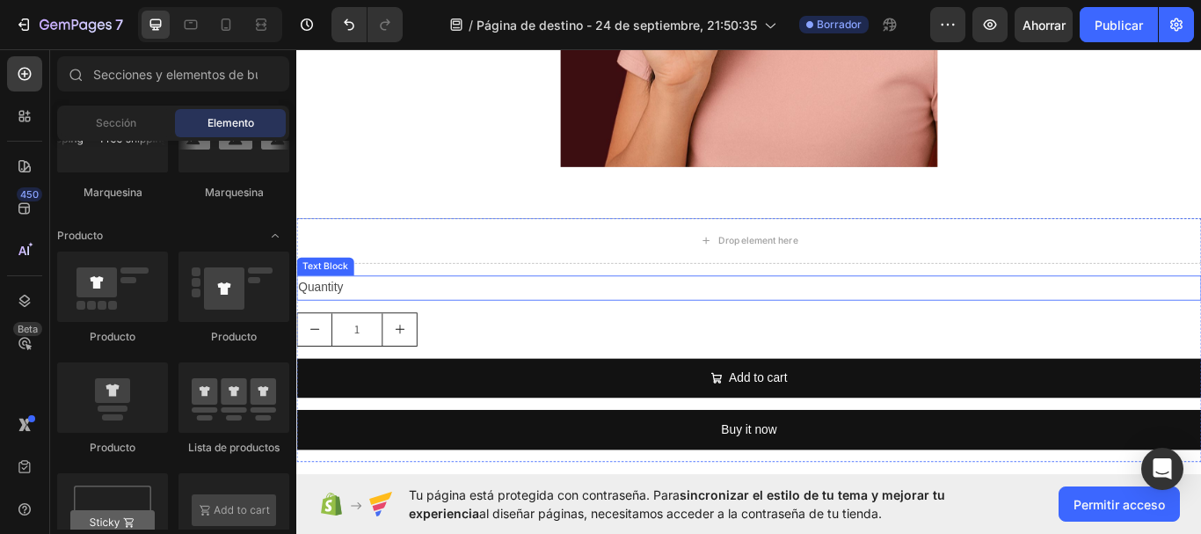
click at [662, 317] on div "Quantity" at bounding box center [823, 328] width 1055 height 29
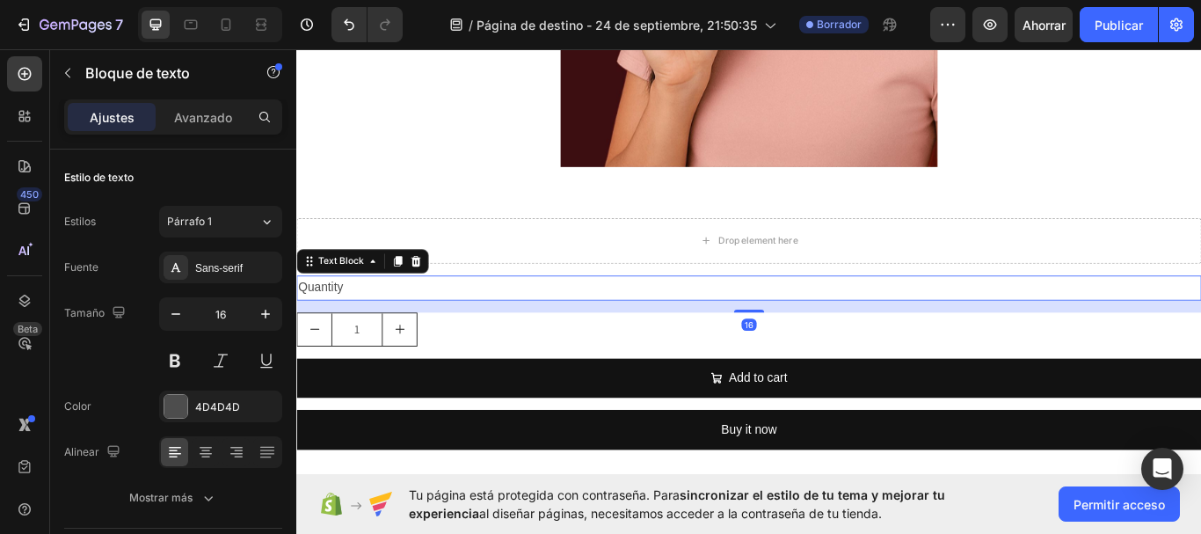
drag, startPoint x: 427, startPoint y: 301, endPoint x: 445, endPoint y: 320, distance: 26.1
click at [428, 301] on icon at bounding box center [435, 297] width 14 height 14
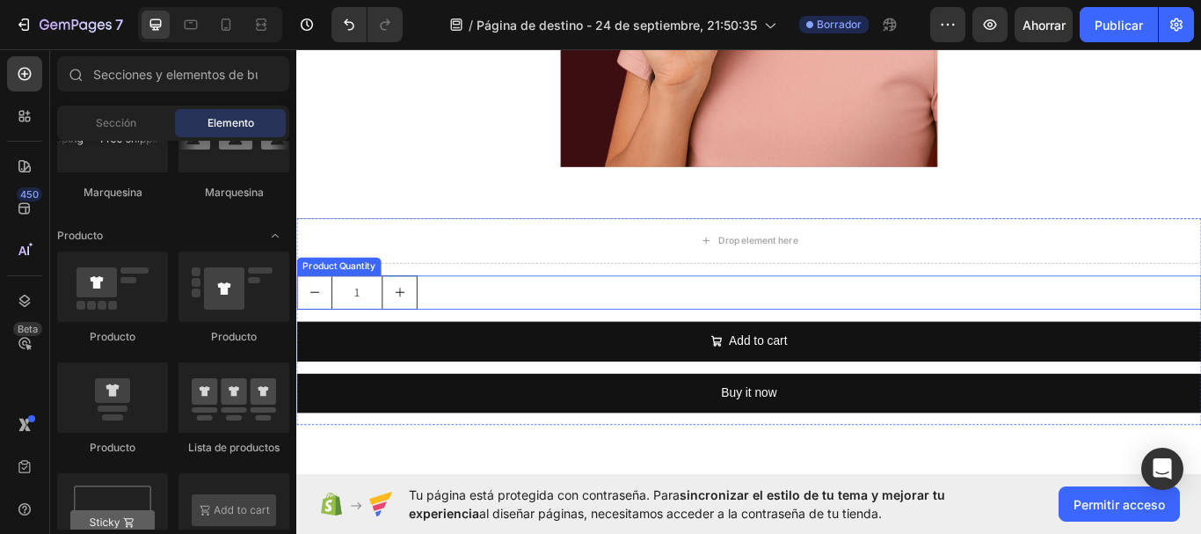
click at [512, 342] on div "1" at bounding box center [823, 334] width 1055 height 40
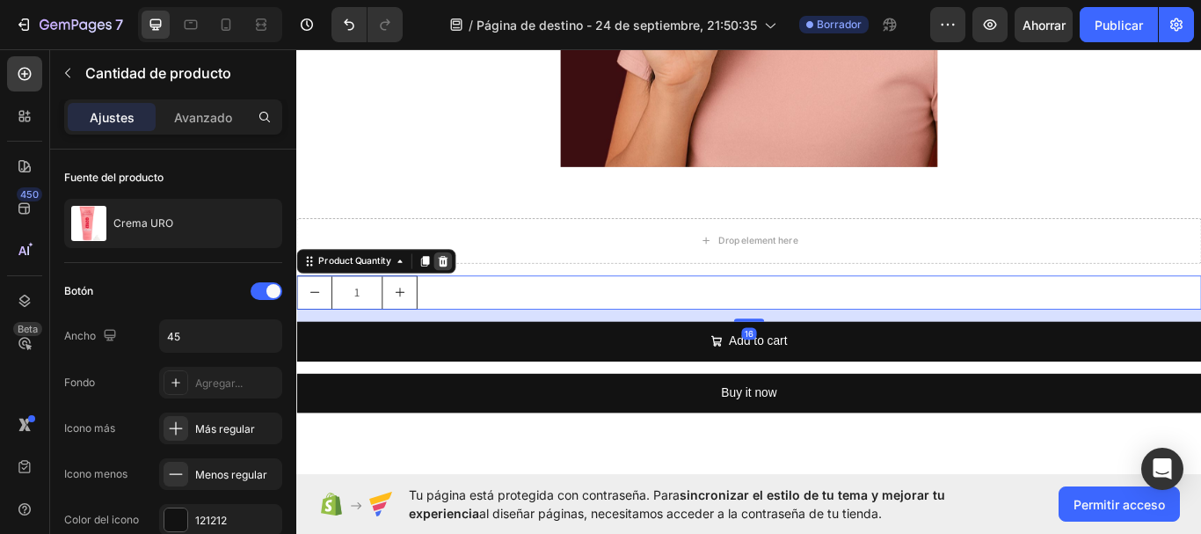
click at [476, 301] on div at bounding box center [466, 297] width 21 height 21
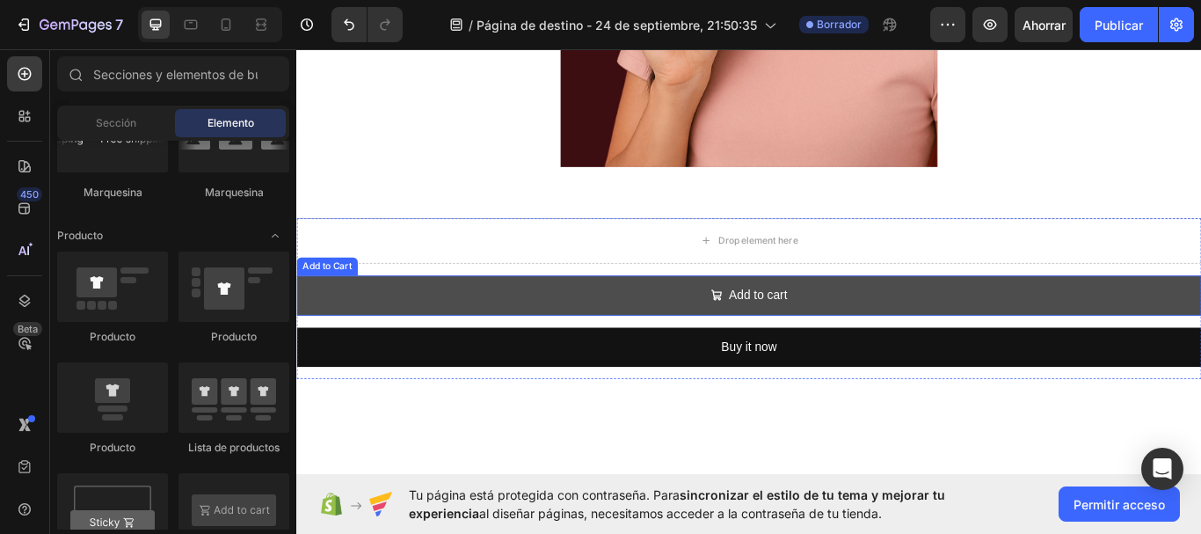
click at [556, 336] on button "Add to cart" at bounding box center [823, 337] width 1055 height 47
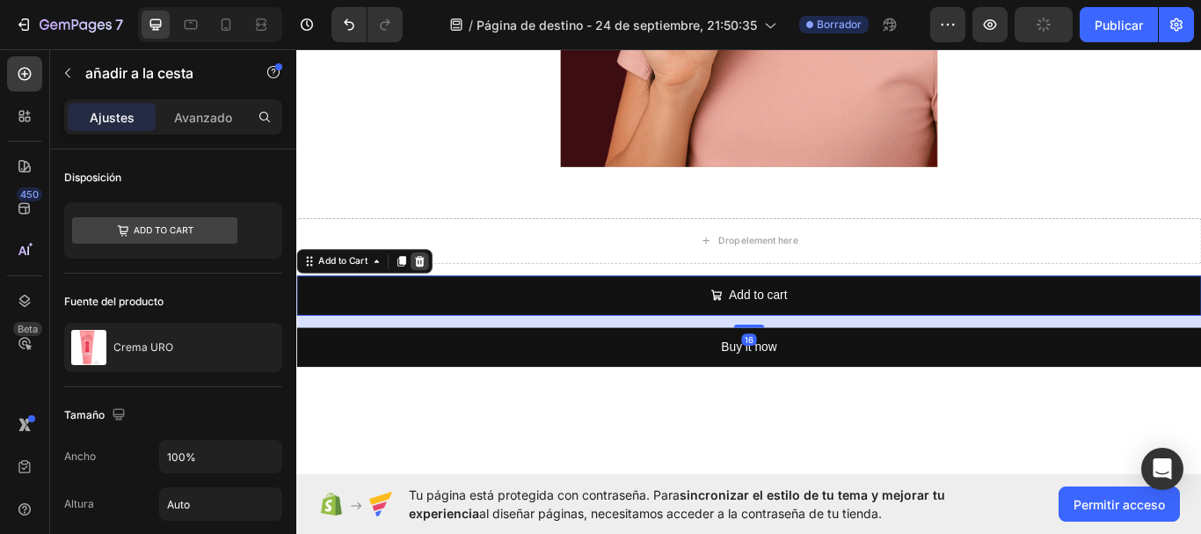
click at [442, 296] on icon at bounding box center [439, 297] width 11 height 12
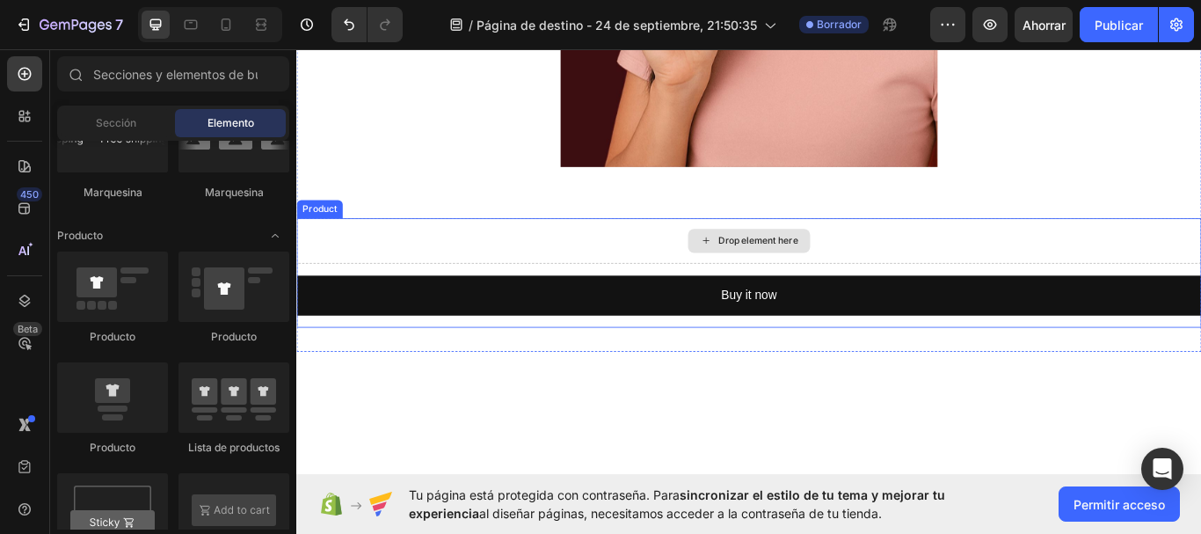
click at [681, 282] on div "Drop element here" at bounding box center [823, 273] width 1055 height 53
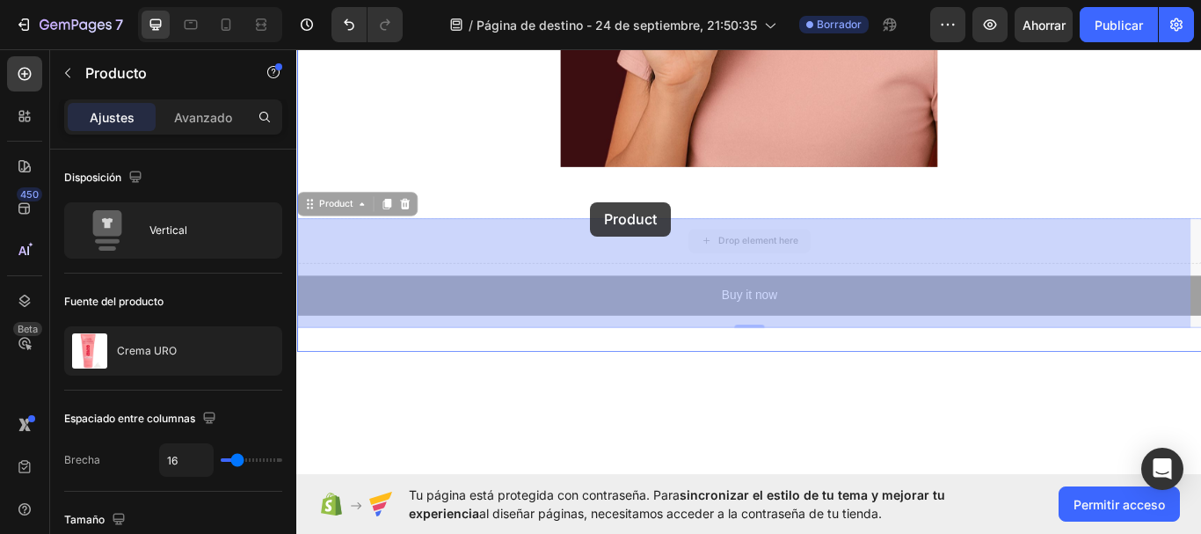
drag, startPoint x: 629, startPoint y: 276, endPoint x: 639, endPoint y: 228, distance: 49.3
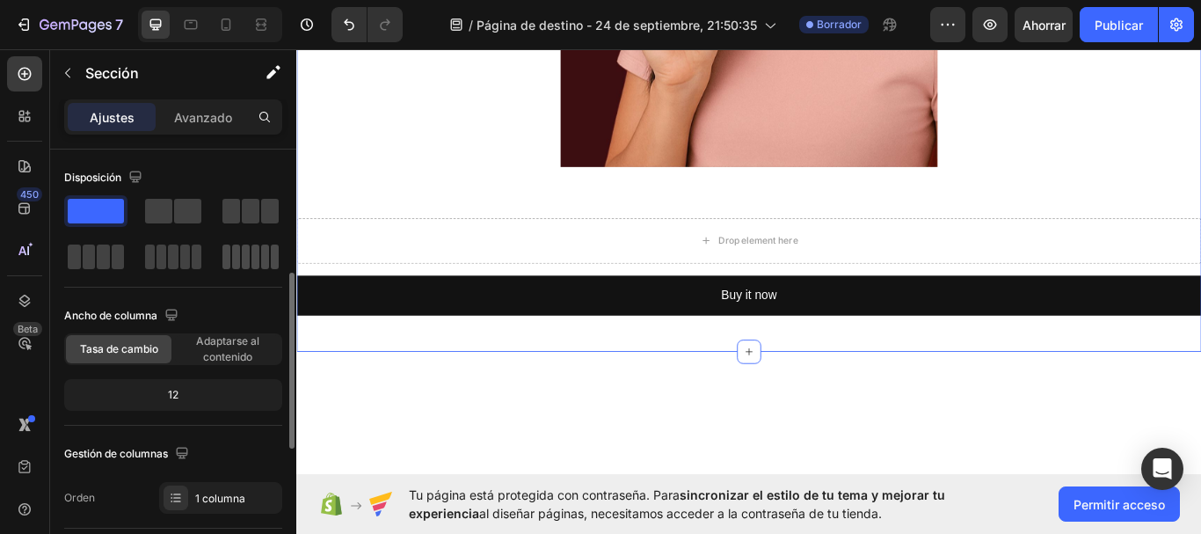
scroll to position [176, 0]
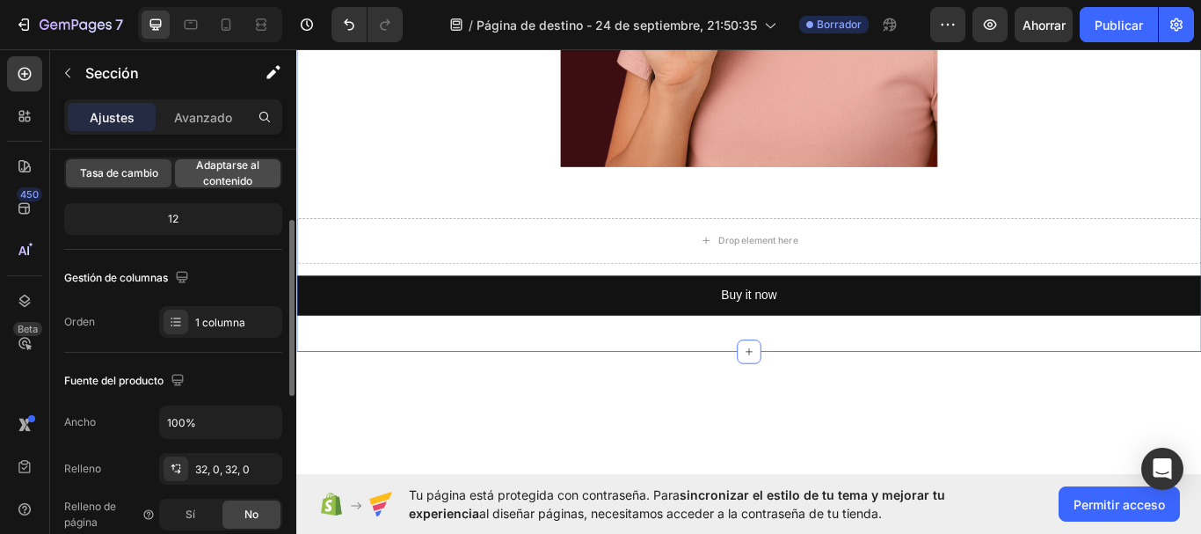
click at [244, 178] on font "Adaptarse al contenido" at bounding box center [227, 172] width 63 height 29
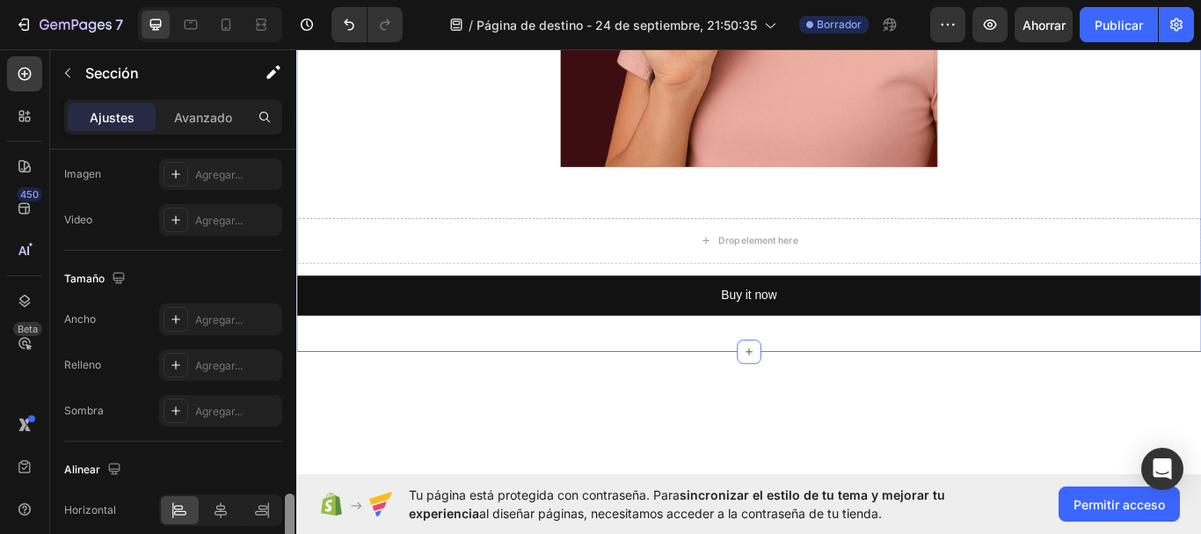
scroll to position [692, 0]
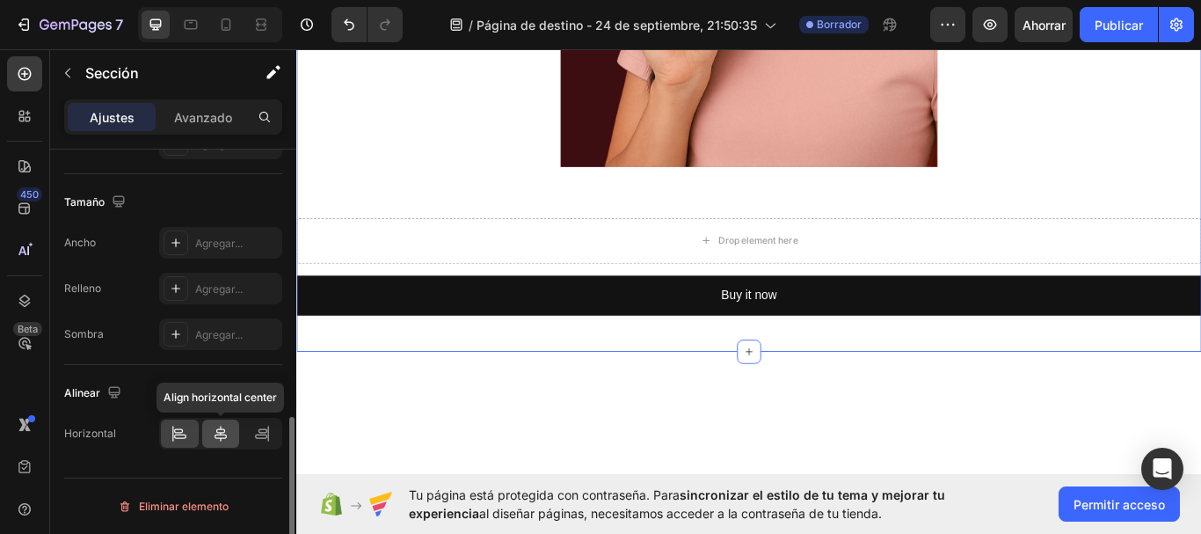
click at [222, 432] on icon at bounding box center [221, 434] width 18 height 18
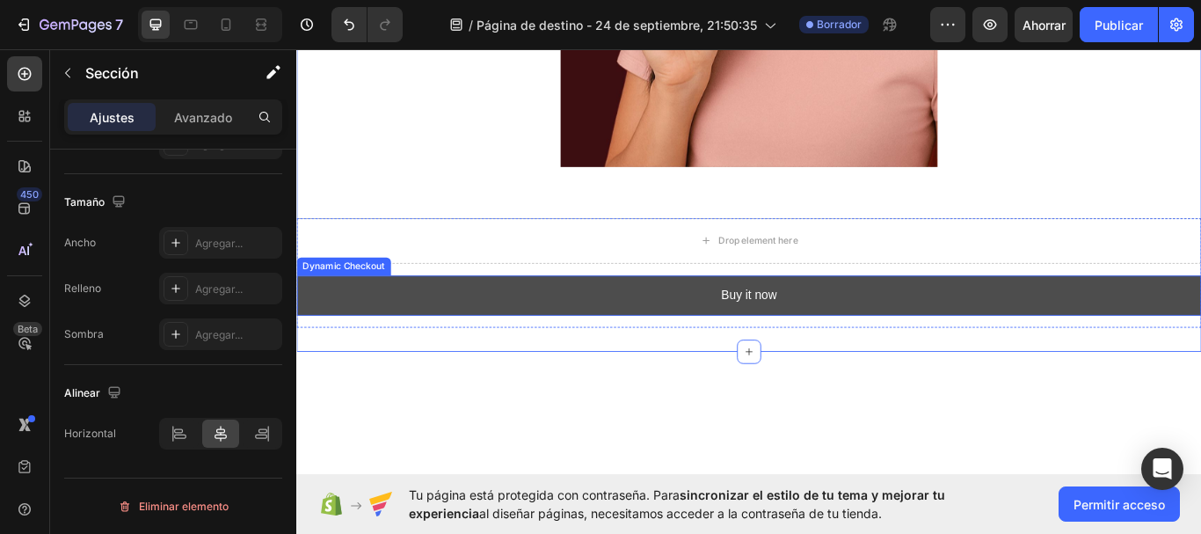
click at [422, 339] on button "Buy it now" at bounding box center [823, 337] width 1055 height 47
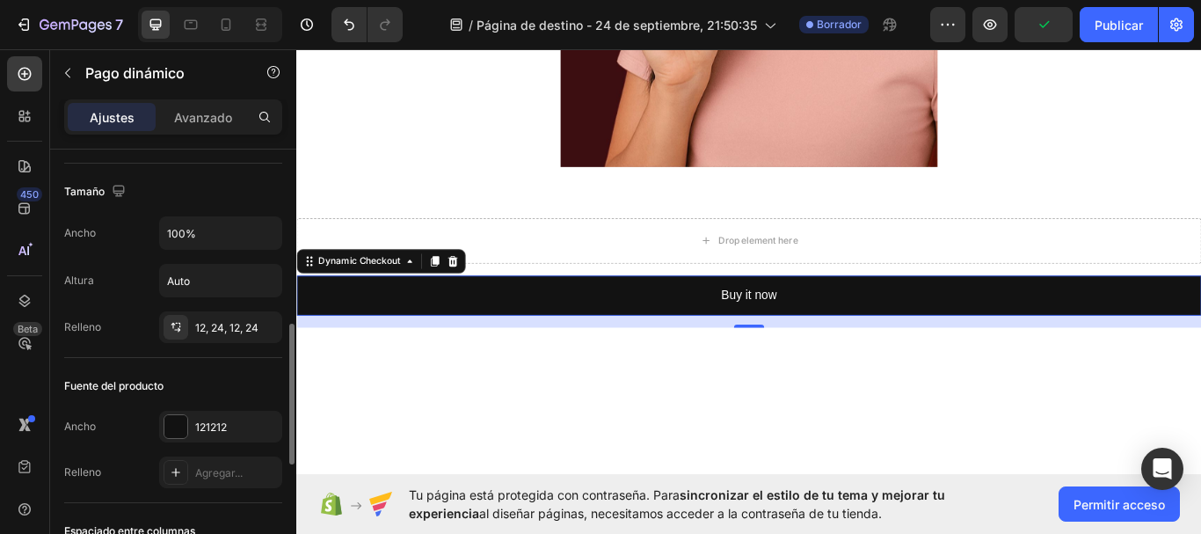
scroll to position [264, 0]
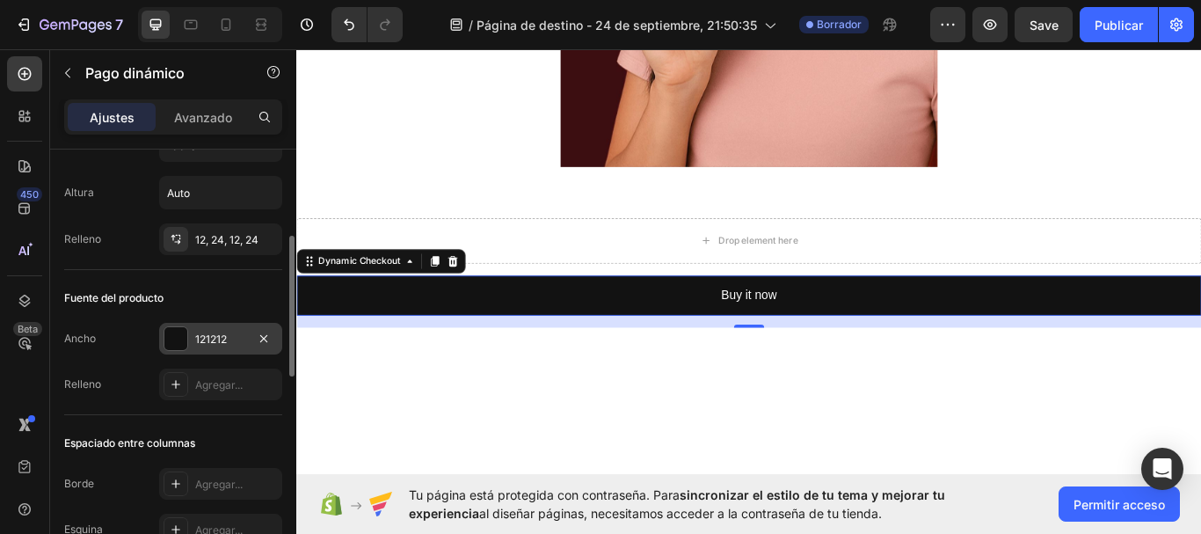
click at [175, 341] on div at bounding box center [175, 338] width 23 height 23
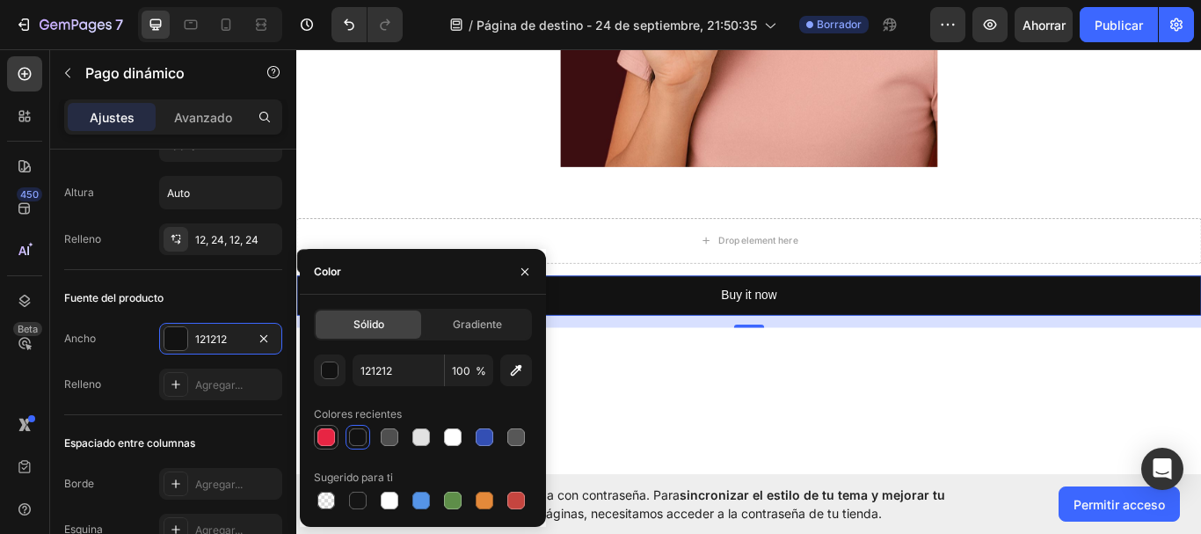
click at [327, 432] on div at bounding box center [326, 437] width 18 height 18
type input "E72543"
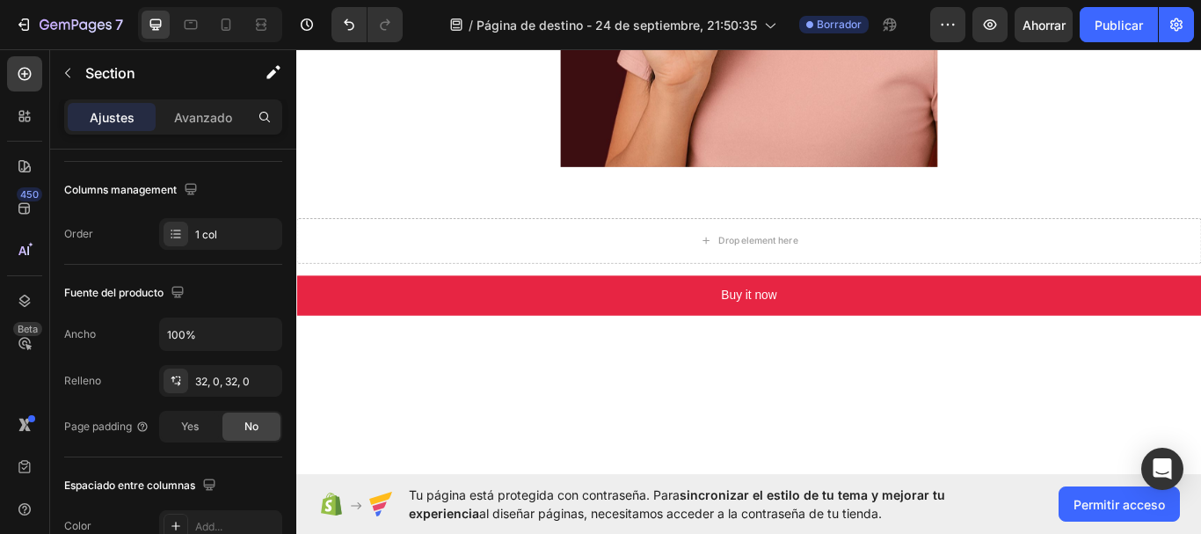
scroll to position [0, 0]
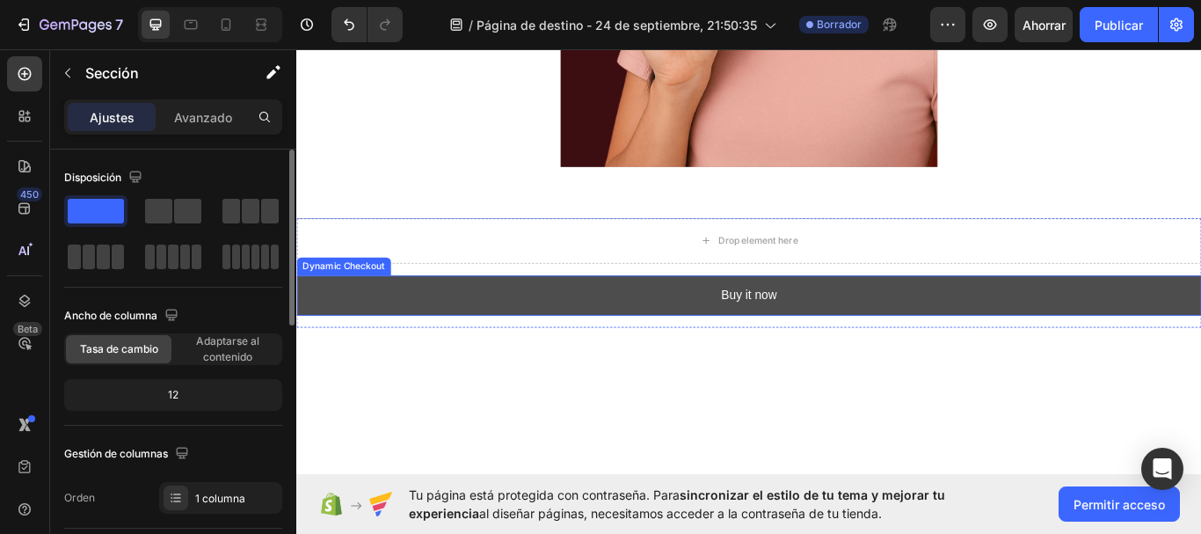
click at [525, 326] on button "Buy it now" at bounding box center [823, 337] width 1055 height 47
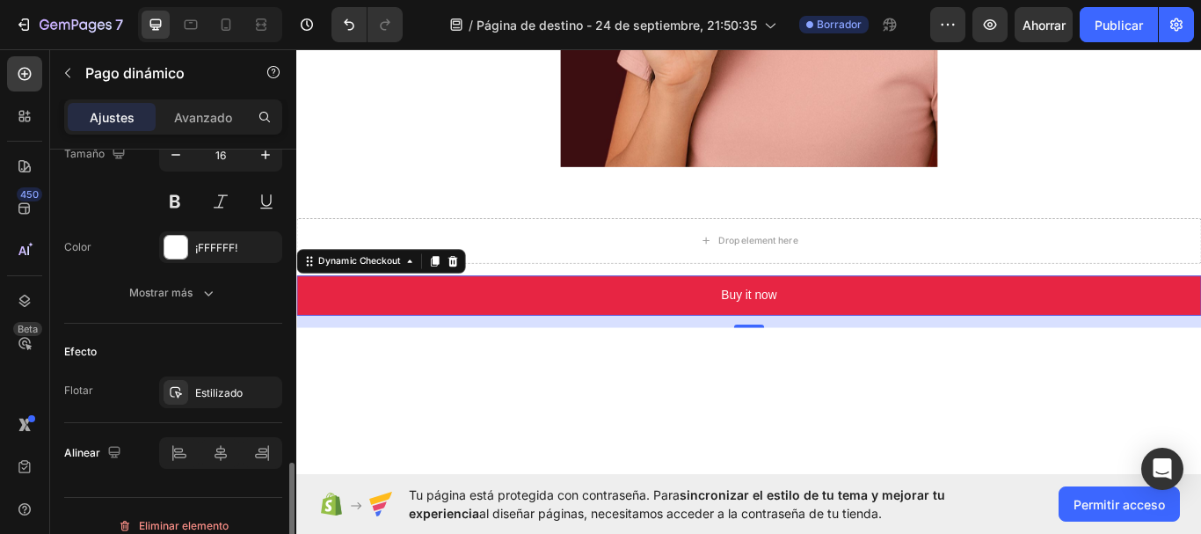
scroll to position [898, 0]
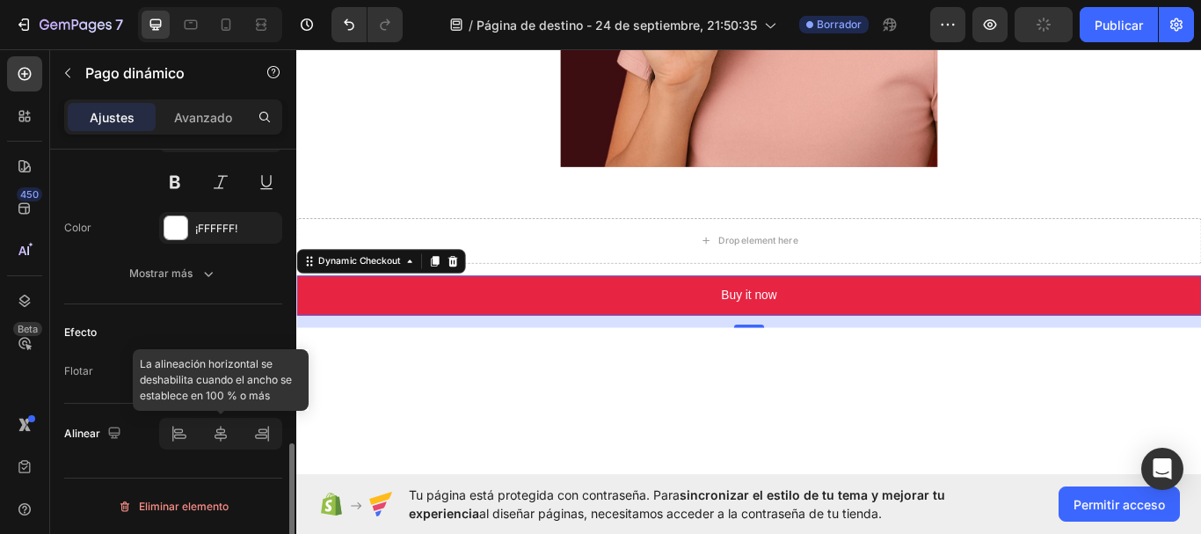
click at [224, 435] on div at bounding box center [220, 434] width 123 height 32
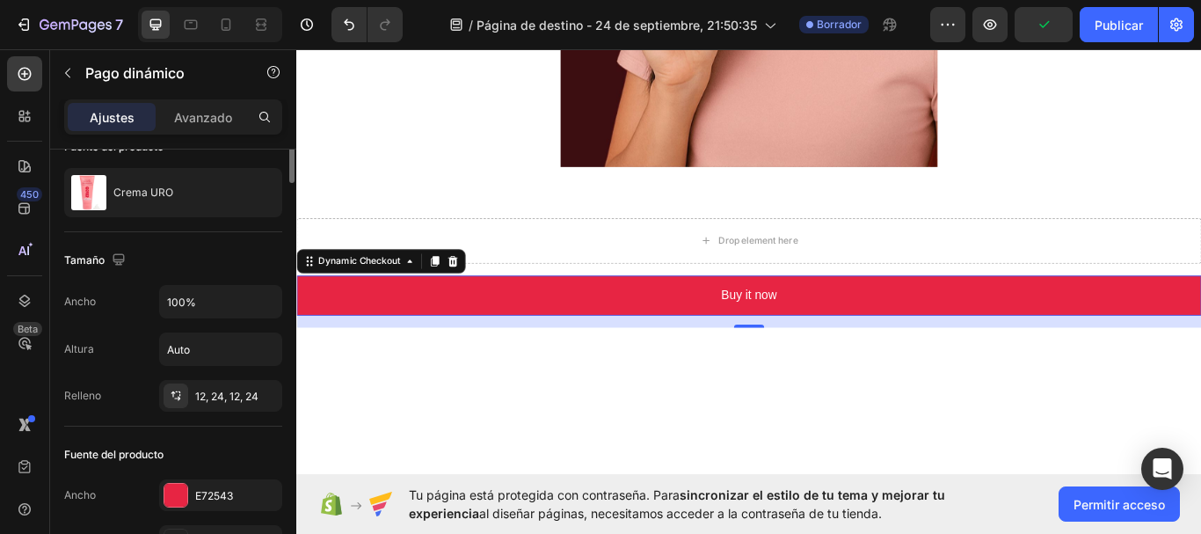
scroll to position [0, 0]
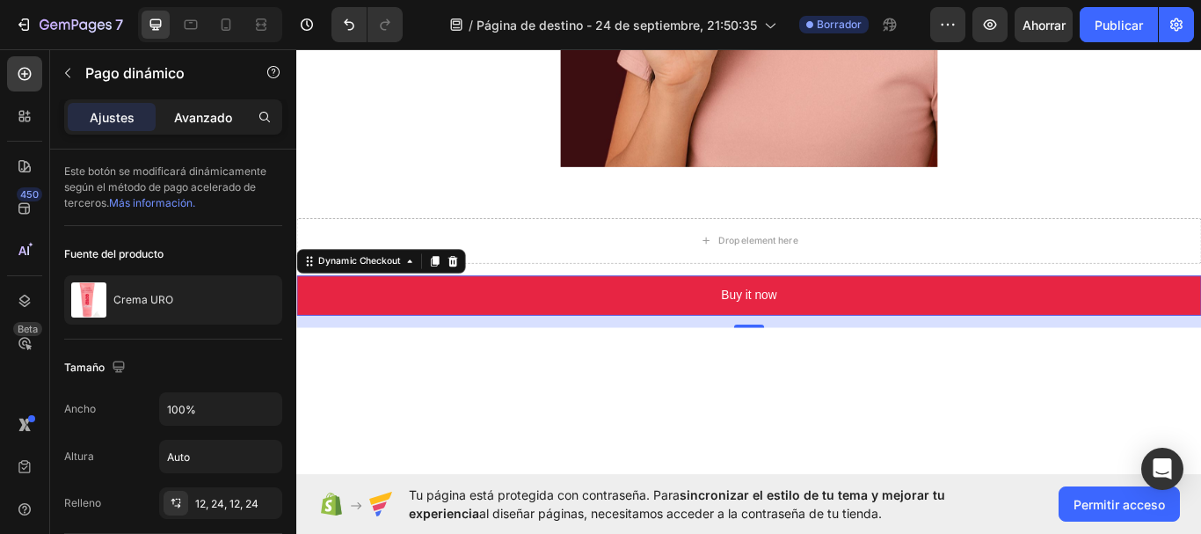
click at [189, 105] on div "Avanzado" at bounding box center [203, 117] width 88 height 28
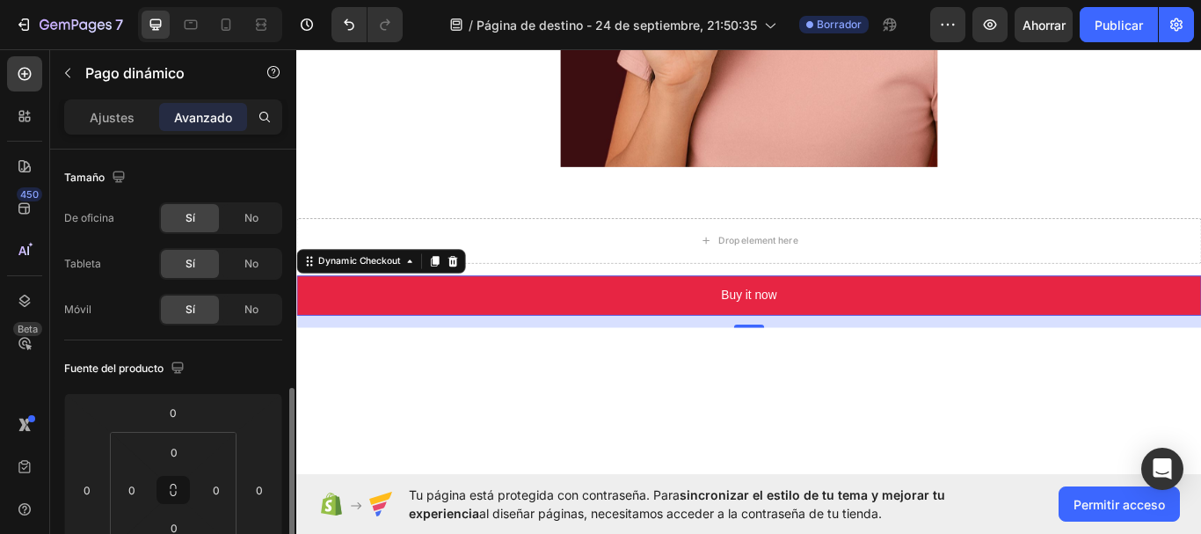
scroll to position [176, 0]
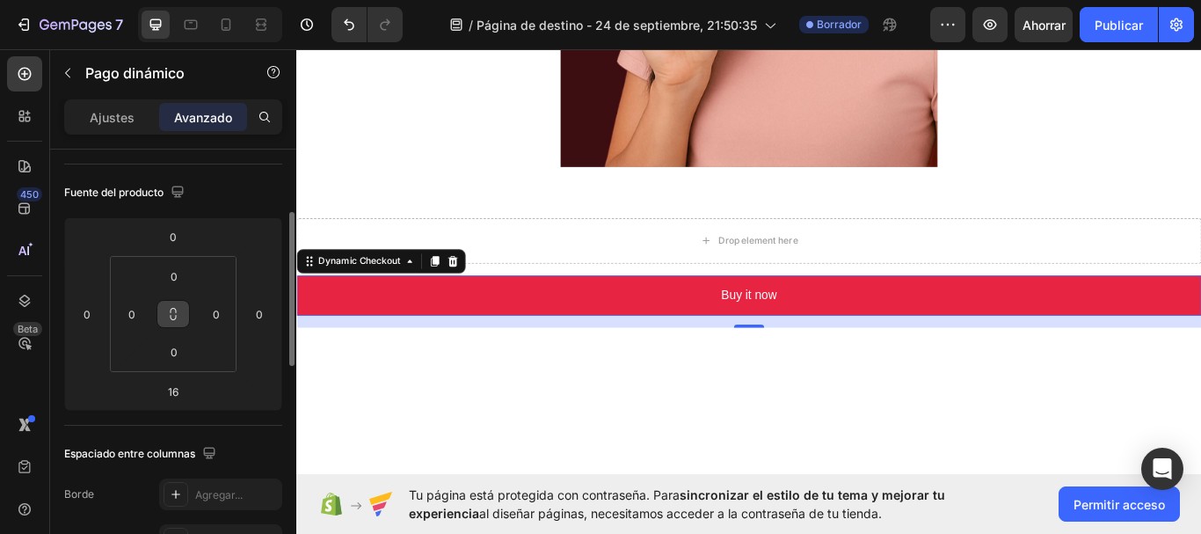
click at [181, 312] on button at bounding box center [172, 314] width 33 height 28
click at [175, 281] on input "0" at bounding box center [173, 276] width 35 height 26
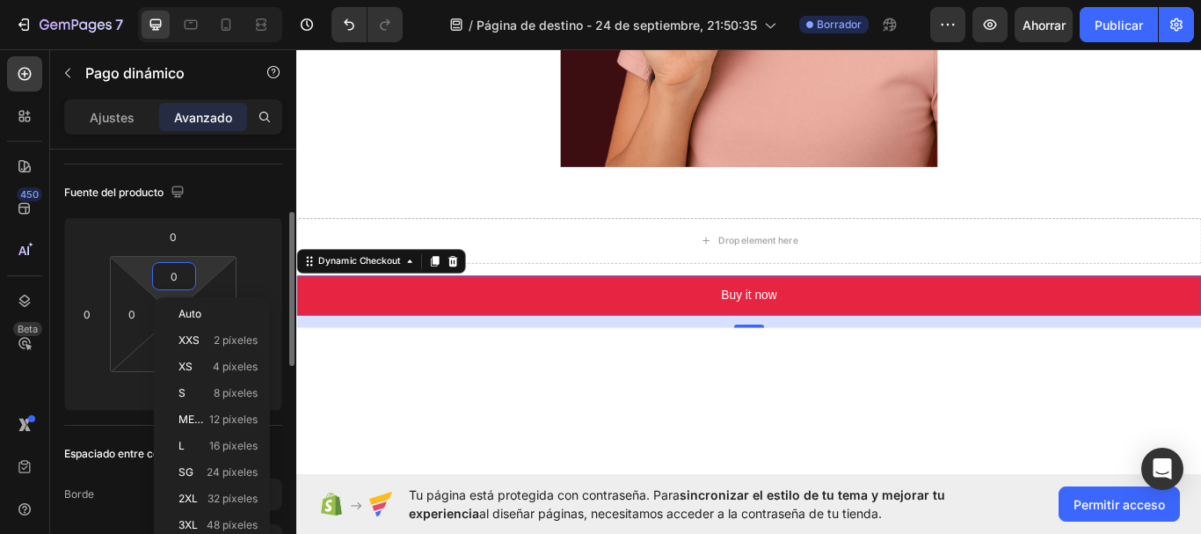
click at [184, 273] on input "0" at bounding box center [173, 276] width 35 height 26
click at [179, 233] on input "0" at bounding box center [173, 236] width 35 height 26
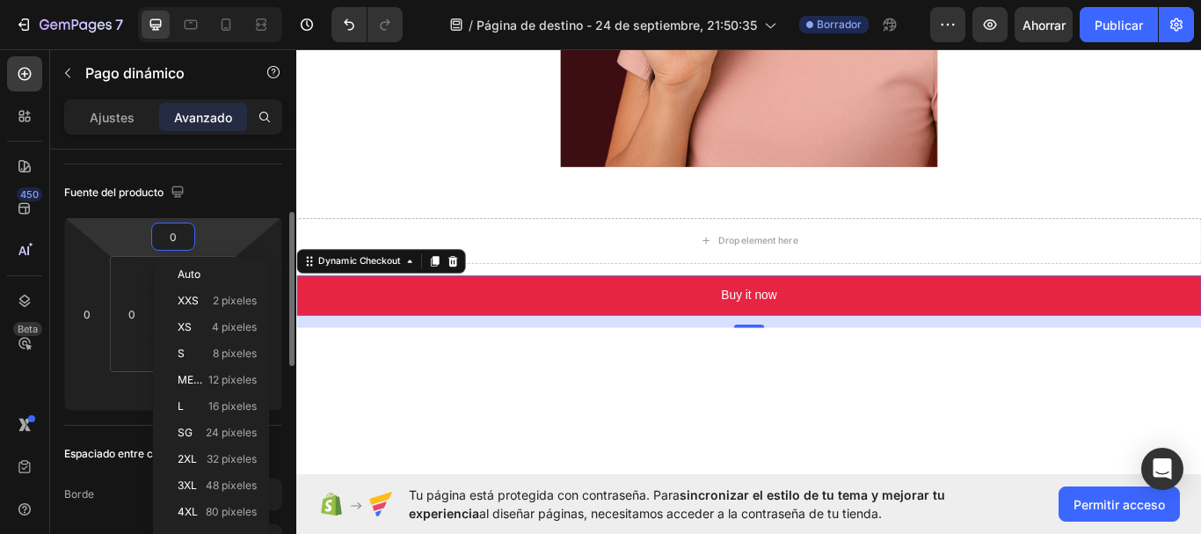
click at [244, 202] on div "Fuente del producto" at bounding box center [173, 192] width 218 height 28
type input "0"
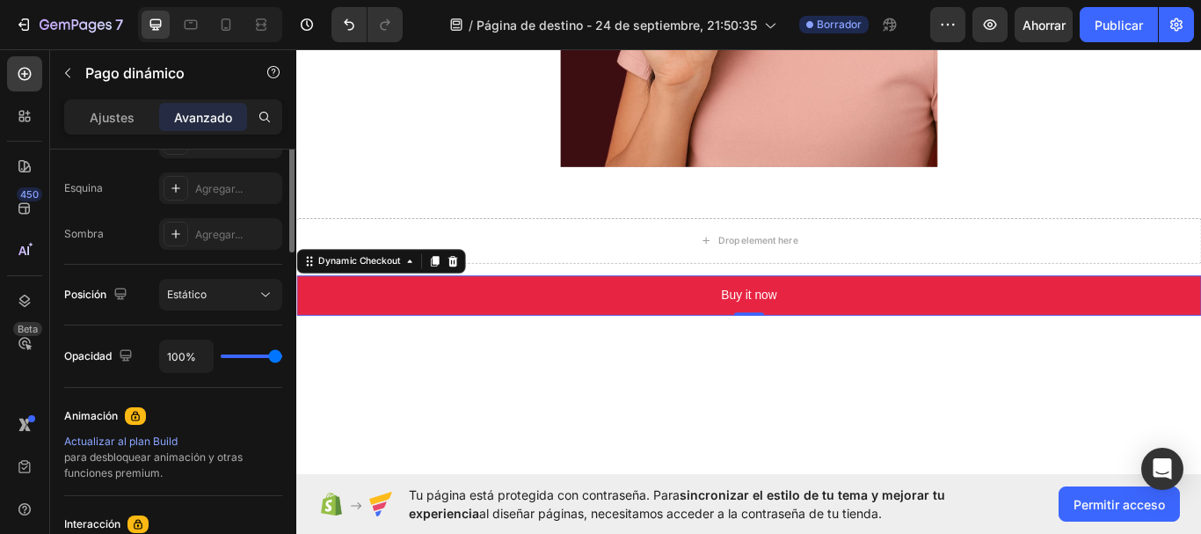
scroll to position [352, 0]
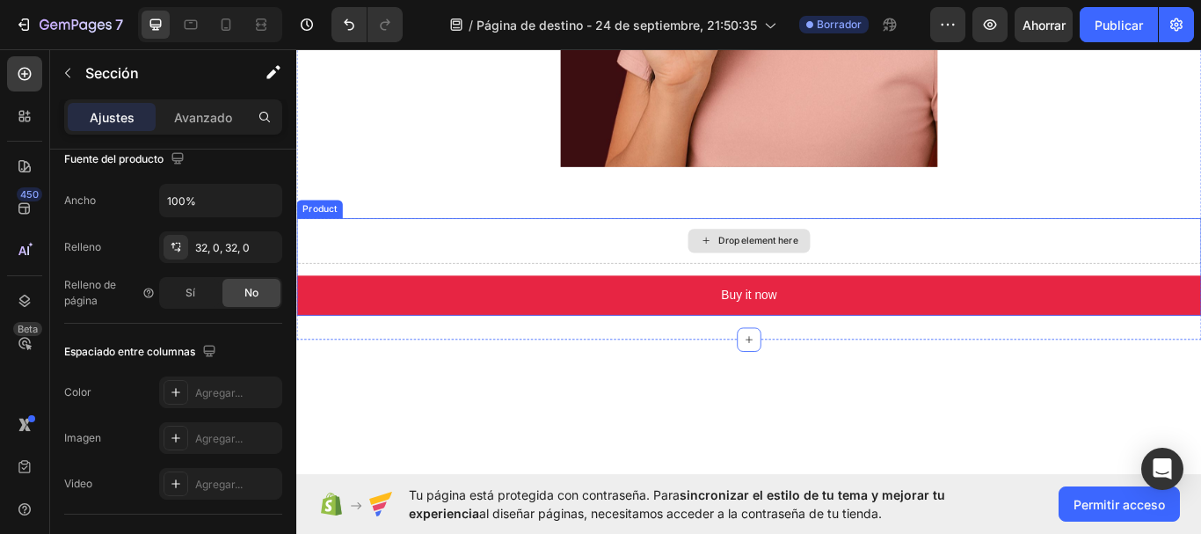
scroll to position [0, 0]
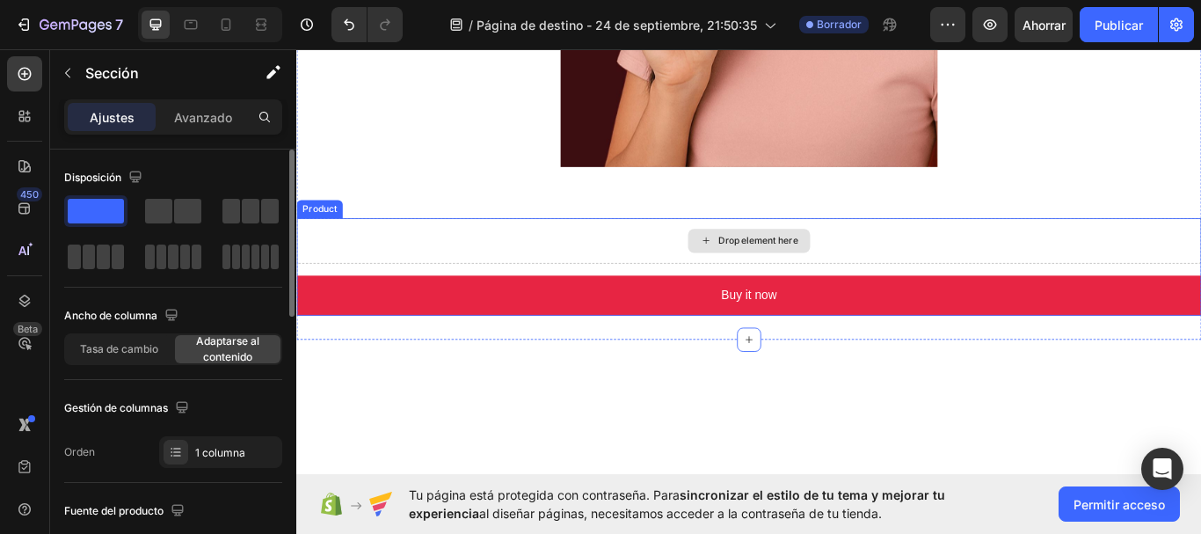
click at [674, 275] on div "Drop element here" at bounding box center [823, 273] width 1055 height 53
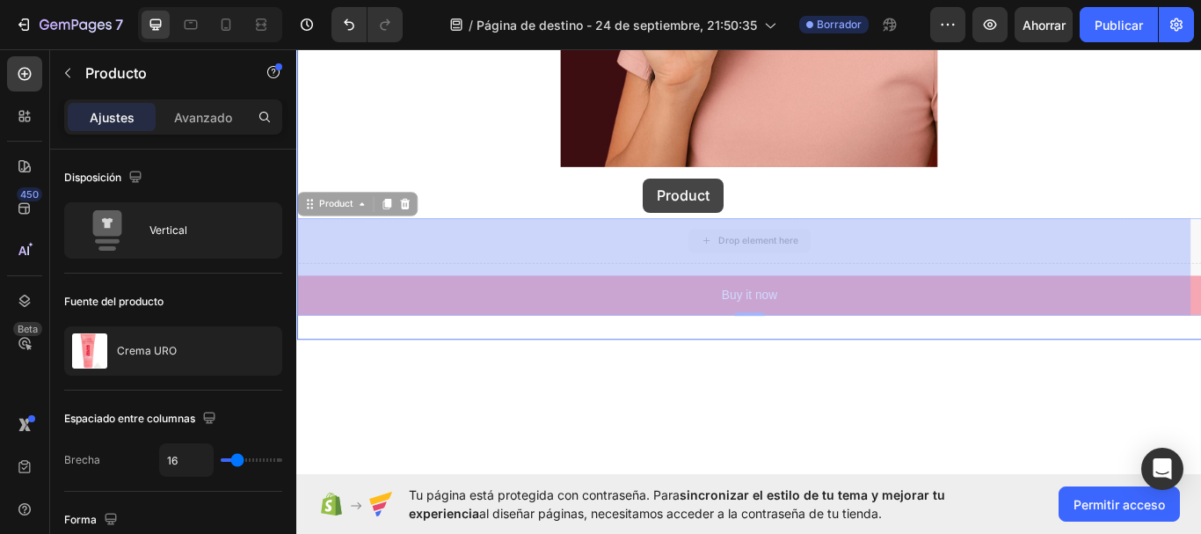
drag, startPoint x: 701, startPoint y: 287, endPoint x: 701, endPoint y: 200, distance: 87.0
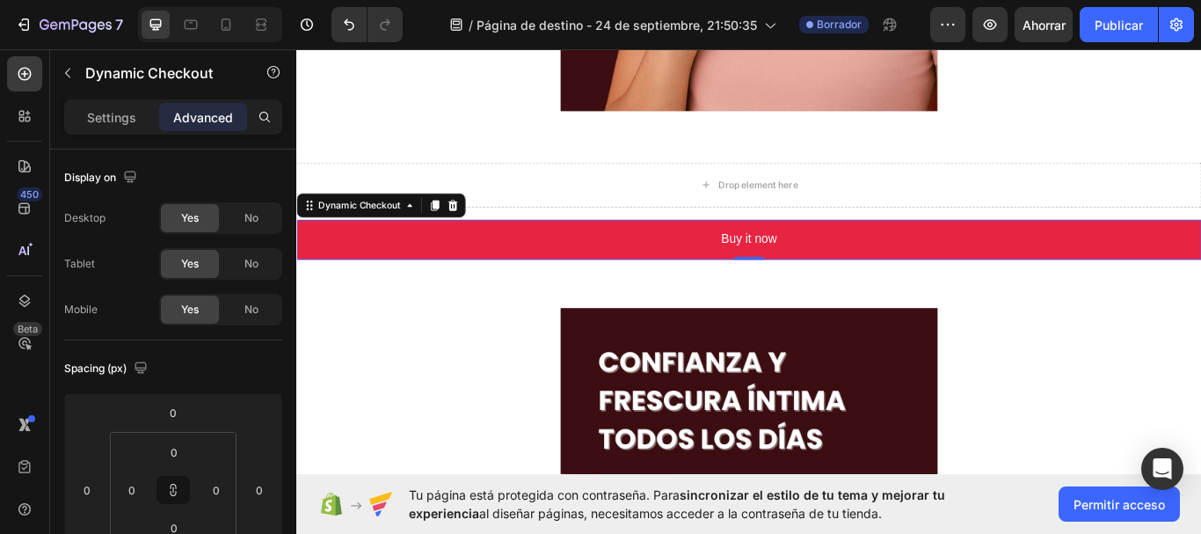
scroll to position [1143, 0]
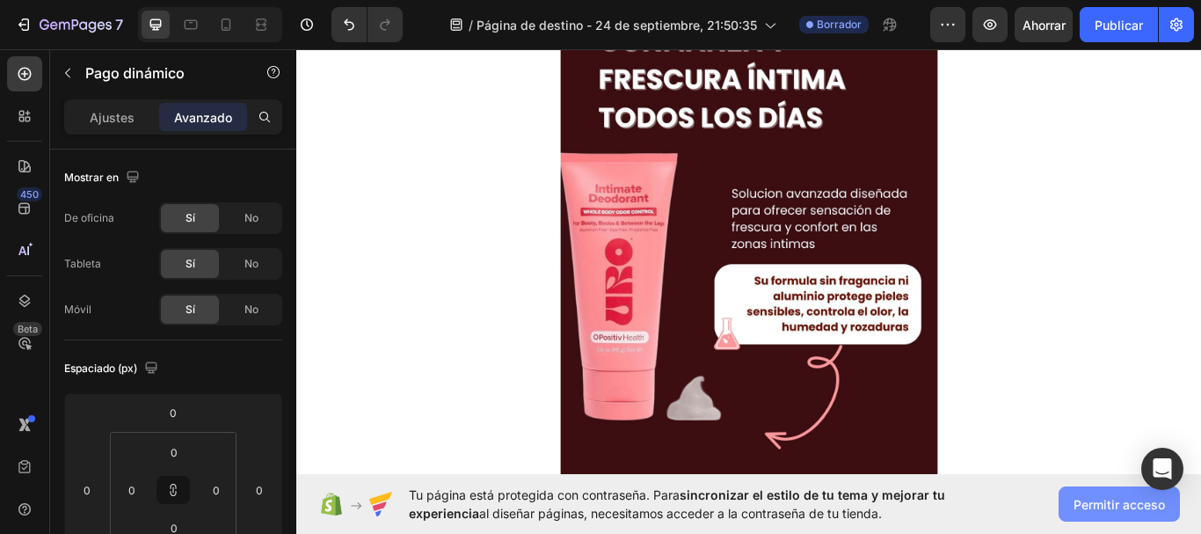
click at [1079, 507] on font "Permitir acceso" at bounding box center [1118, 504] width 91 height 15
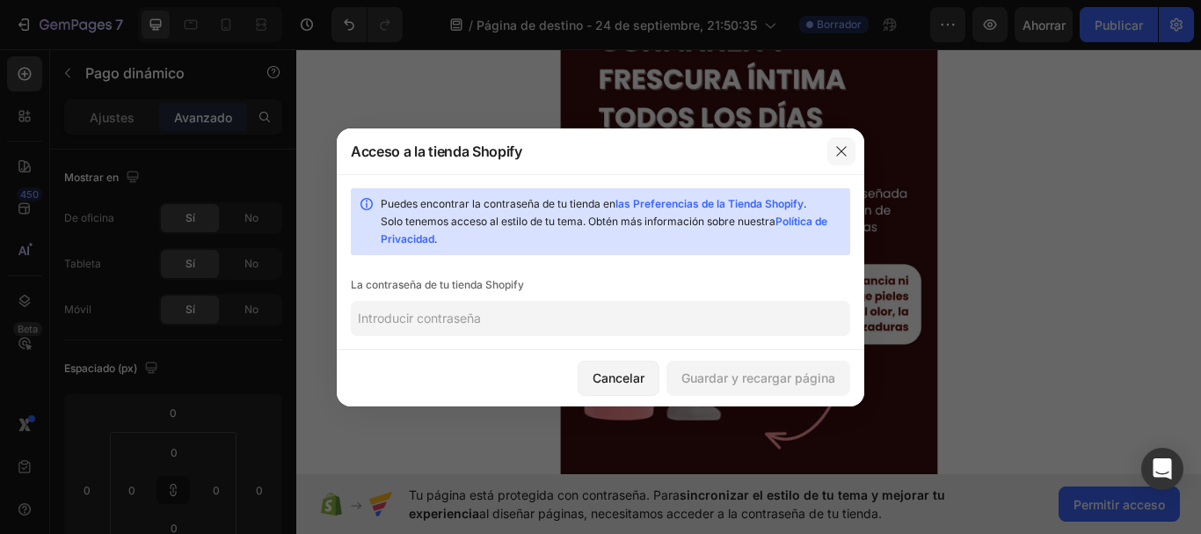
click at [841, 142] on button "button" at bounding box center [841, 151] width 28 height 28
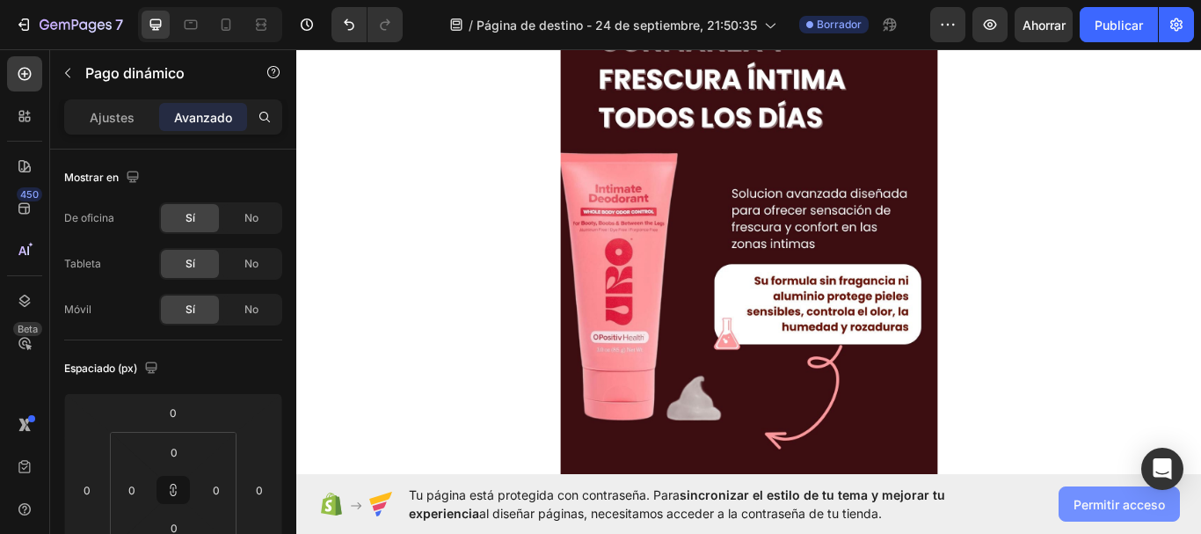
click at [1098, 499] on font "Permitir acceso" at bounding box center [1118, 504] width 91 height 15
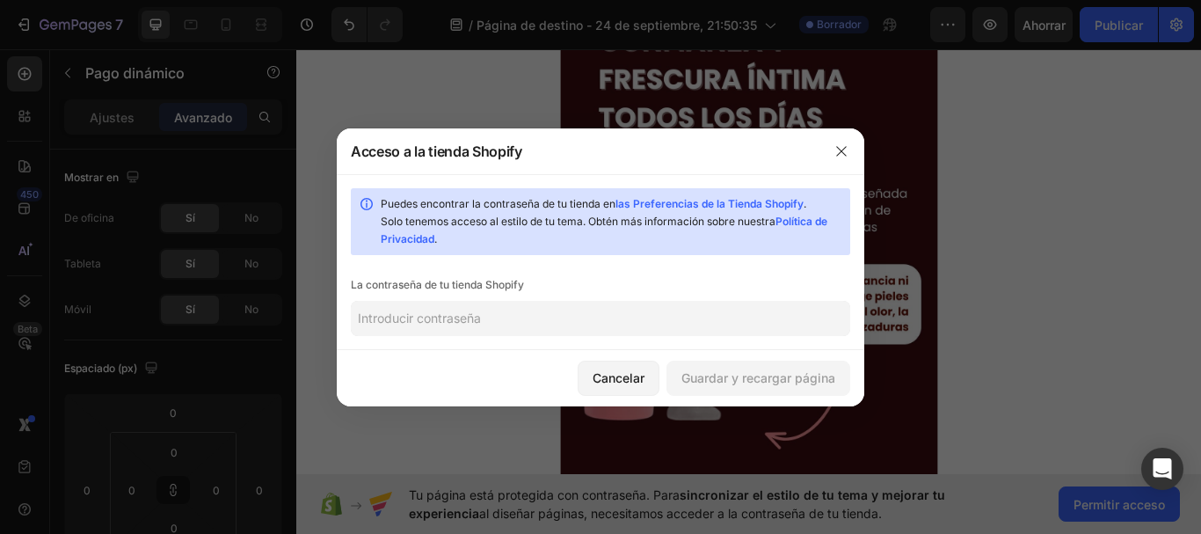
click at [585, 330] on input "text" at bounding box center [600, 318] width 499 height 35
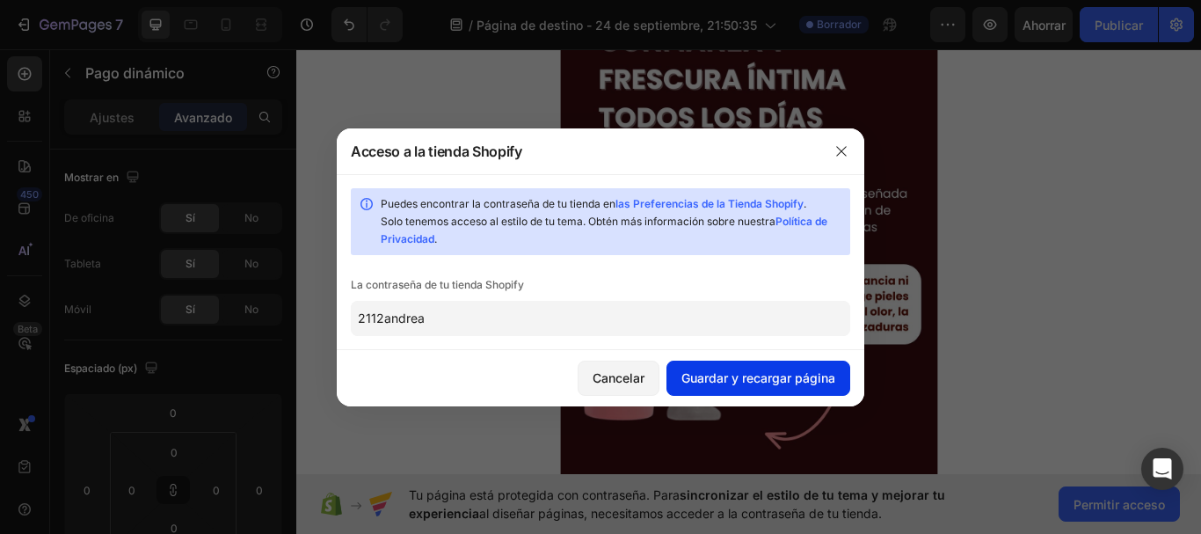
click at [714, 383] on font "Guardar y recargar página" at bounding box center [758, 377] width 154 height 15
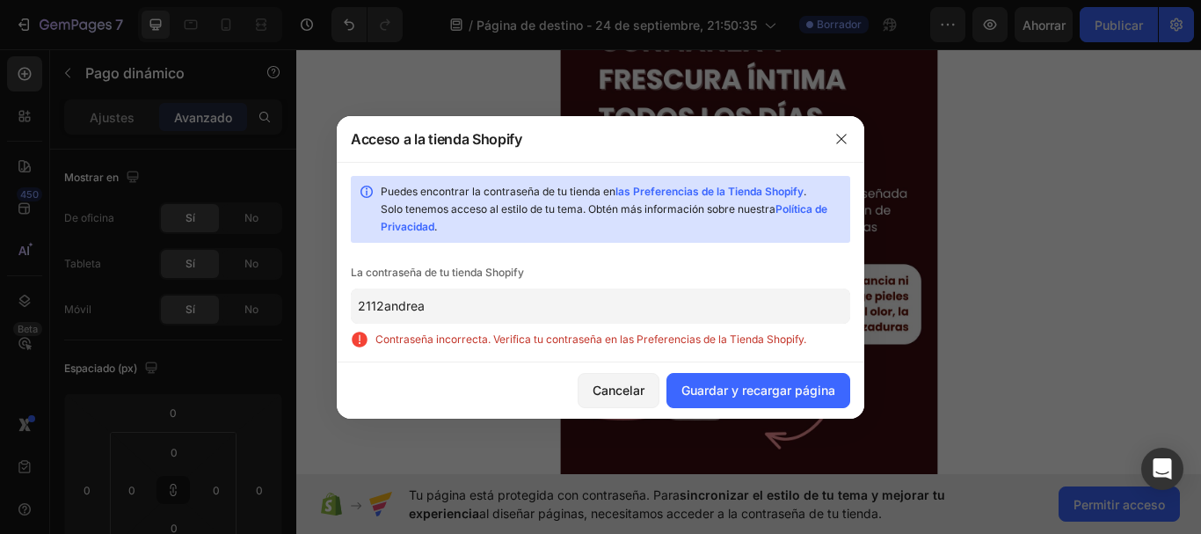
click at [390, 303] on input "2112andrea" at bounding box center [600, 305] width 499 height 35
click at [388, 309] on input "2112andrea" at bounding box center [600, 305] width 499 height 35
click at [425, 298] on input "2112andrea" at bounding box center [600, 305] width 499 height 35
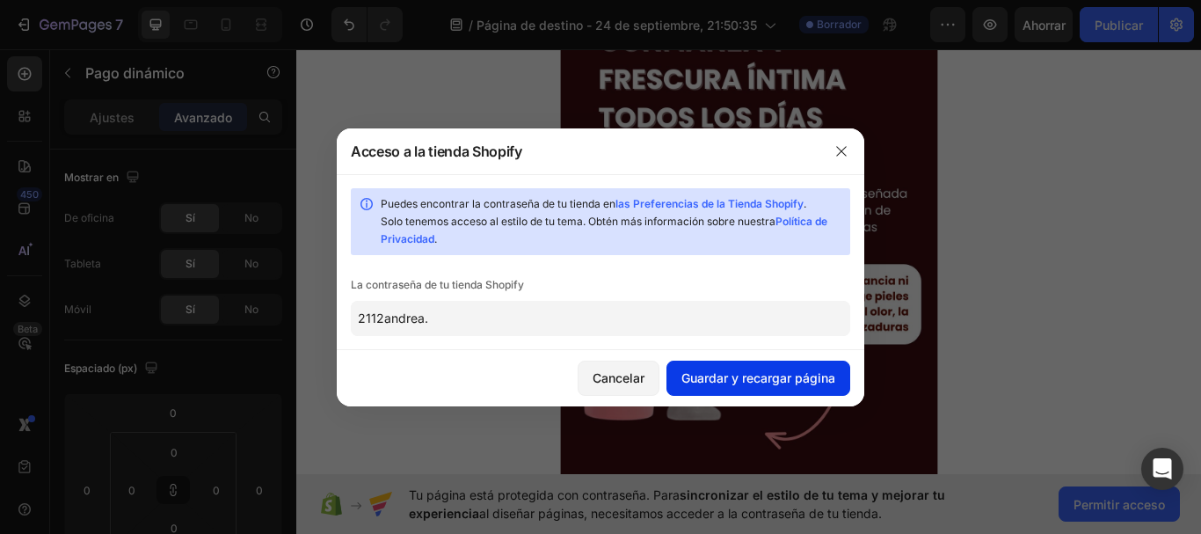
click at [709, 369] on font "Guardar y recargar página" at bounding box center [758, 377] width 154 height 18
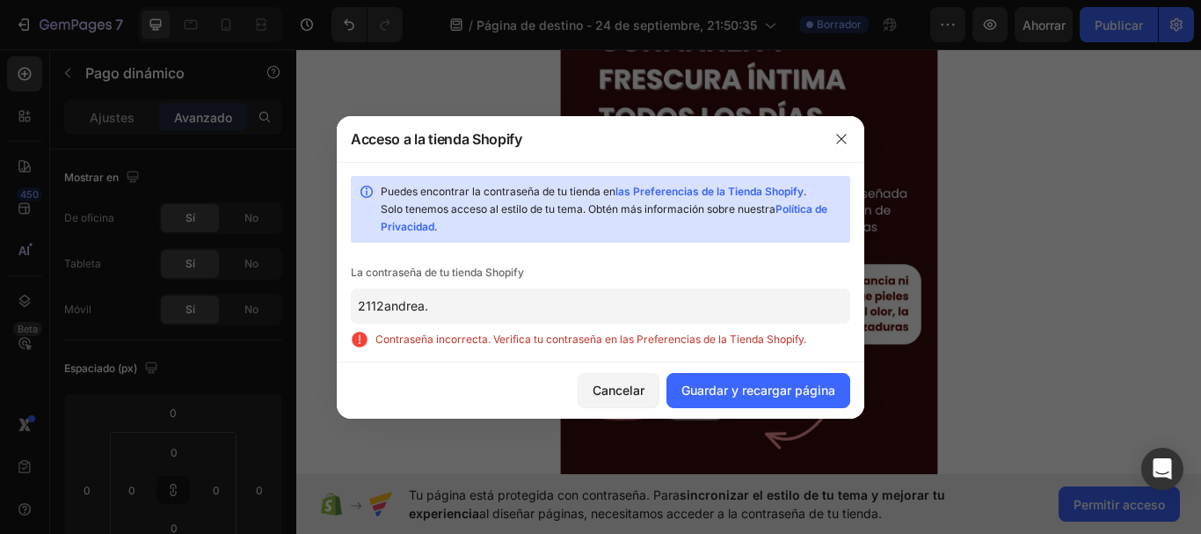
click at [388, 309] on input "2112andrea." at bounding box center [600, 305] width 499 height 35
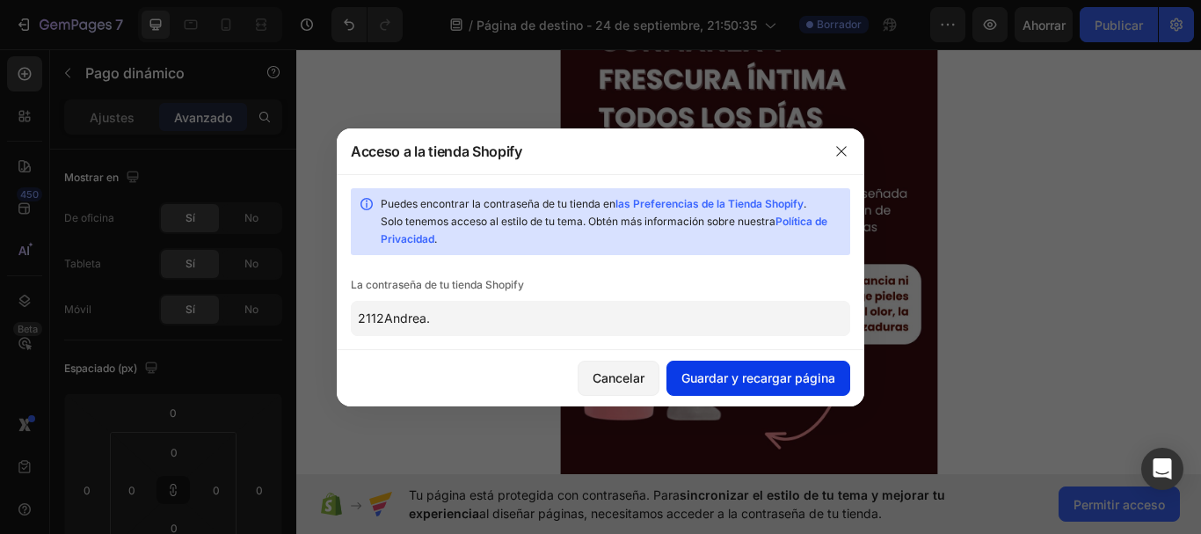
type input "2112Andrea."
click at [692, 385] on font "Guardar y recargar página" at bounding box center [758, 377] width 154 height 15
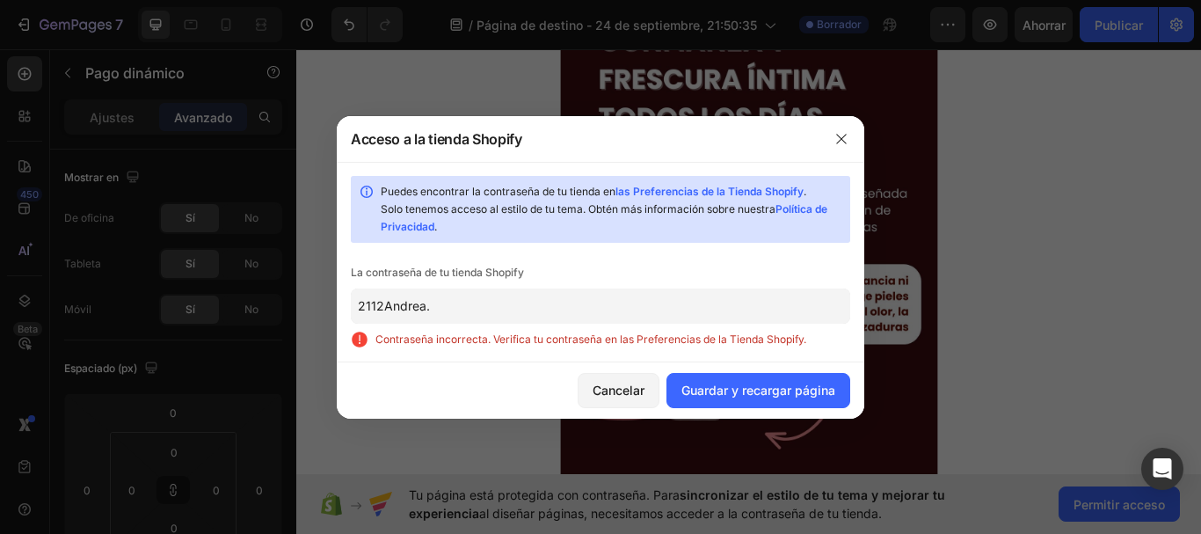
click at [476, 302] on input "2112Andrea." at bounding box center [600, 305] width 499 height 35
